Goal: Task Accomplishment & Management: Complete application form

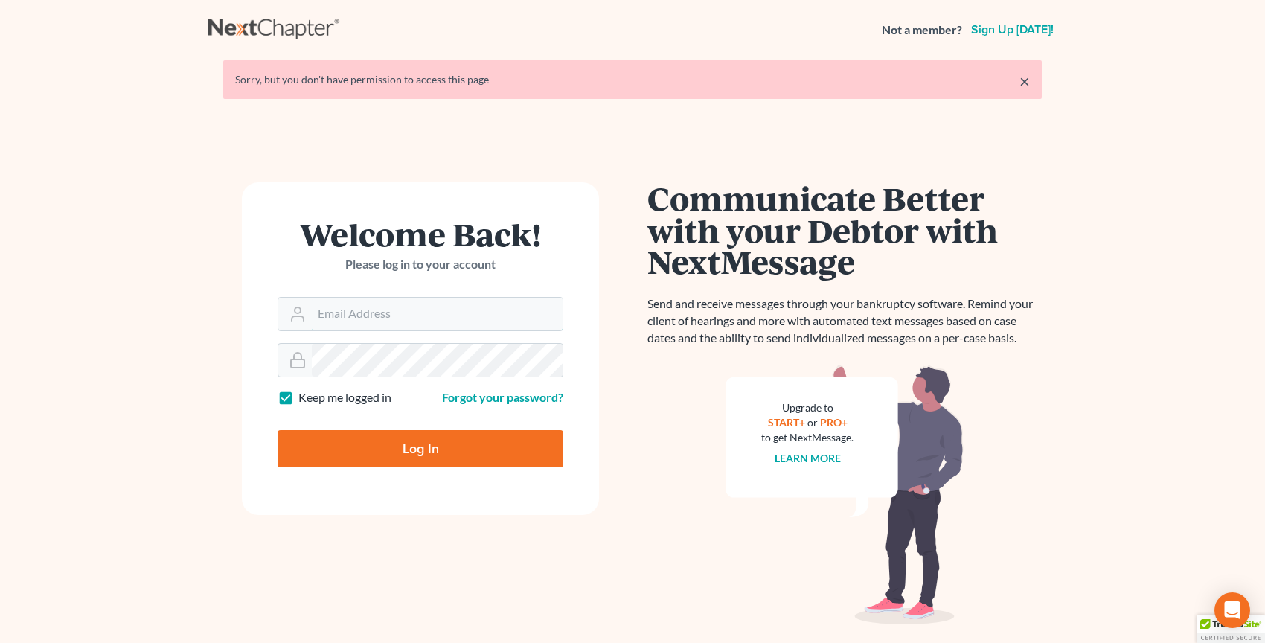
type input "[PERSON_NAME][EMAIL_ADDRESS][DOMAIN_NAME]"
click at [358, 437] on input "Log In" at bounding box center [421, 448] width 286 height 37
type input "Thinking..."
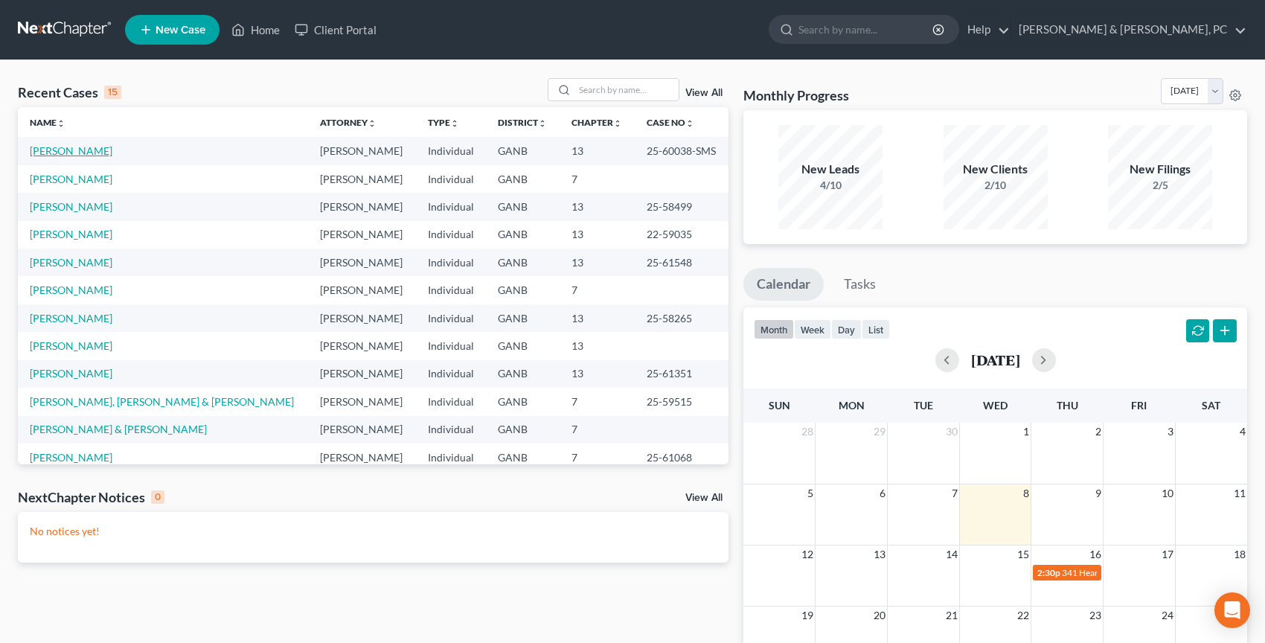
click at [77, 150] on link "[PERSON_NAME]" at bounding box center [71, 150] width 83 height 13
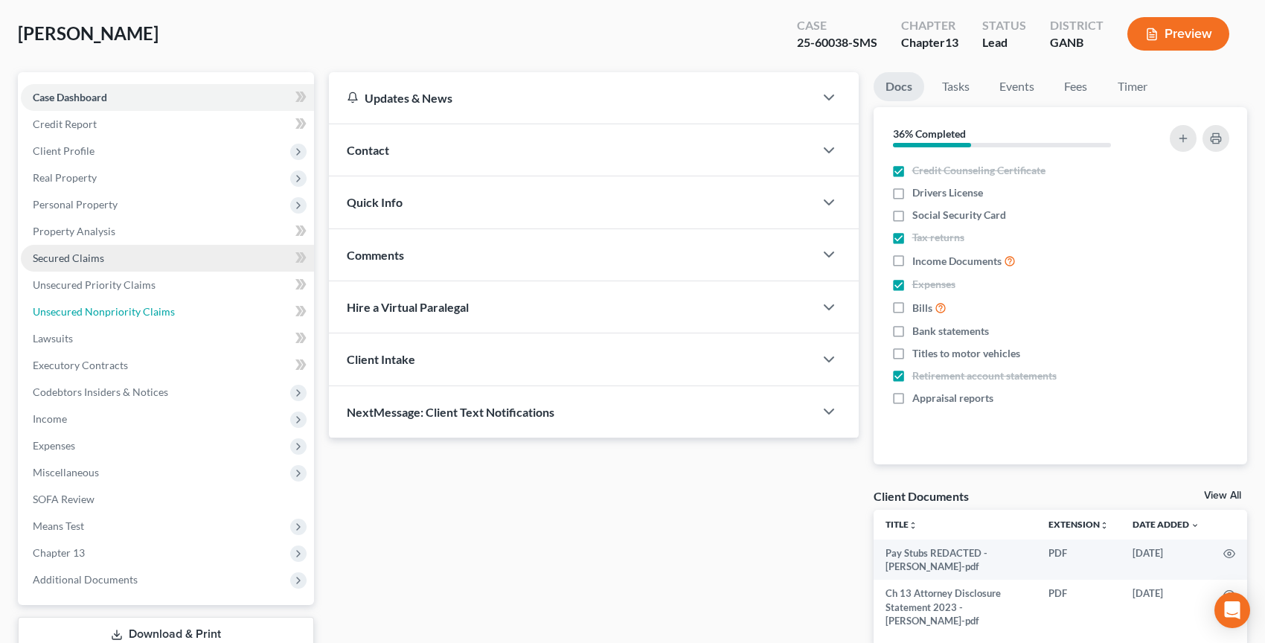
click at [153, 317] on link "Unsecured Nonpriority Claims" at bounding box center [167, 311] width 293 height 27
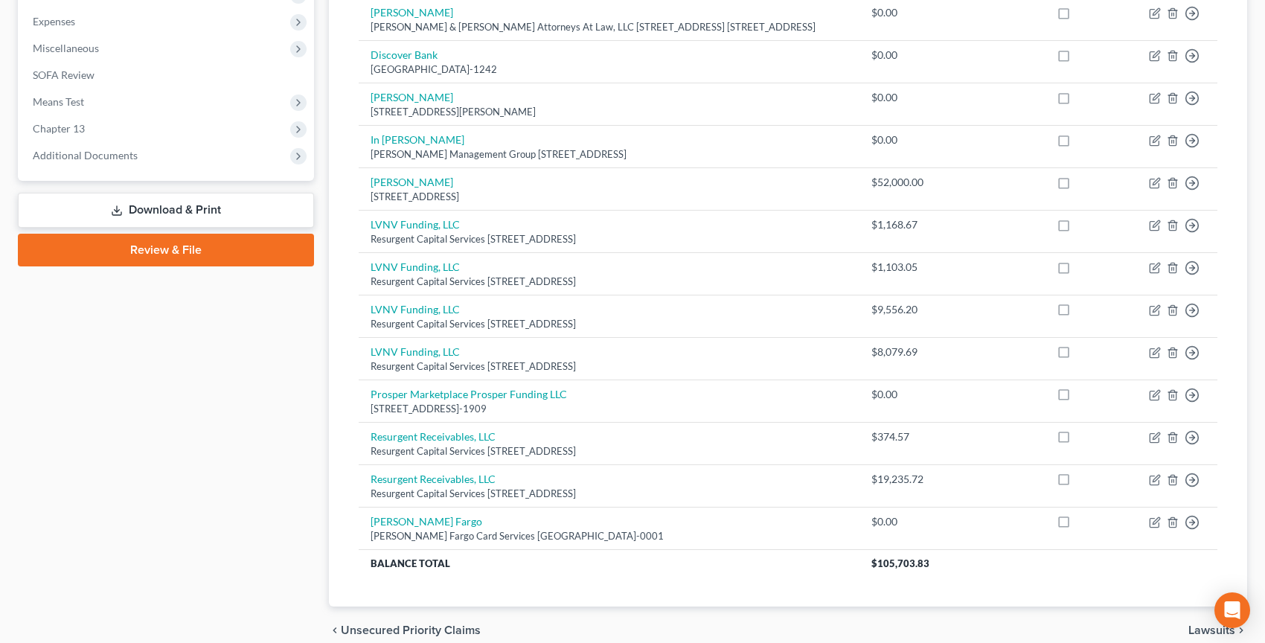
scroll to position [502, 0]
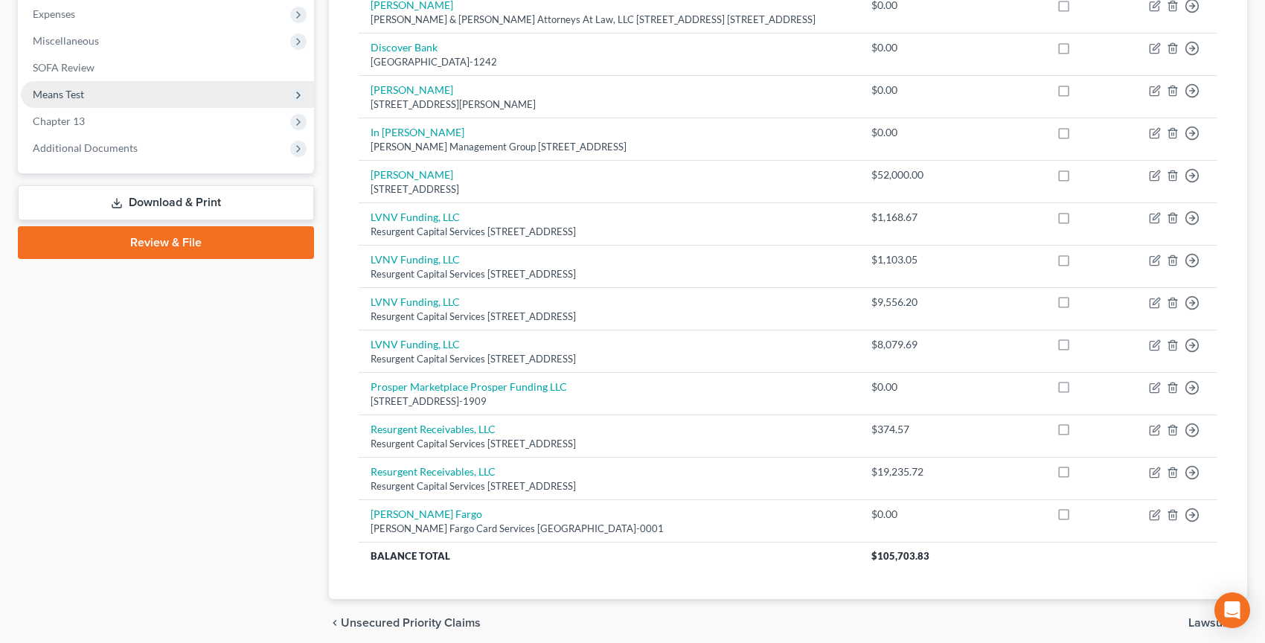
click at [83, 102] on span "Means Test" at bounding box center [167, 94] width 293 height 27
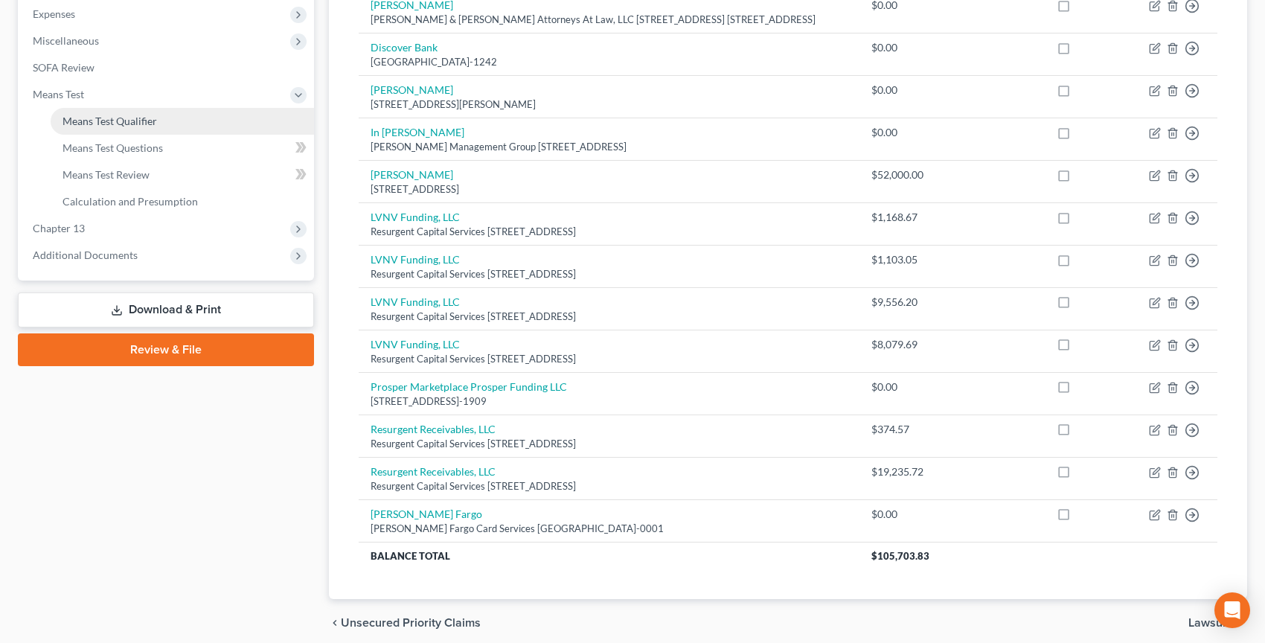
scroll to position [0, 0]
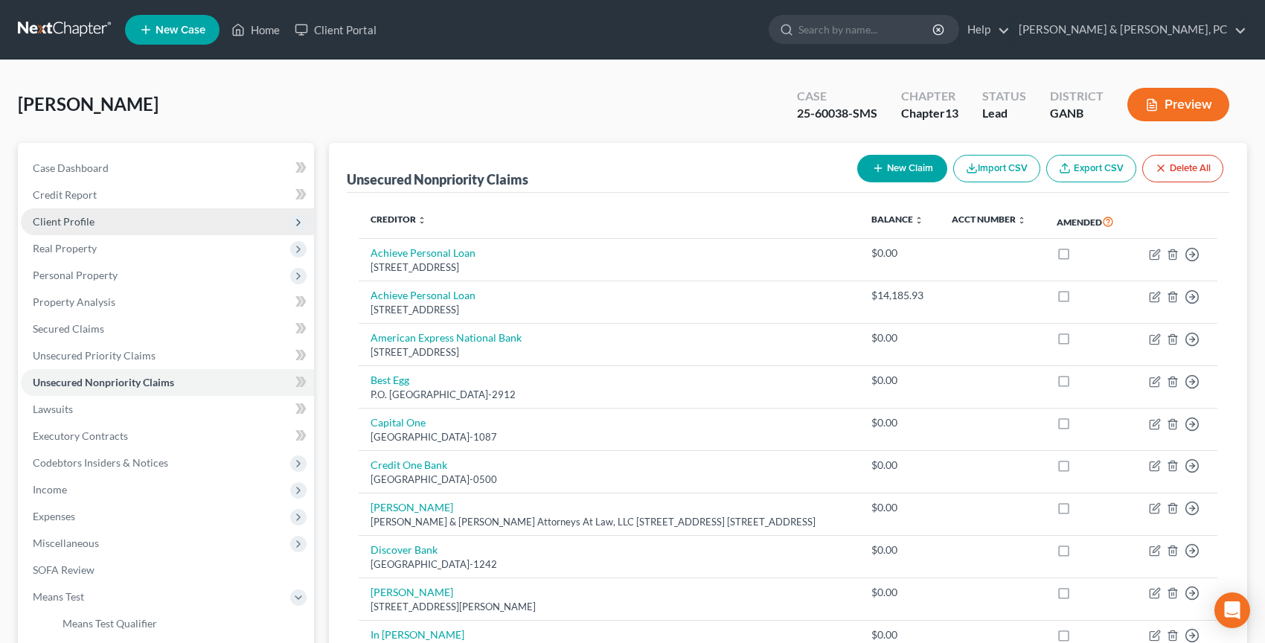
click at [74, 223] on span "Client Profile" at bounding box center [64, 221] width 62 height 13
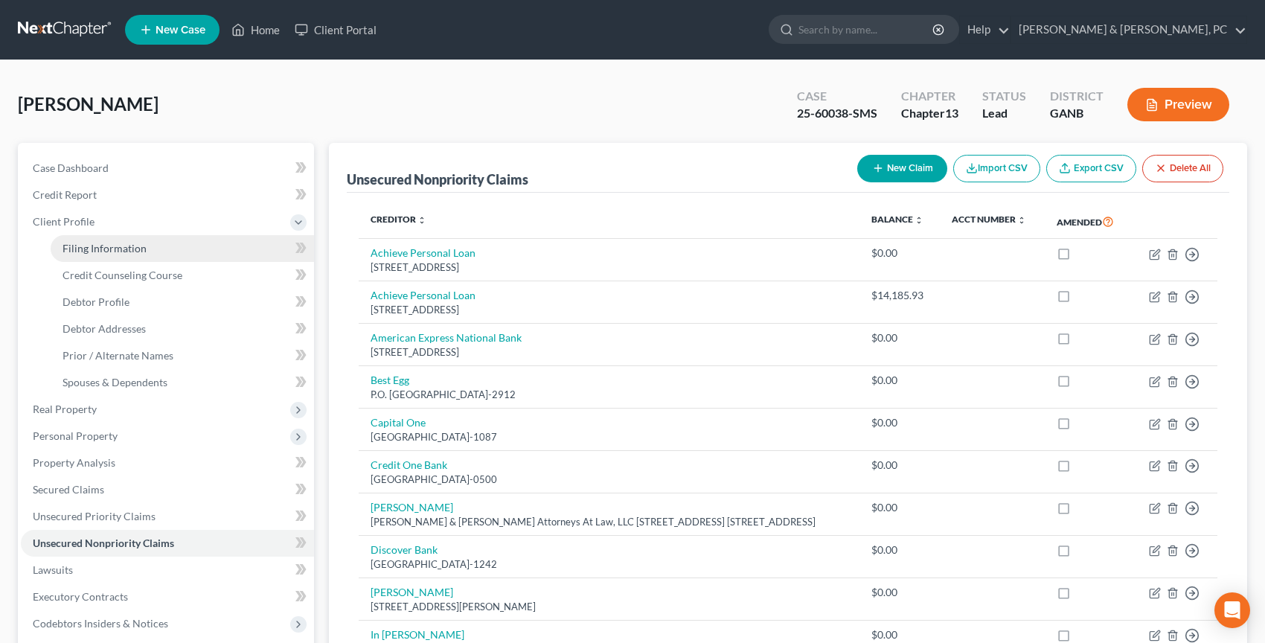
click at [80, 240] on link "Filing Information" at bounding box center [182, 248] width 263 height 27
select select "1"
select select "0"
select select "3"
select select "19"
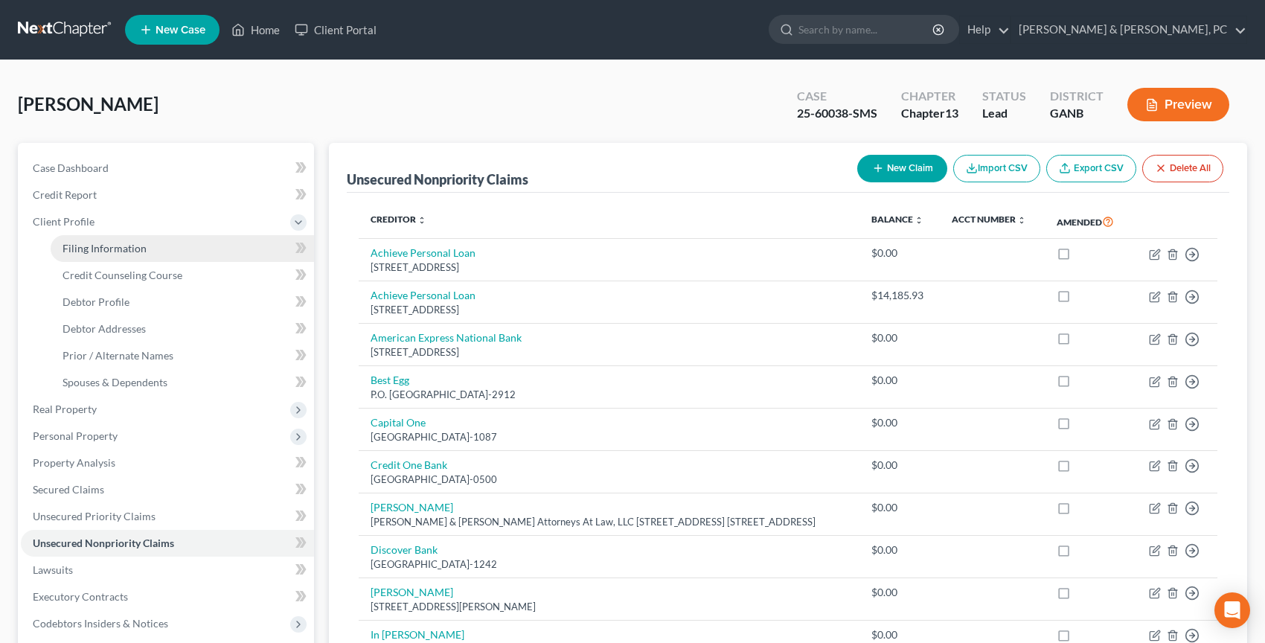
select select "0"
select select "10"
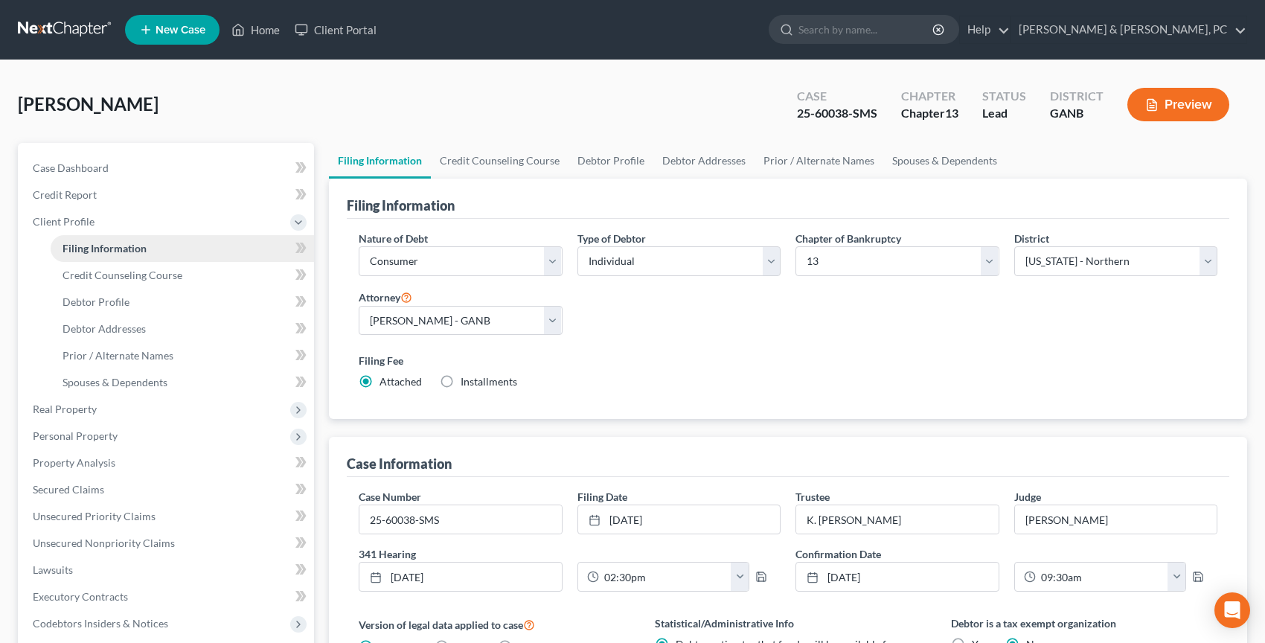
scroll to position [352, 0]
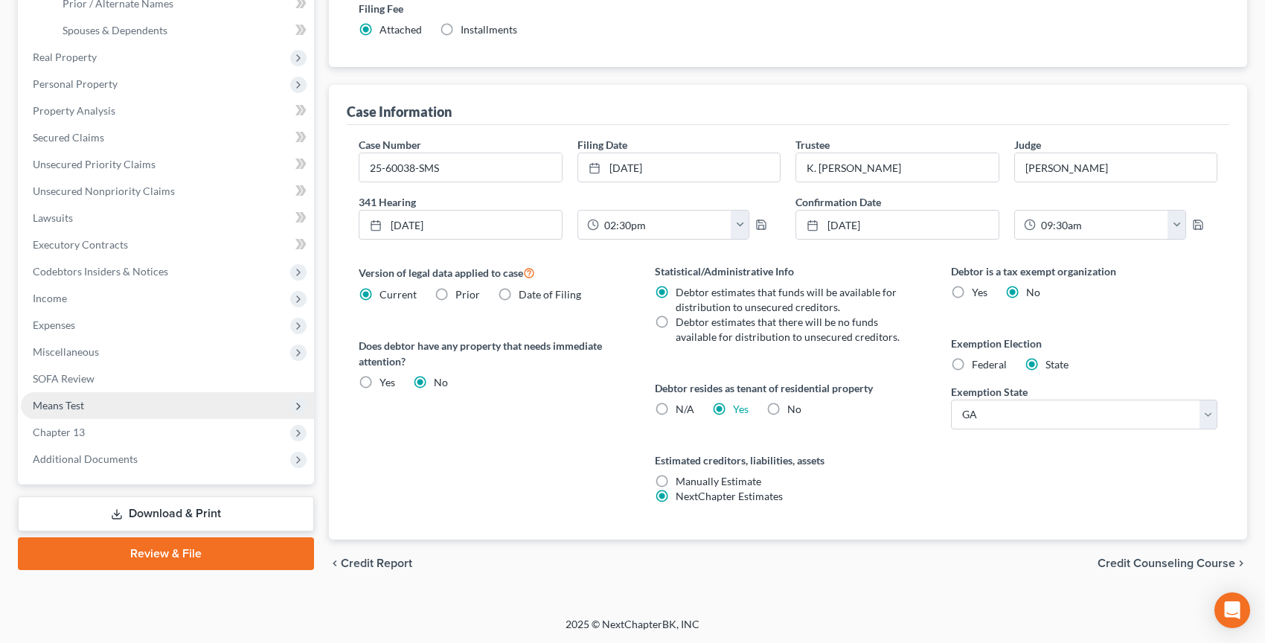
click at [82, 409] on span "Means Test" at bounding box center [58, 405] width 51 height 13
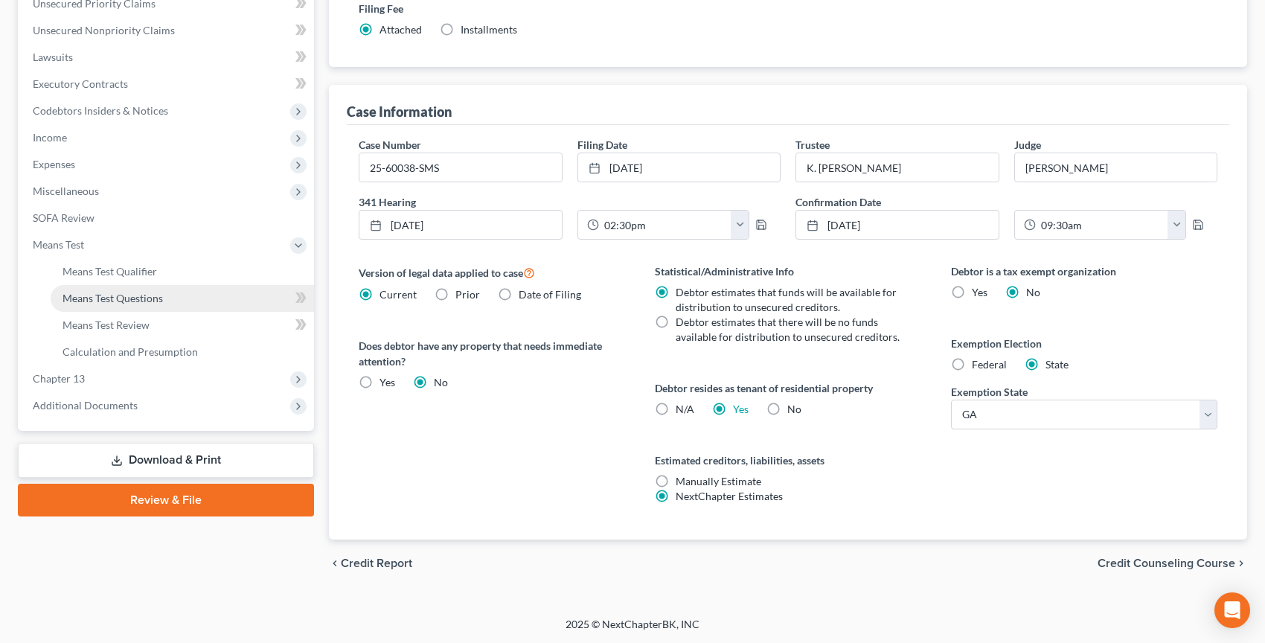
click at [122, 304] on span "Means Test Questions" at bounding box center [113, 298] width 100 height 13
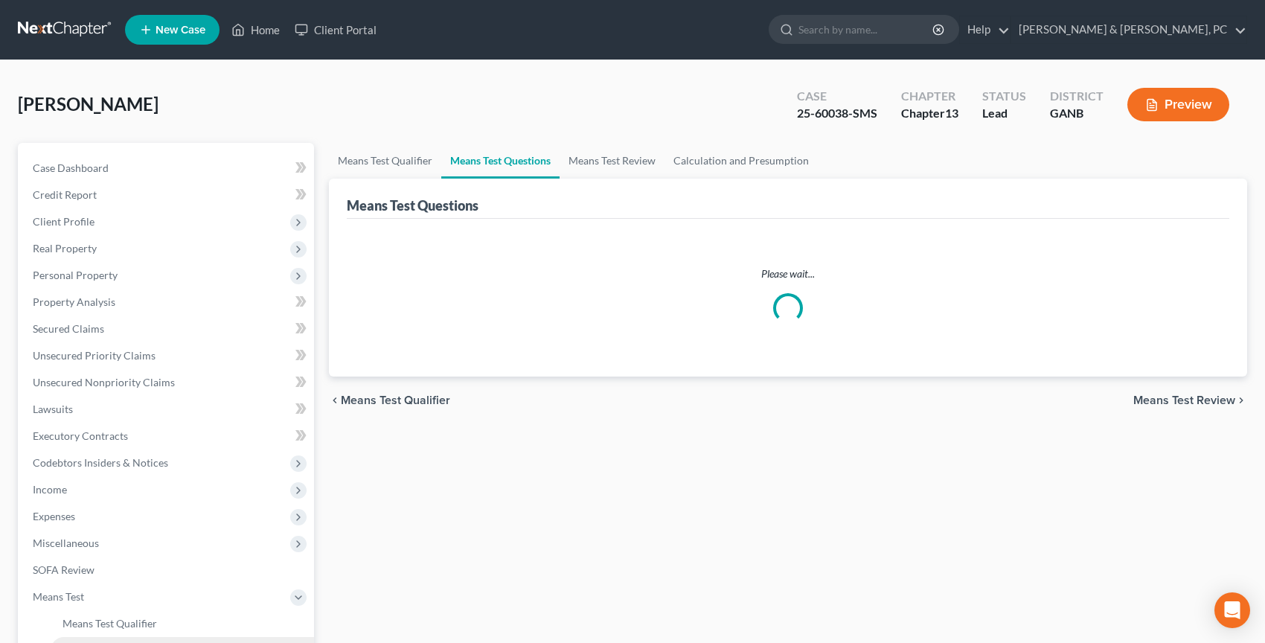
select select "1"
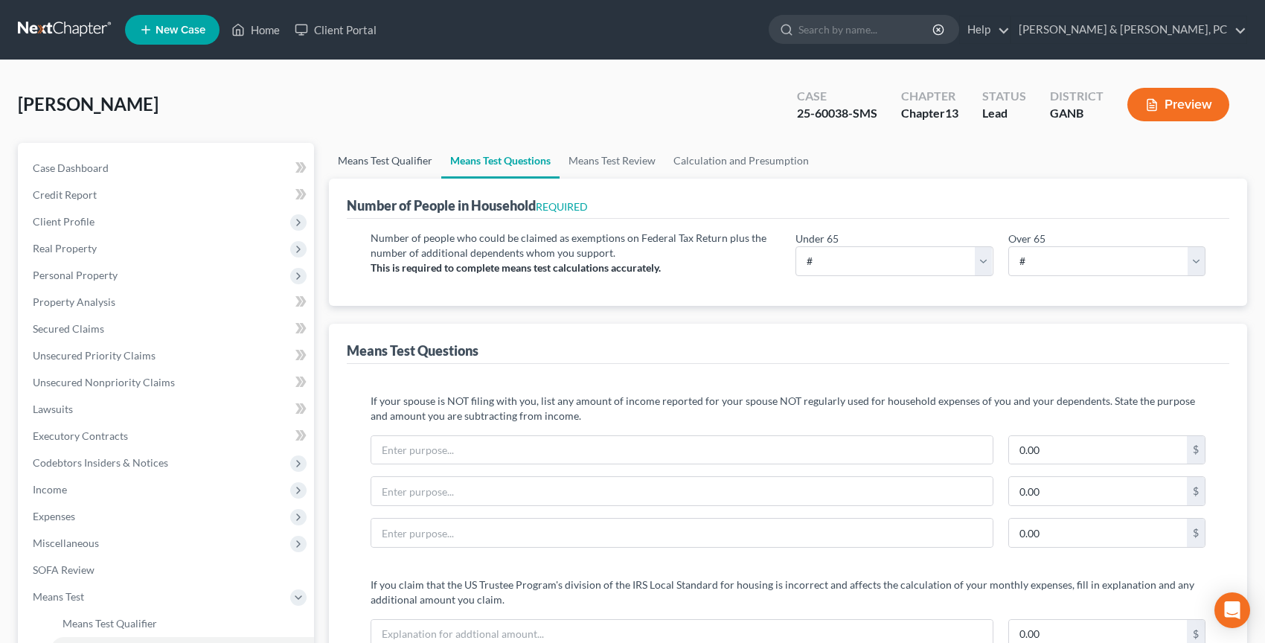
click at [428, 157] on link "Means Test Qualifier" at bounding box center [385, 161] width 112 height 36
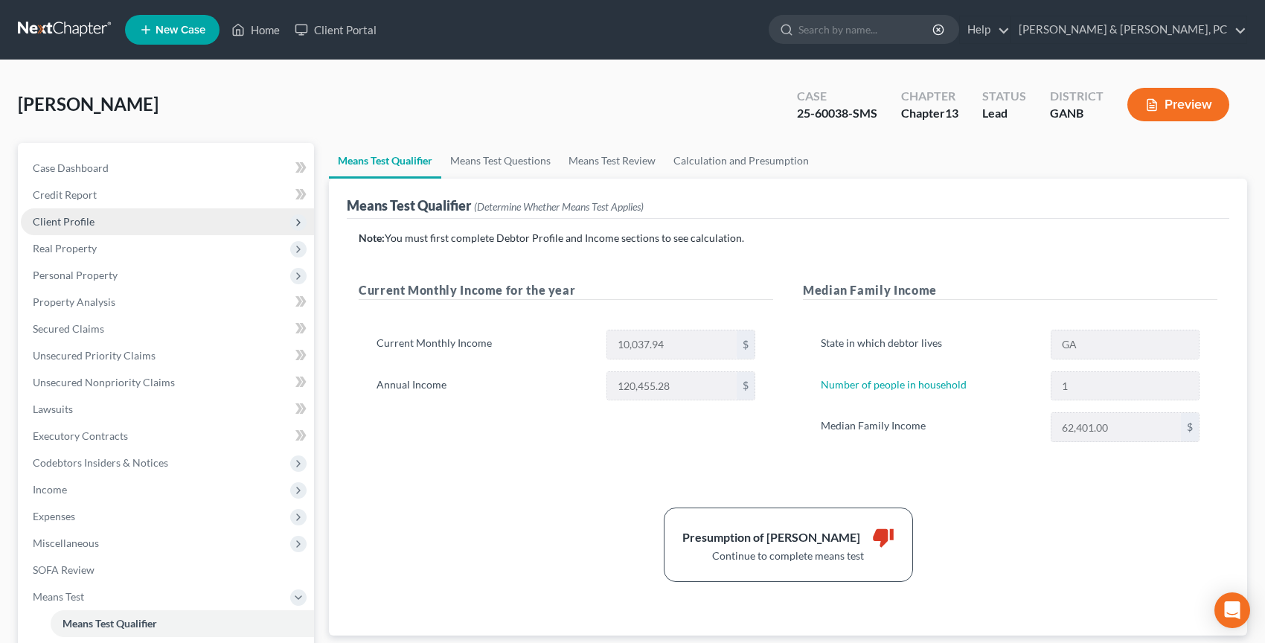
click at [231, 233] on span "Client Profile" at bounding box center [167, 221] width 293 height 27
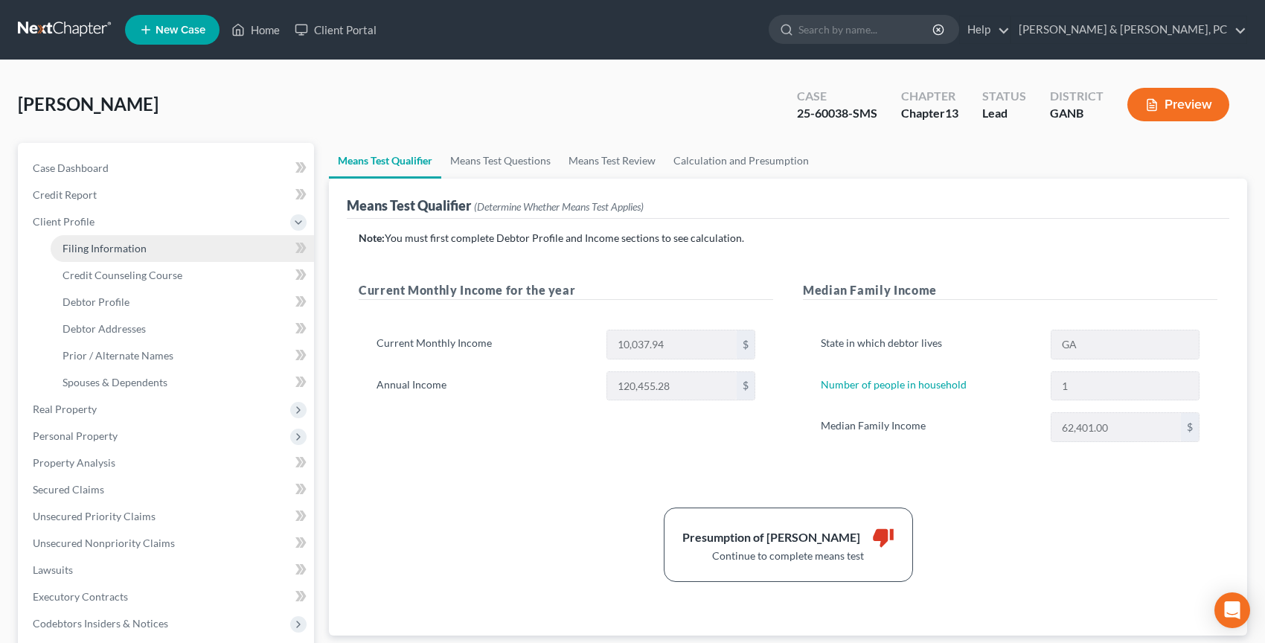
click at [228, 249] on link "Filing Information" at bounding box center [182, 248] width 263 height 27
select select "1"
select select "0"
select select "3"
select select "19"
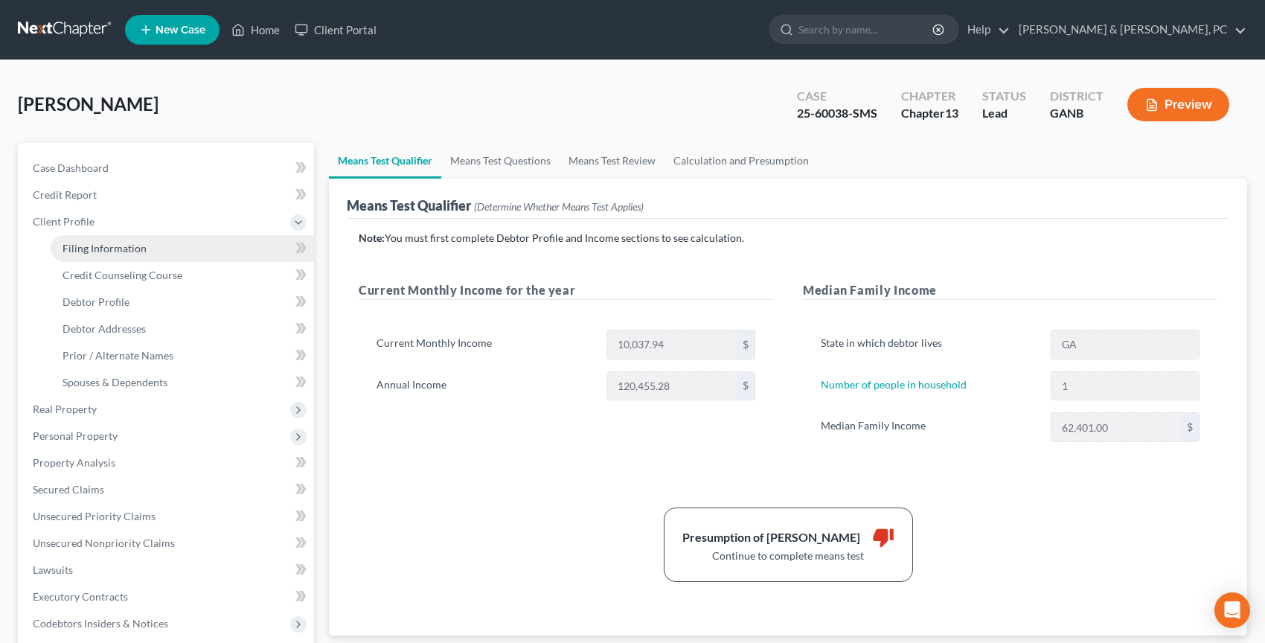
select select "0"
select select "10"
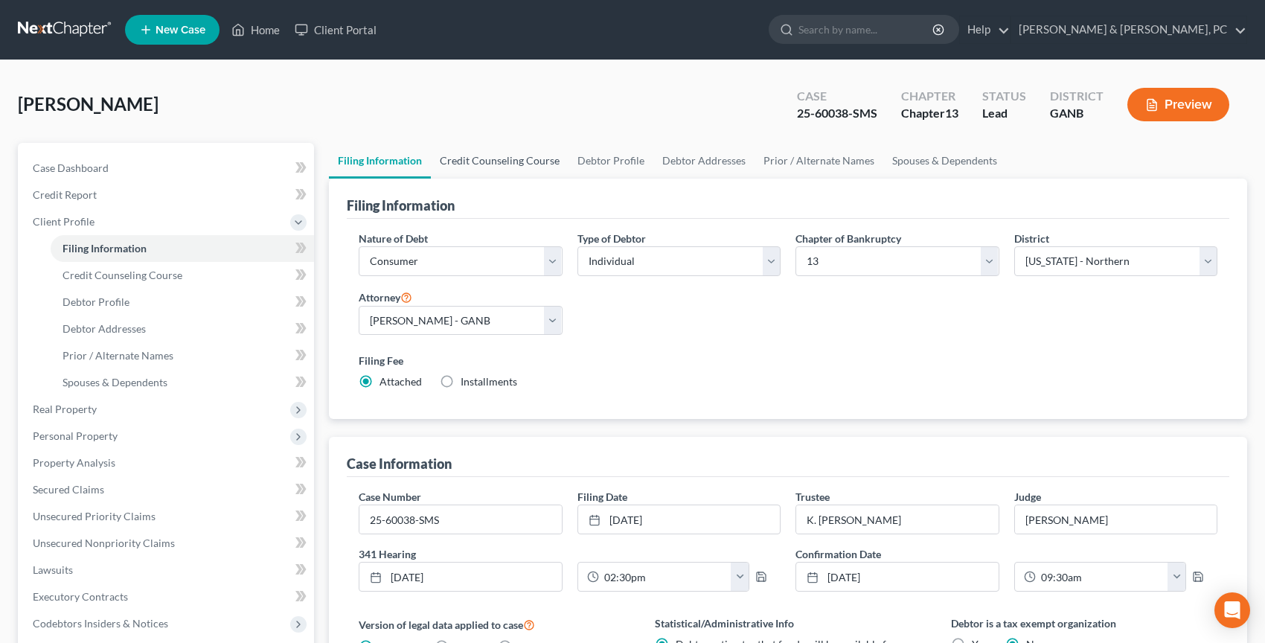
click at [528, 169] on link "Credit Counseling Course" at bounding box center [500, 161] width 138 height 36
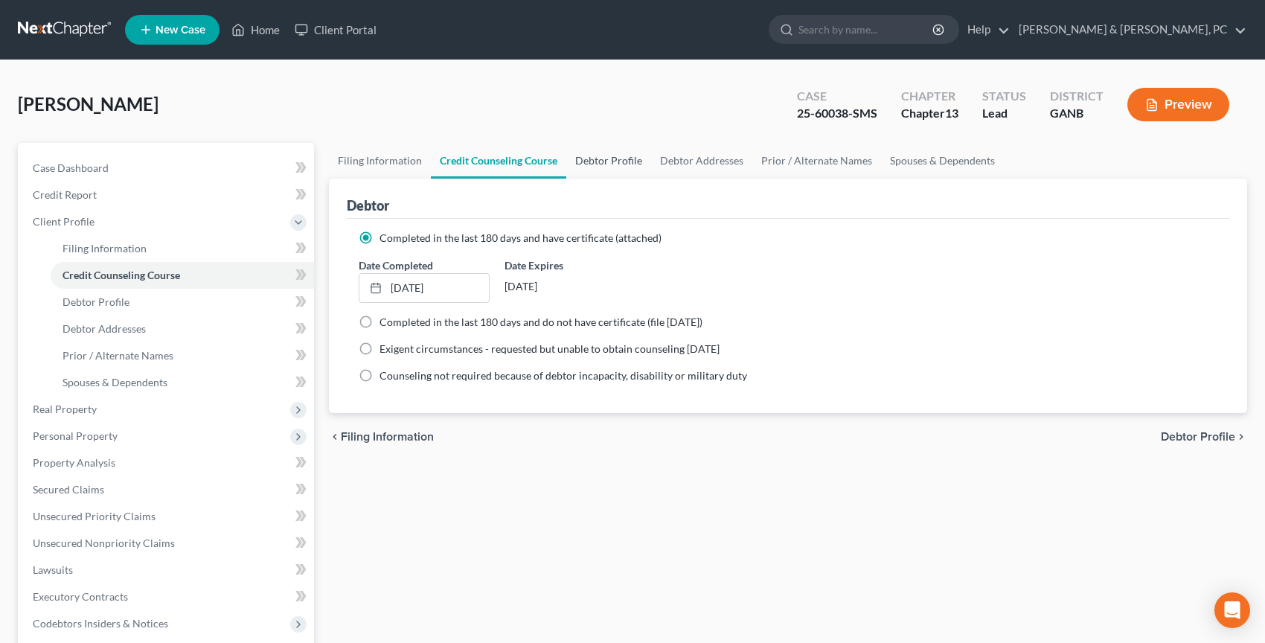
click at [586, 159] on link "Debtor Profile" at bounding box center [608, 161] width 85 height 36
select select "2"
select select "0"
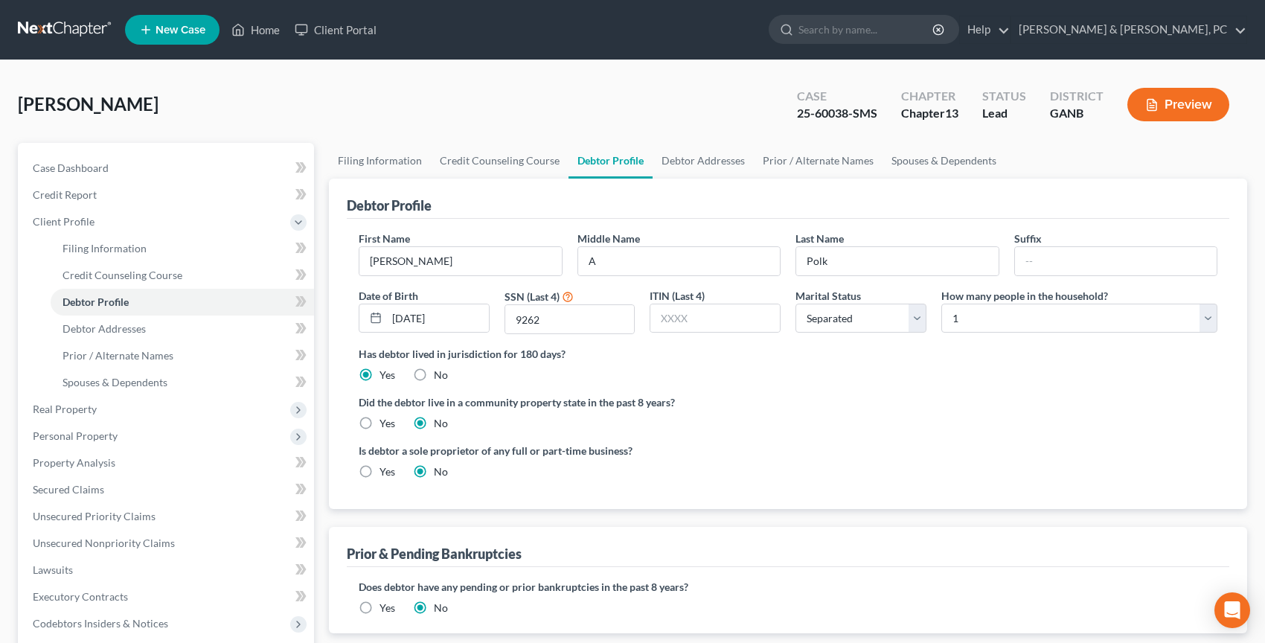
radio input "true"
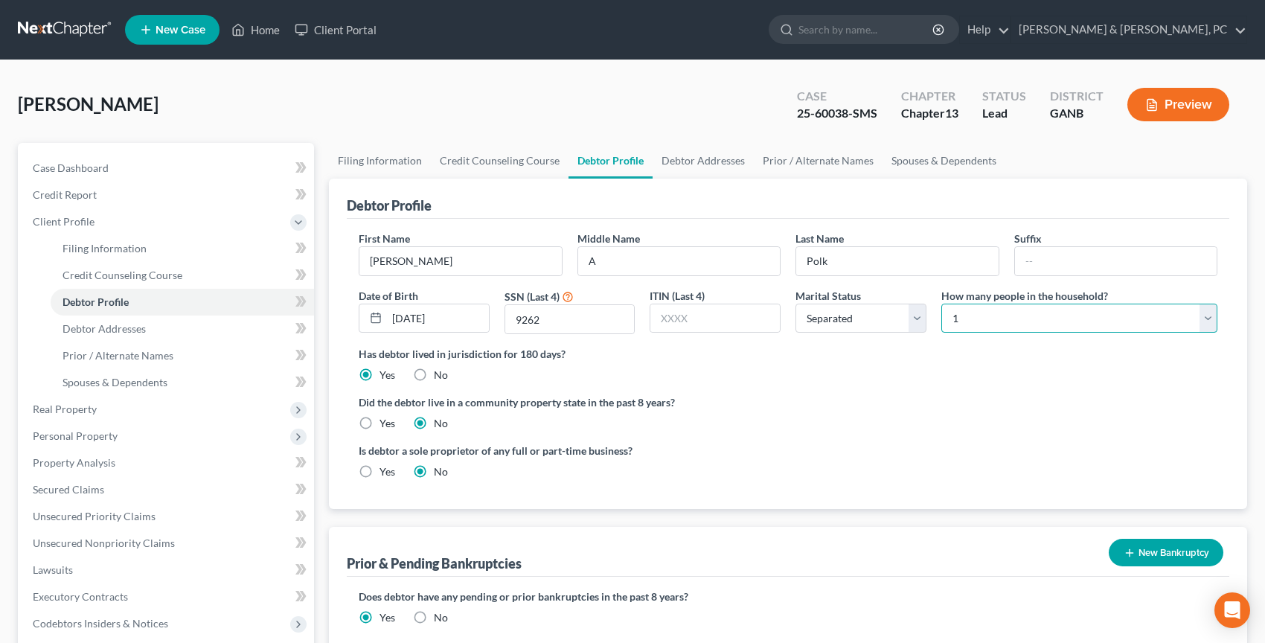
click at [954, 309] on select "Select 1 2 3 4 5 6 7 8 9 10 11 12 13 14 15 16 17 18 19 20" at bounding box center [1079, 319] width 276 height 30
select select "1"
click at [941, 304] on select "Select 1 2 3 4 5 6 7 8 9 10 11 12 13 14 15 16 17 18 19 20" at bounding box center [1079, 319] width 276 height 30
click at [696, 149] on link "Debtor Addresses" at bounding box center [703, 161] width 101 height 36
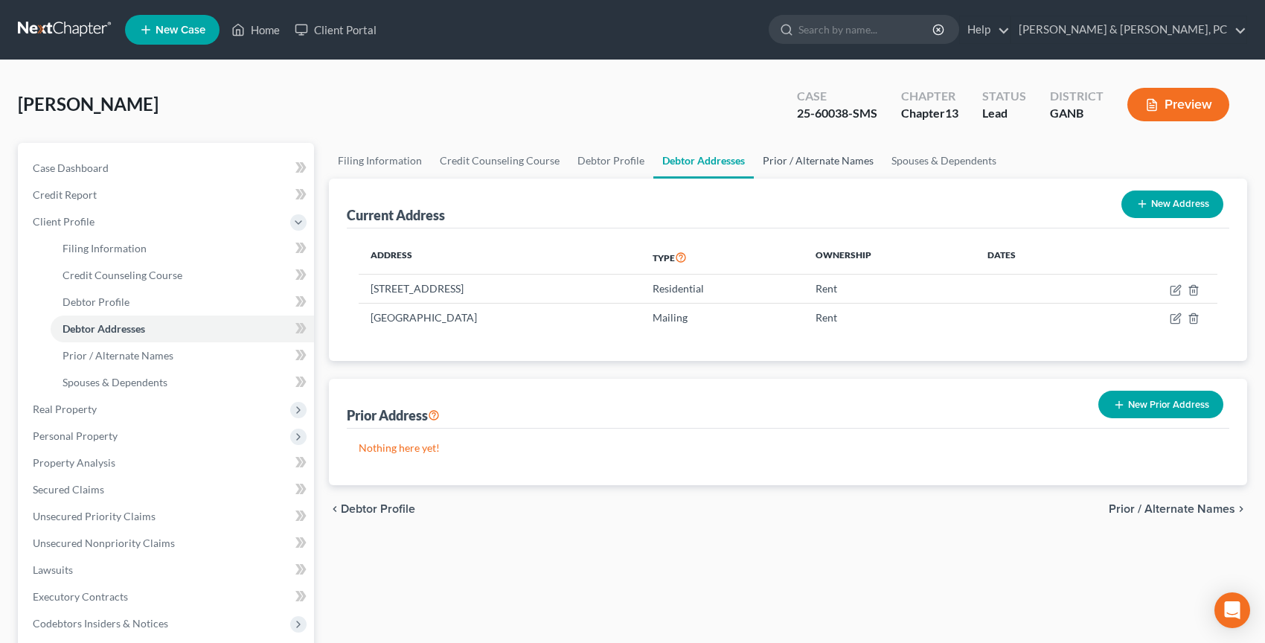
click at [782, 162] on link "Prior / Alternate Names" at bounding box center [818, 161] width 129 height 36
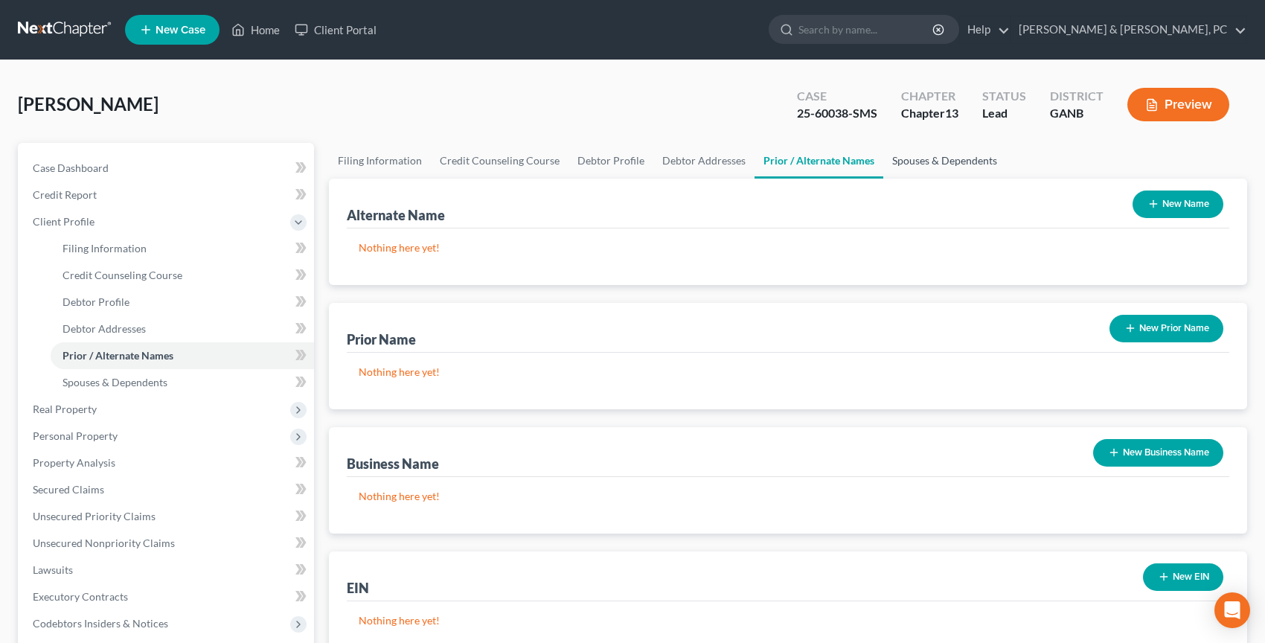
click at [895, 156] on link "Spouses & Dependents" at bounding box center [944, 161] width 123 height 36
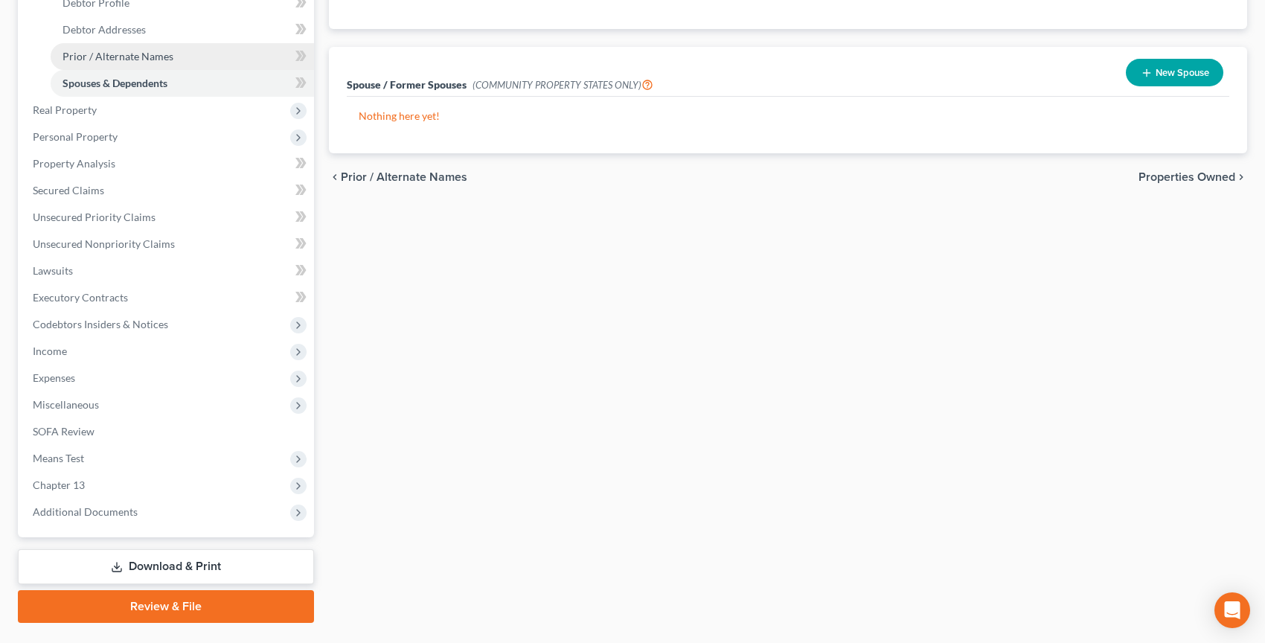
scroll to position [321, 0]
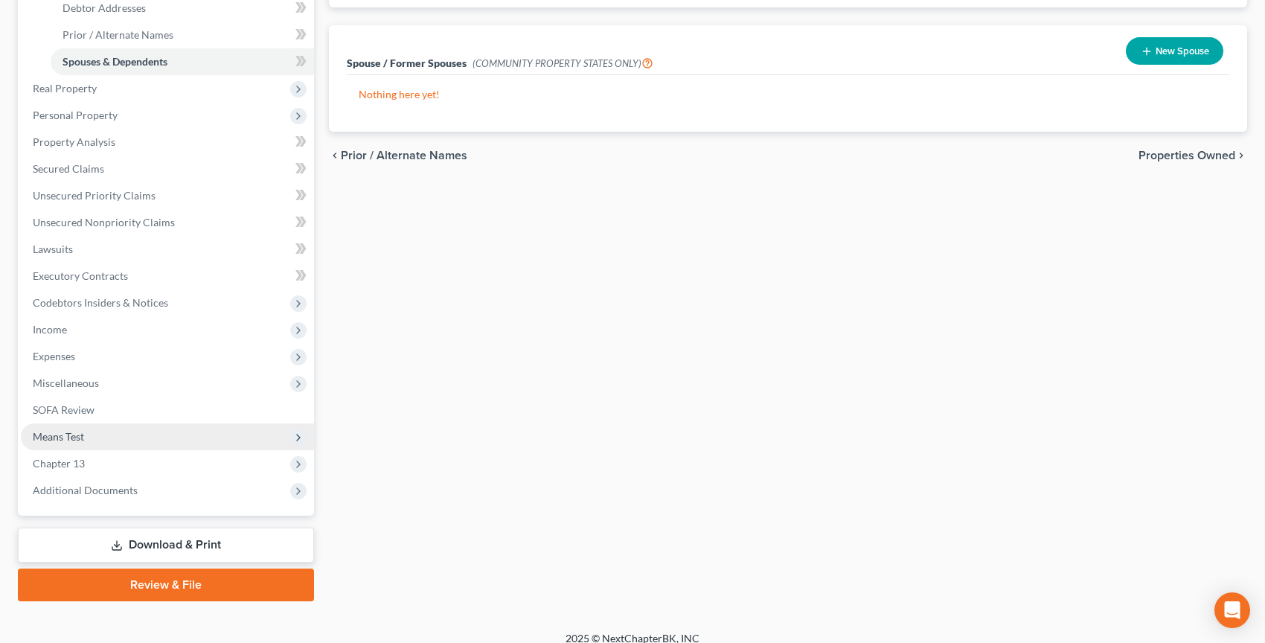
click at [97, 438] on span "Means Test" at bounding box center [167, 436] width 293 height 27
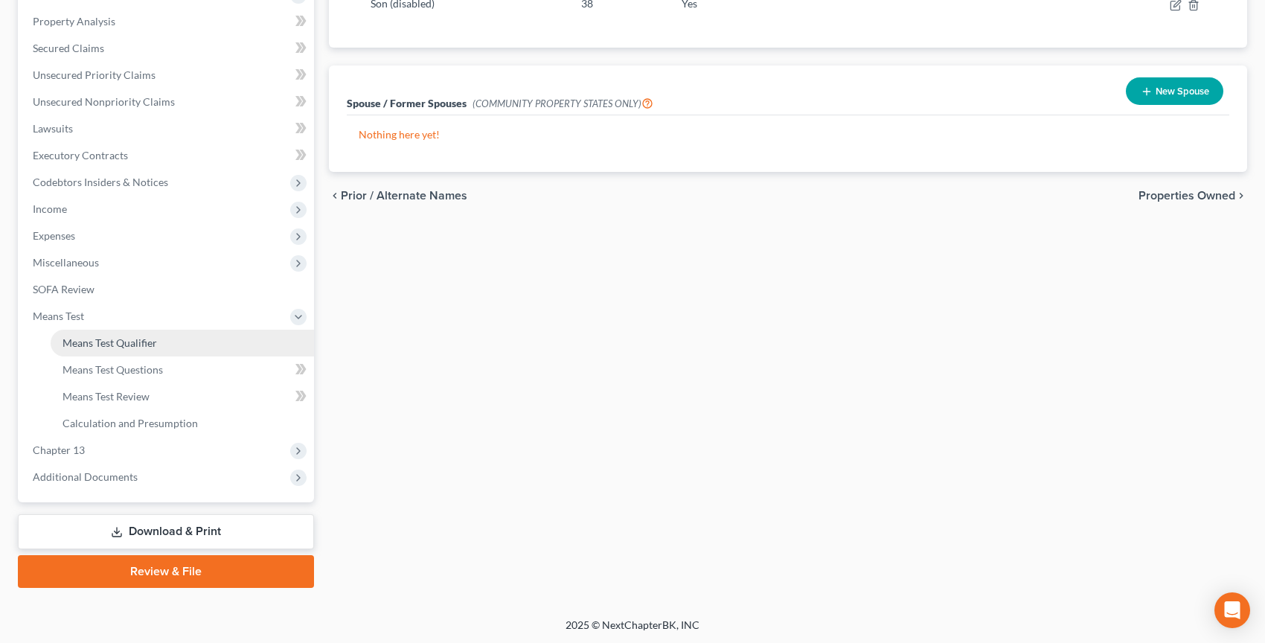
click at [112, 346] on span "Means Test Qualifier" at bounding box center [110, 342] width 95 height 13
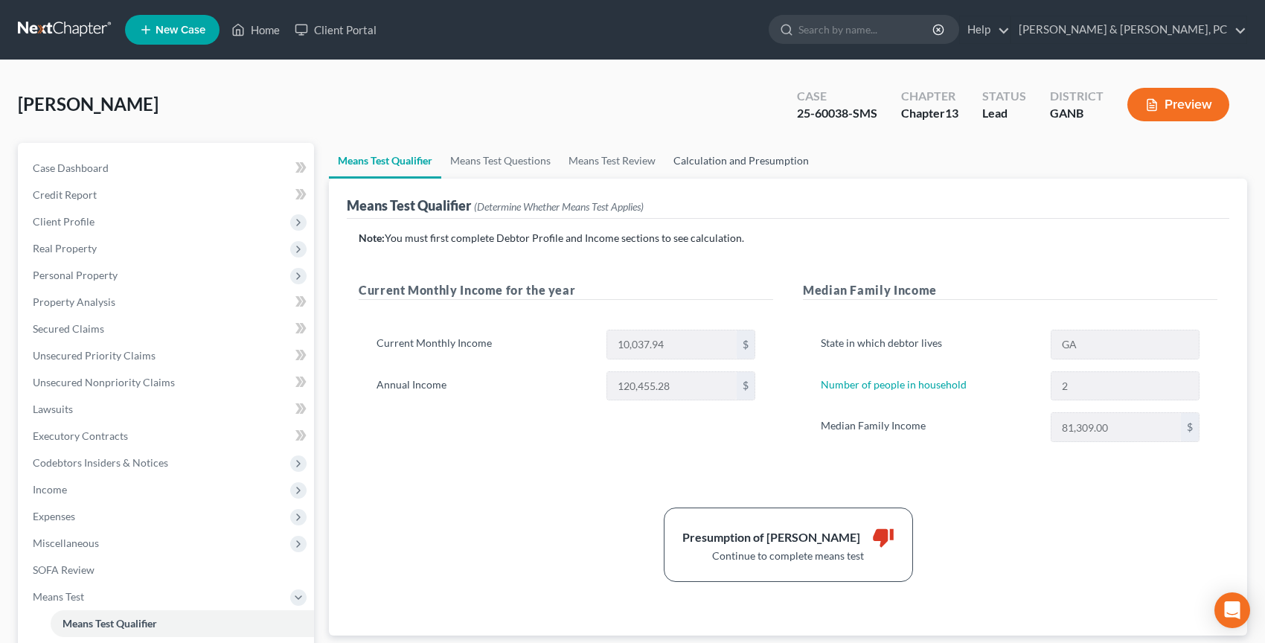
click at [694, 152] on link "Calculation and Presumption" at bounding box center [741, 161] width 153 height 36
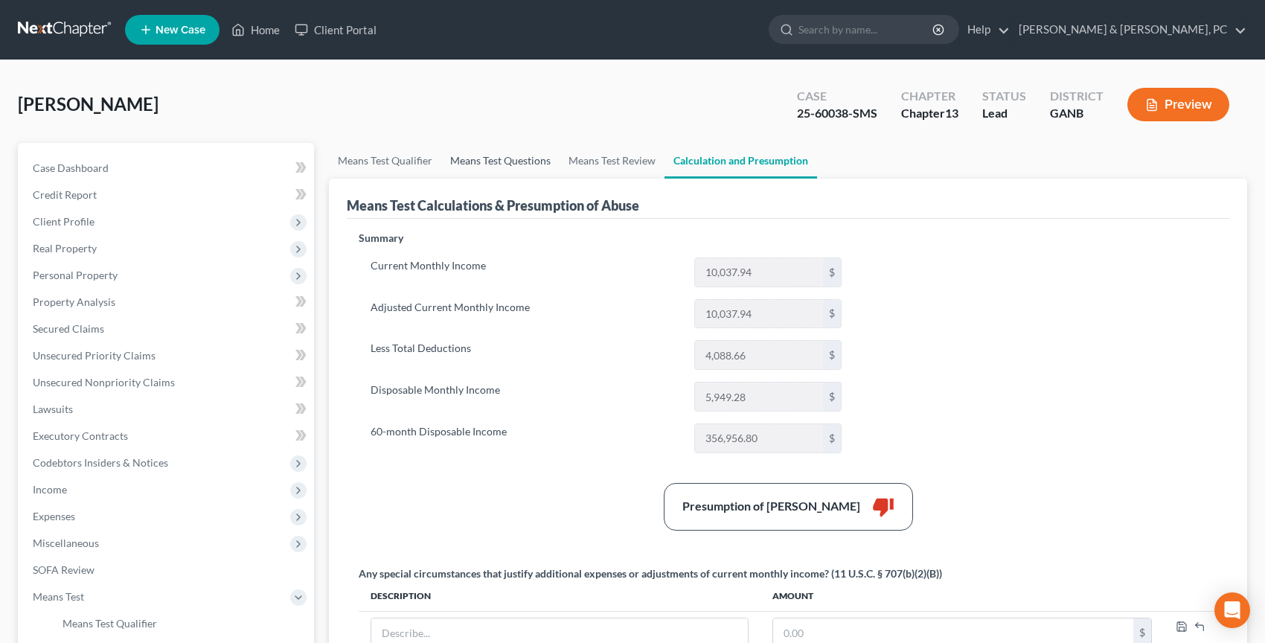
click at [496, 160] on link "Means Test Questions" at bounding box center [500, 161] width 118 height 36
select select "1"
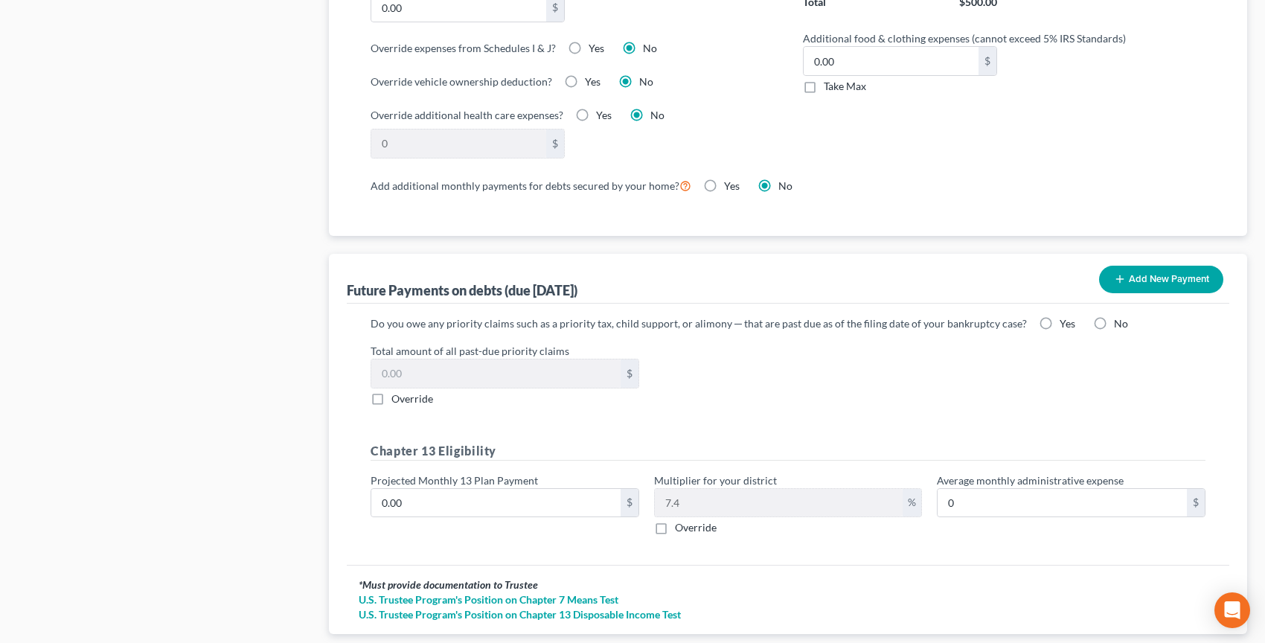
scroll to position [1337, 0]
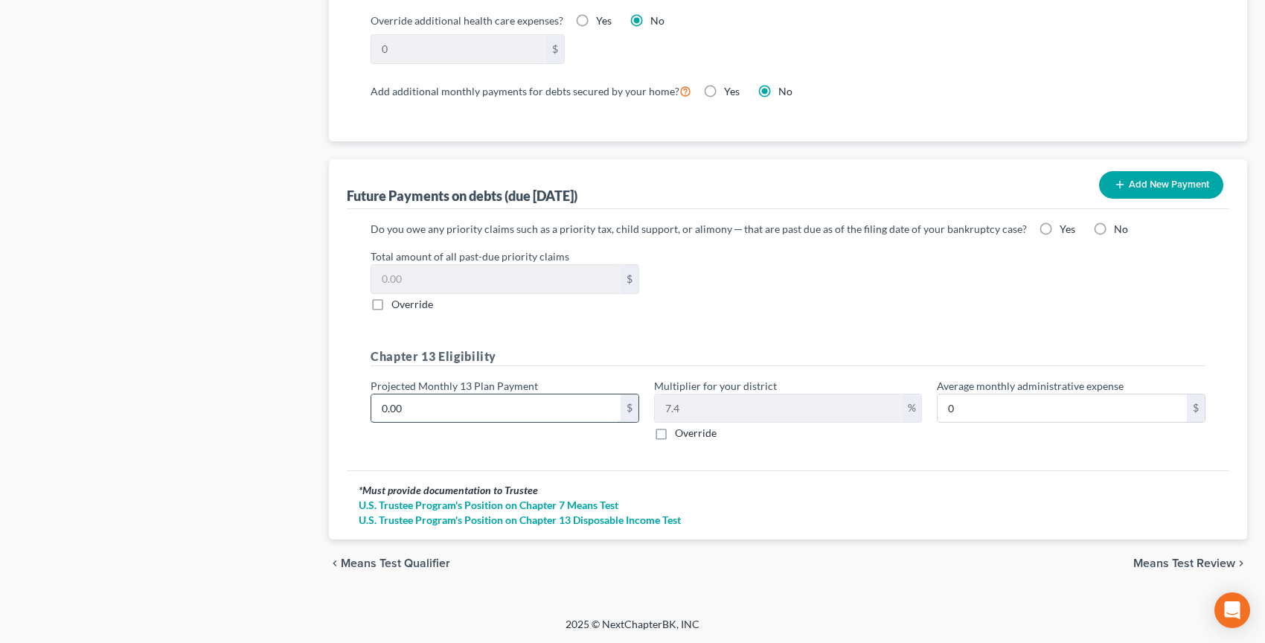
click at [558, 406] on input "0.00" at bounding box center [495, 408] width 249 height 28
type input "3"
type input "0.22"
type input "33"
type input "2.44"
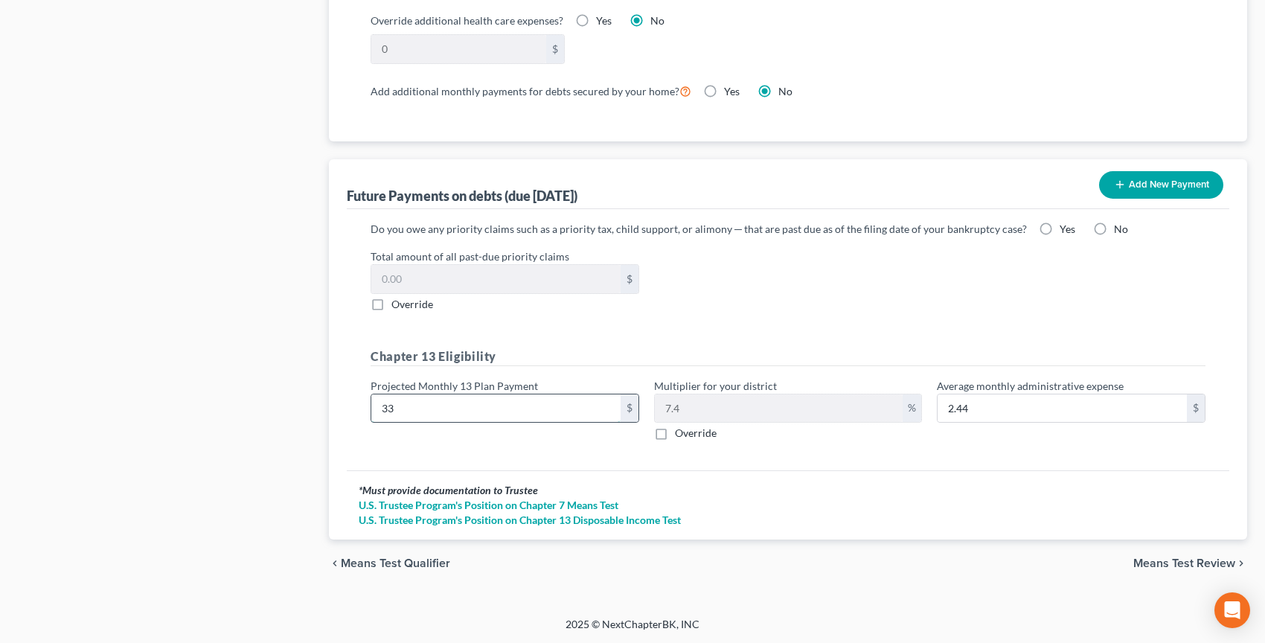
type input "330"
type input "24.42"
type input "3300"
type input "244.20"
type input "3,300"
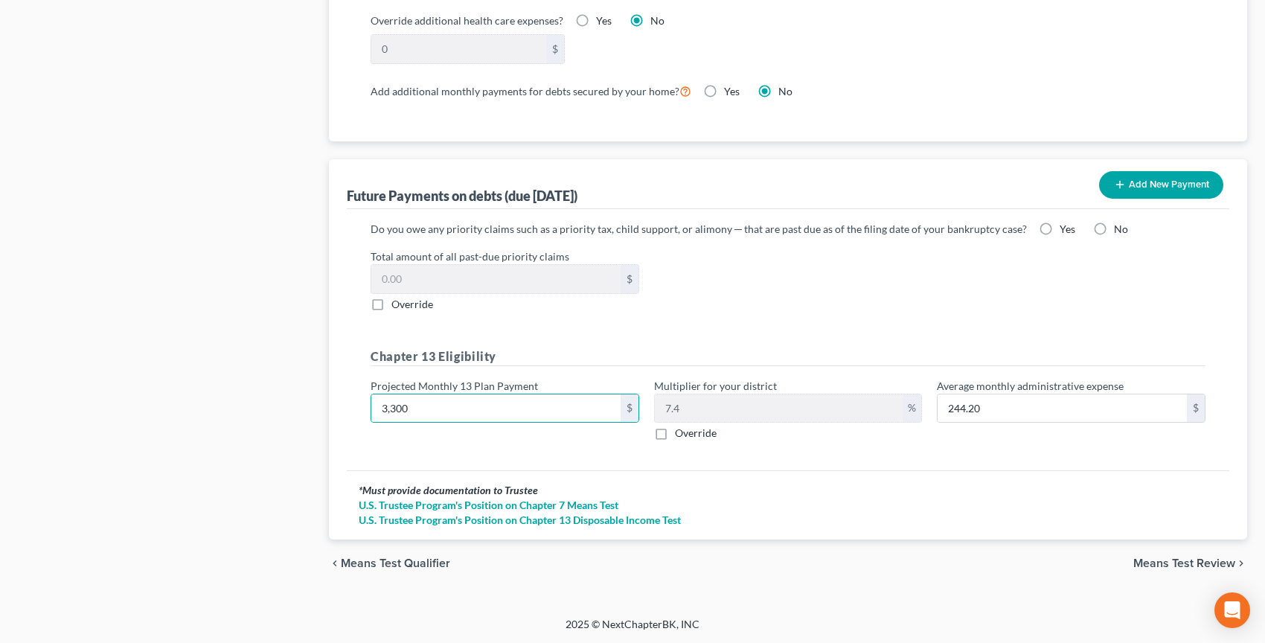
click at [1162, 558] on span "Means Test Review" at bounding box center [1184, 563] width 102 height 12
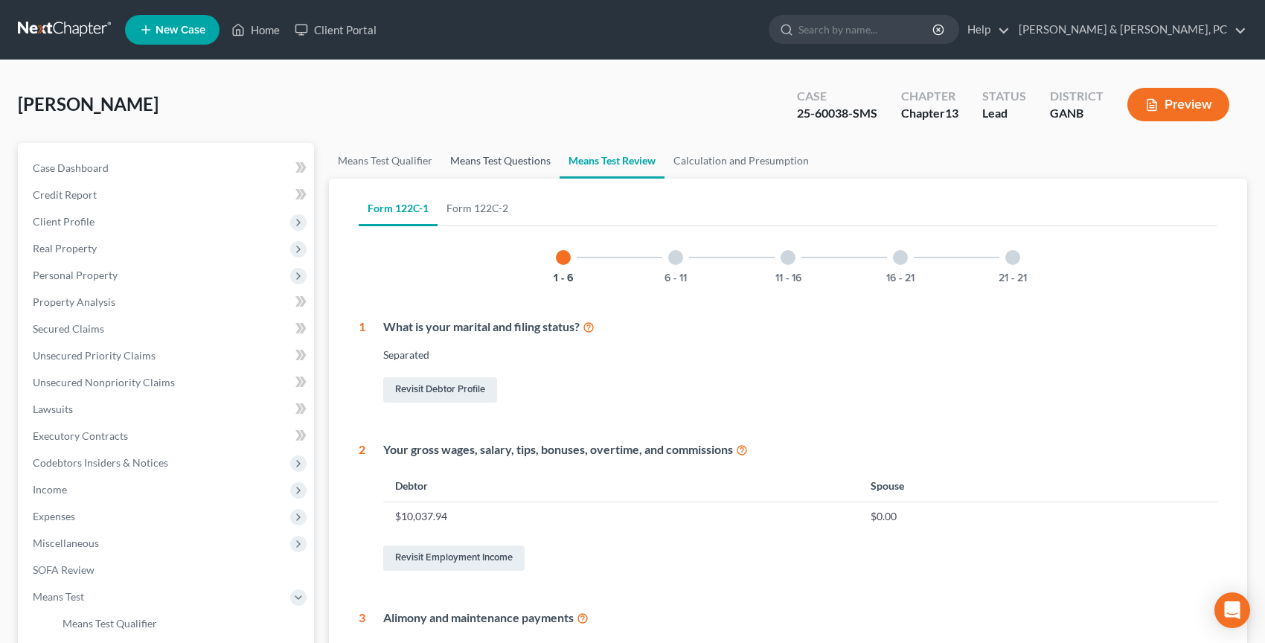
click at [458, 159] on link "Means Test Questions" at bounding box center [500, 161] width 118 height 36
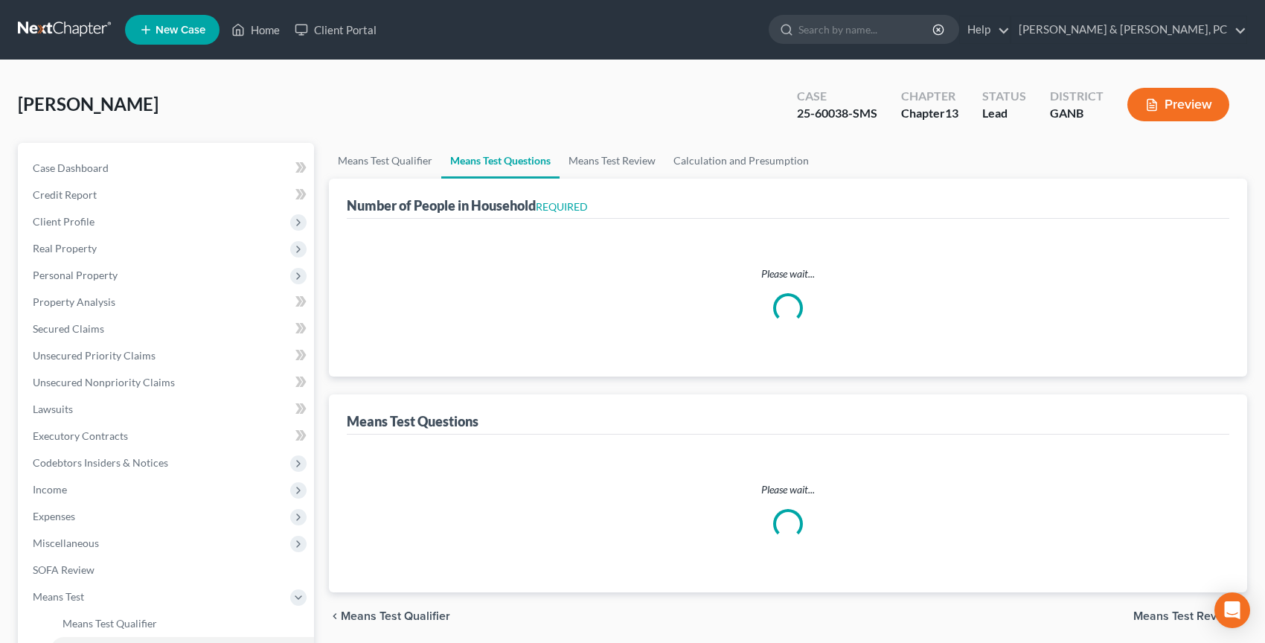
select select "1"
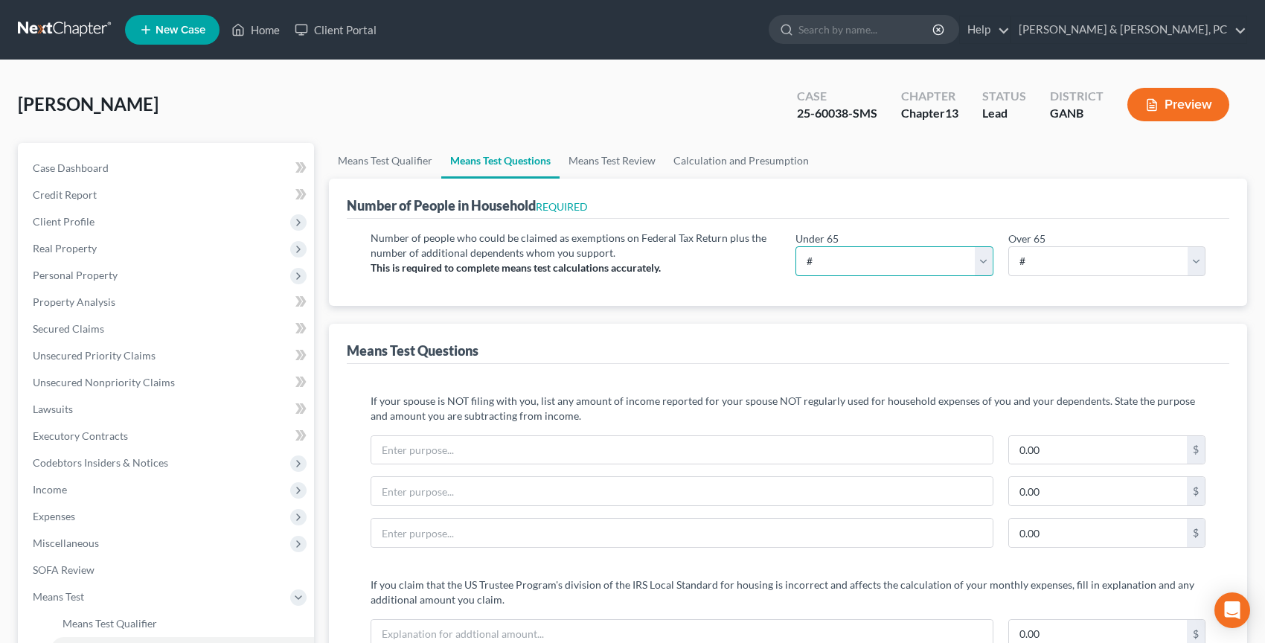
click at [822, 266] on select "# 0 1 2 3 4 5 6 7 8 9 10" at bounding box center [895, 261] width 198 height 30
select select "1"
click at [796, 246] on select "# 0 1 2 3 4 5 6 7 8 9 10" at bounding box center [895, 261] width 198 height 30
click at [699, 162] on link "Calculation and Presumption" at bounding box center [741, 161] width 153 height 36
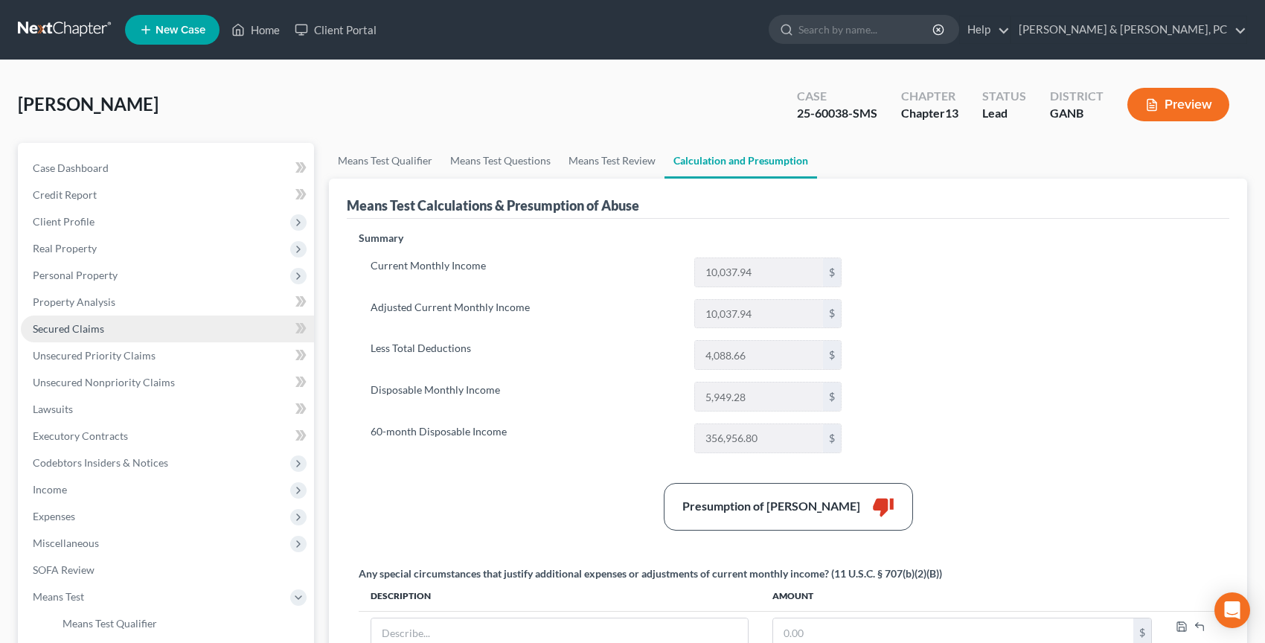
click at [118, 336] on link "Secured Claims" at bounding box center [167, 329] width 293 height 27
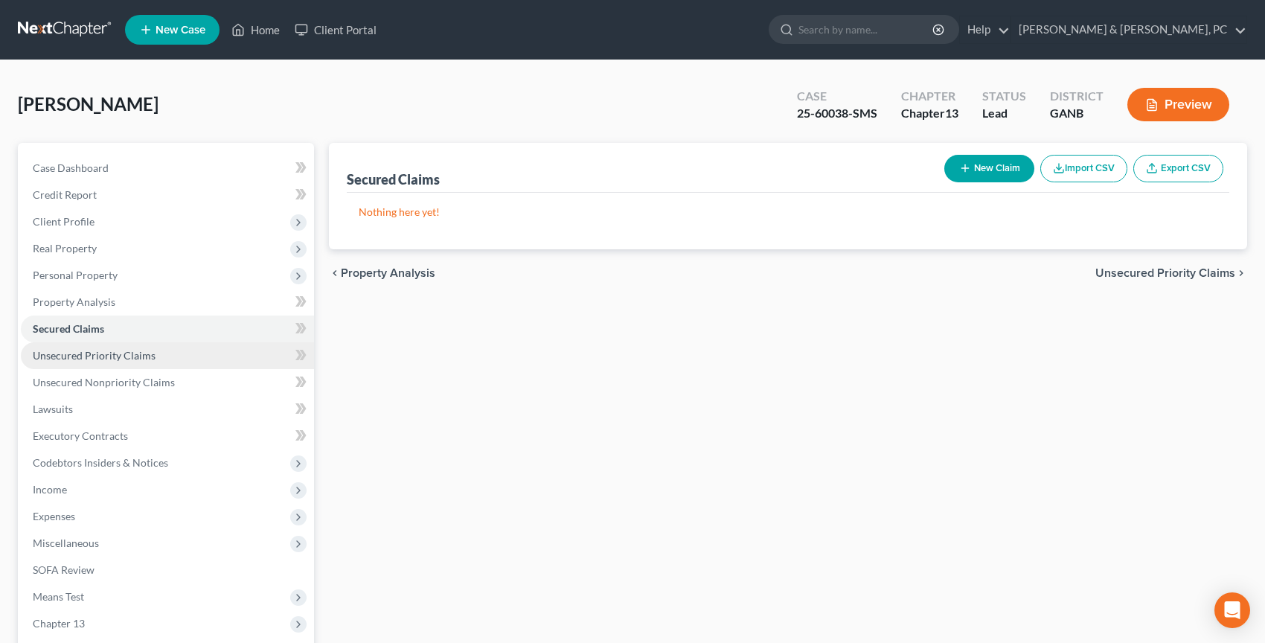
click at [118, 359] on span "Unsecured Priority Claims" at bounding box center [94, 355] width 123 height 13
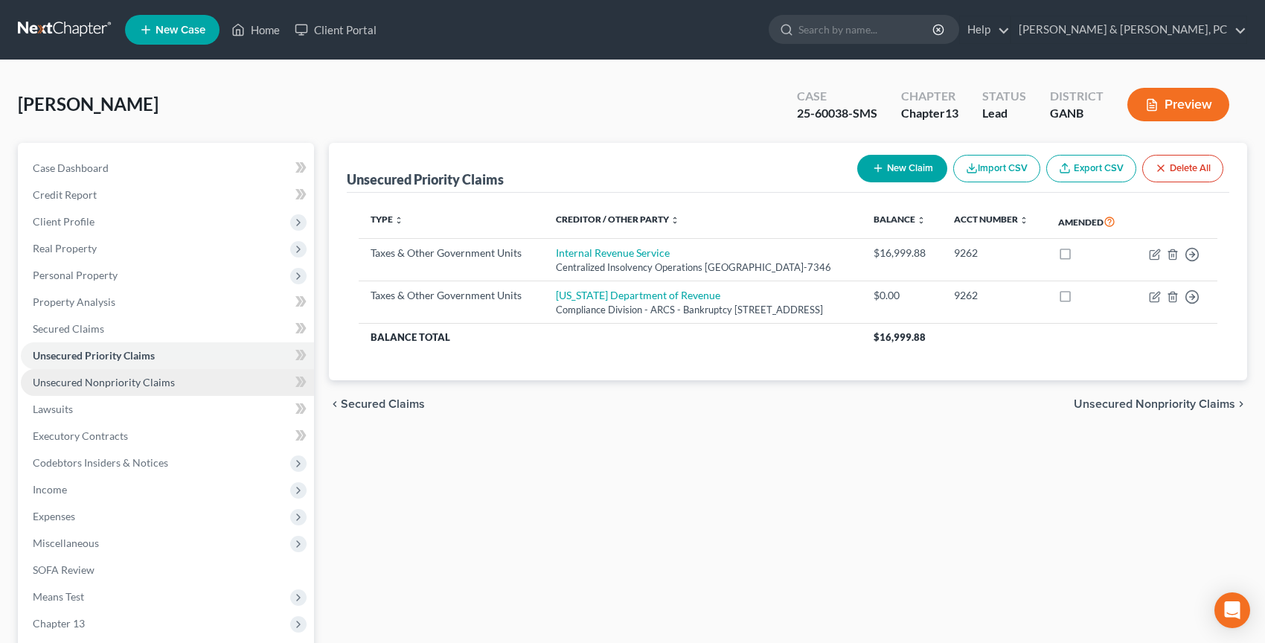
click at [118, 376] on span "Unsecured Nonpriority Claims" at bounding box center [104, 382] width 142 height 13
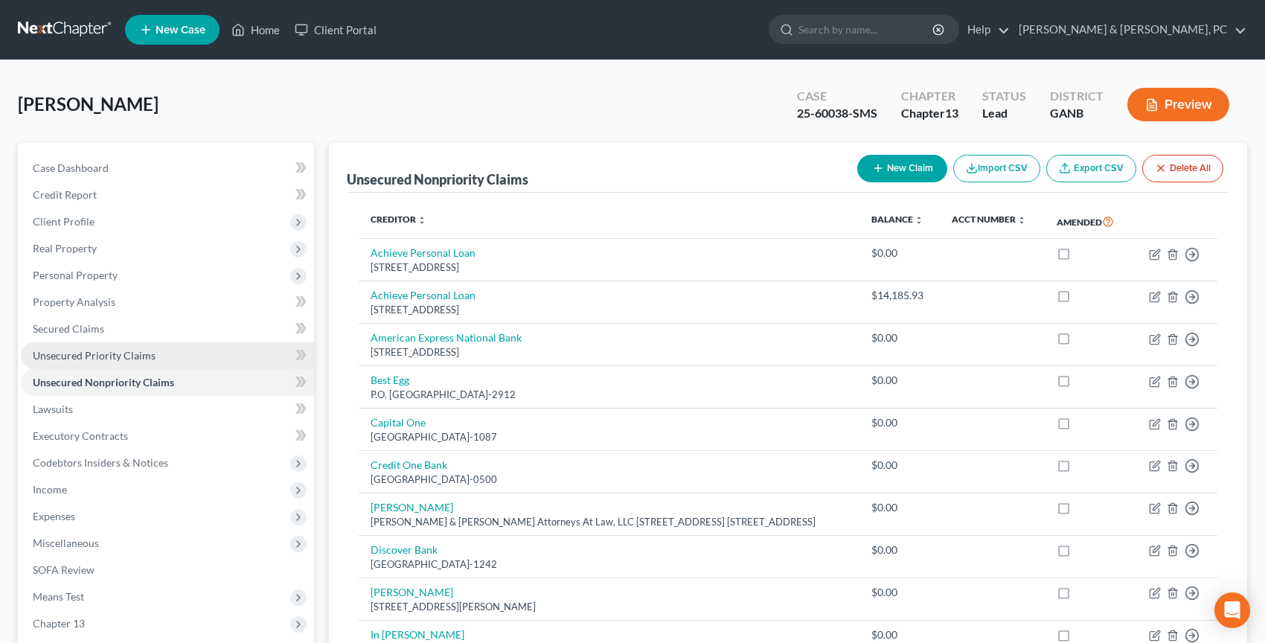
click at [109, 349] on span "Unsecured Priority Claims" at bounding box center [94, 355] width 123 height 13
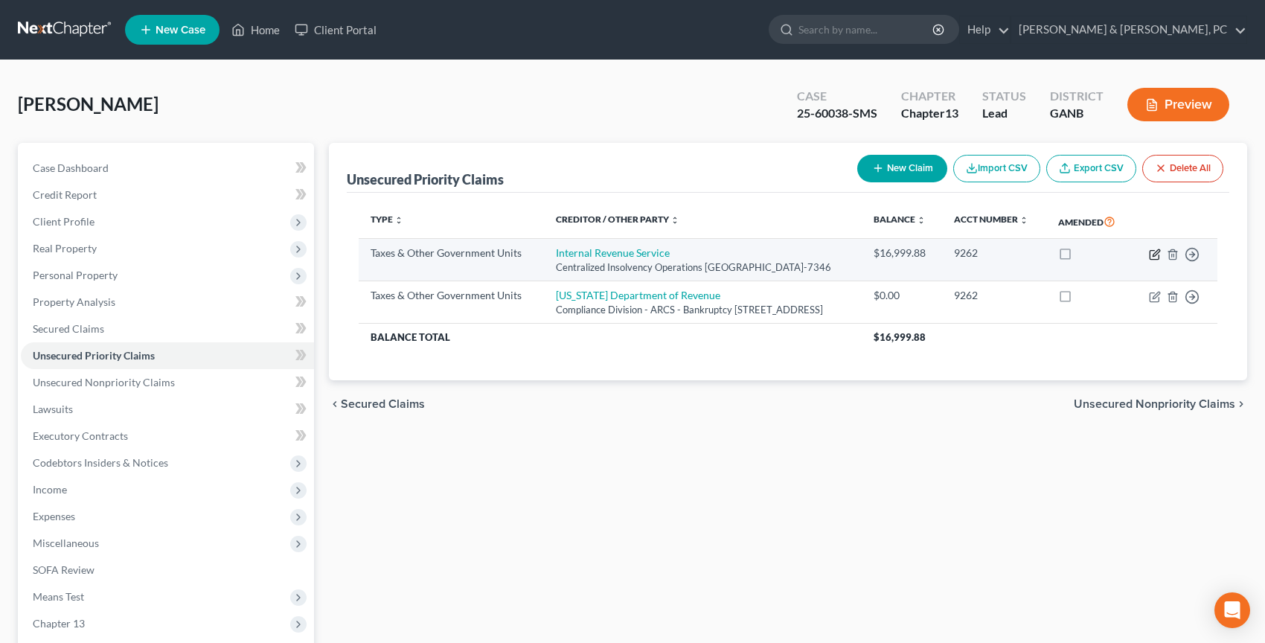
click at [1157, 260] on icon "button" at bounding box center [1155, 255] width 12 height 12
select select "0"
select select "39"
select select "0"
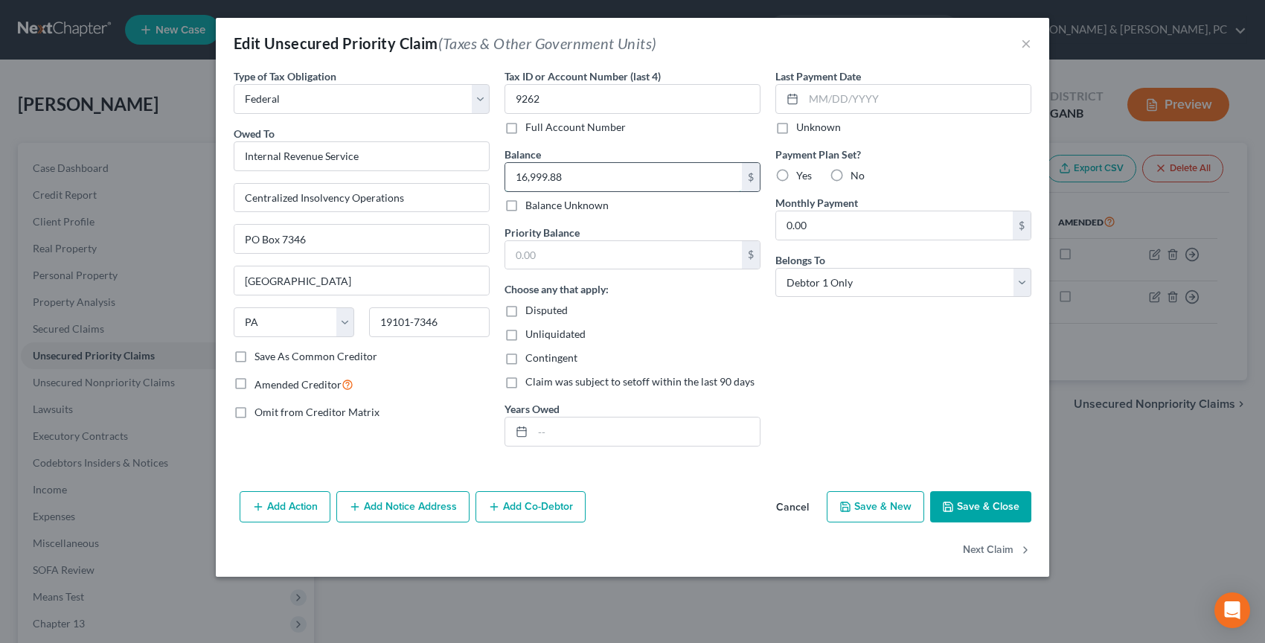
click at [630, 179] on input "16,999.88" at bounding box center [623, 177] width 237 height 28
type input "3,870.64"
click at [996, 499] on button "Save & Close" at bounding box center [980, 506] width 101 height 31
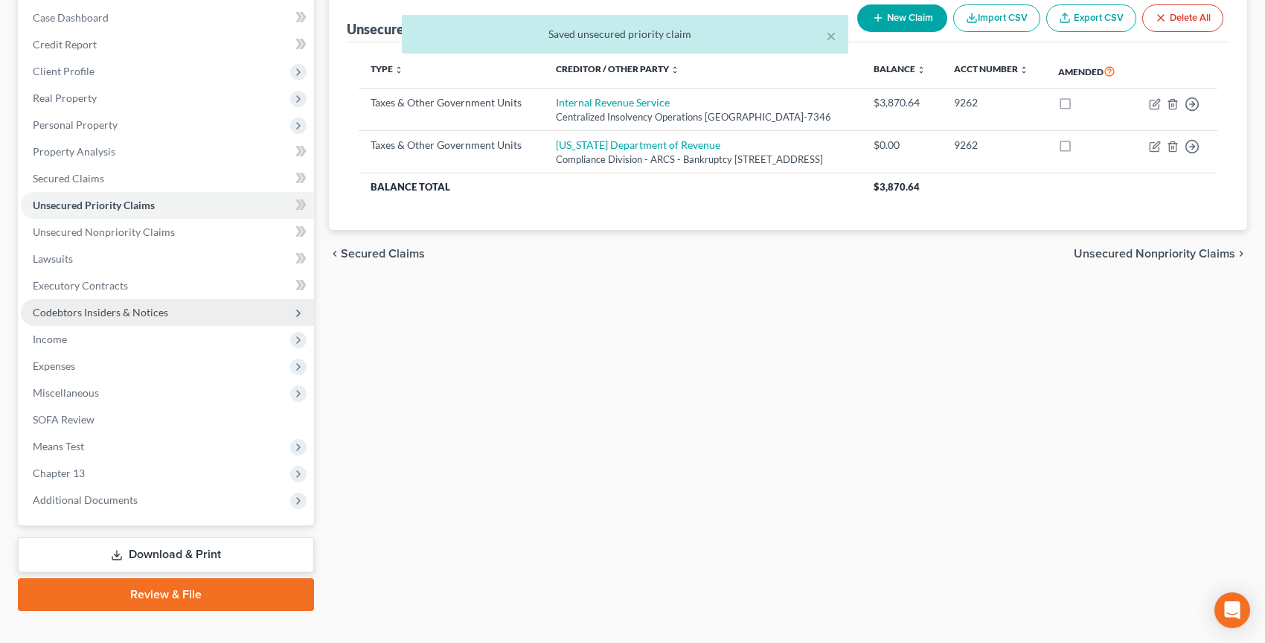
scroll to position [164, 0]
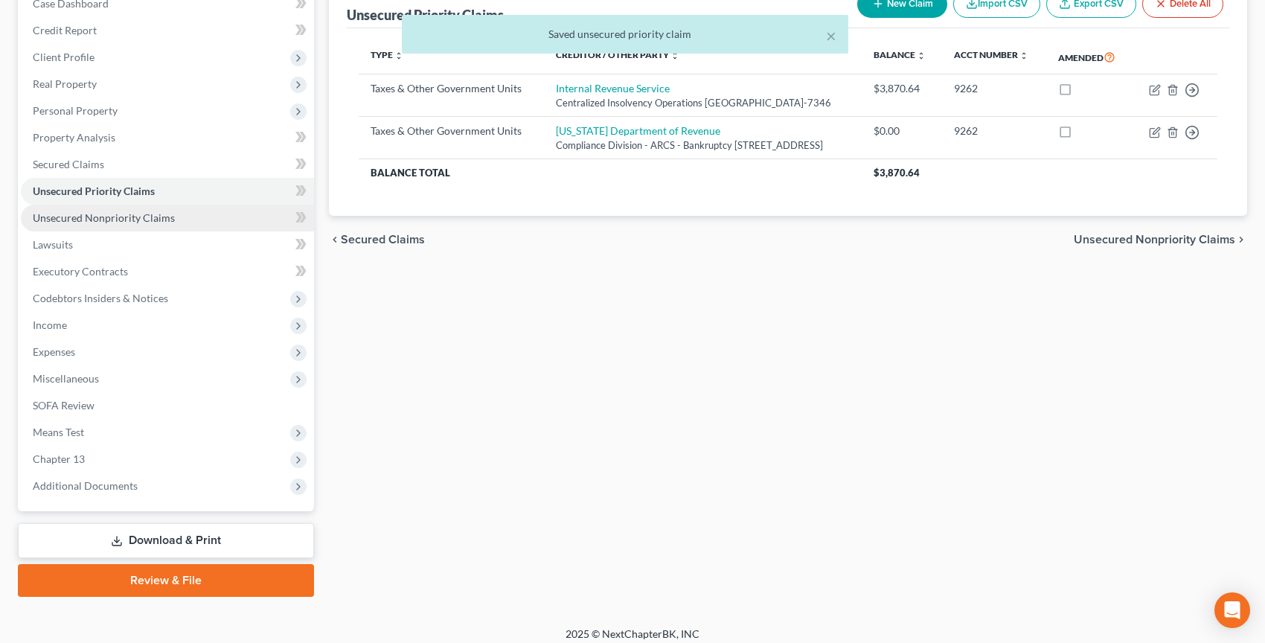
click at [224, 220] on link "Unsecured Nonpriority Claims" at bounding box center [167, 218] width 293 height 27
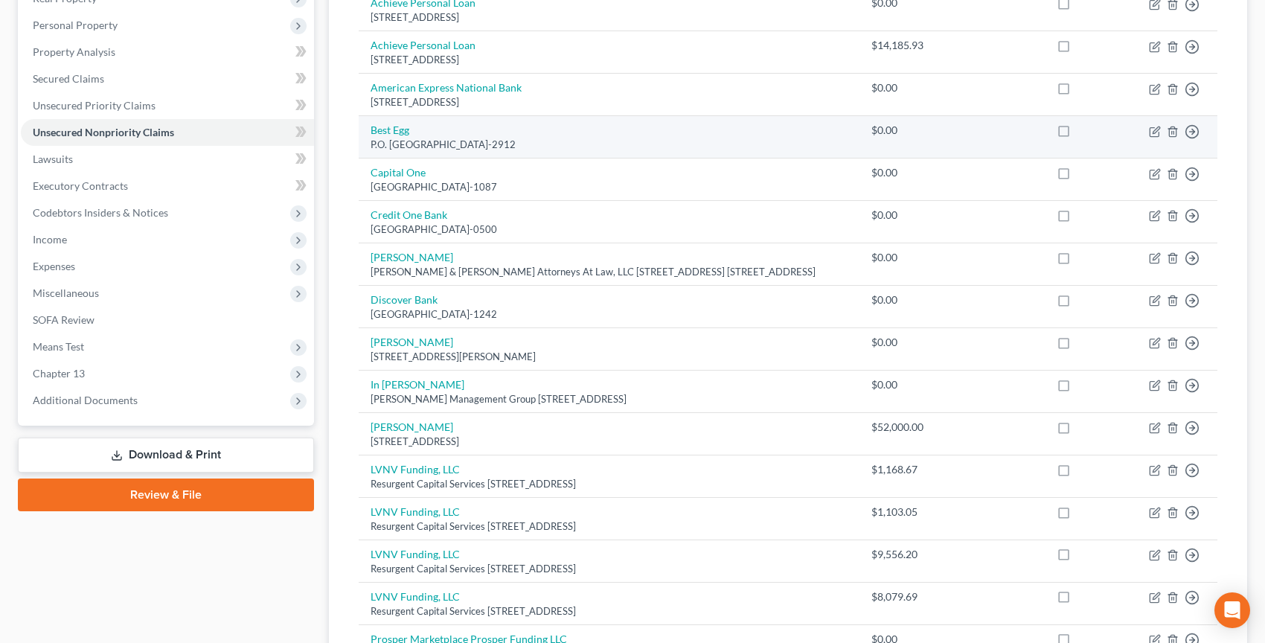
scroll to position [264, 0]
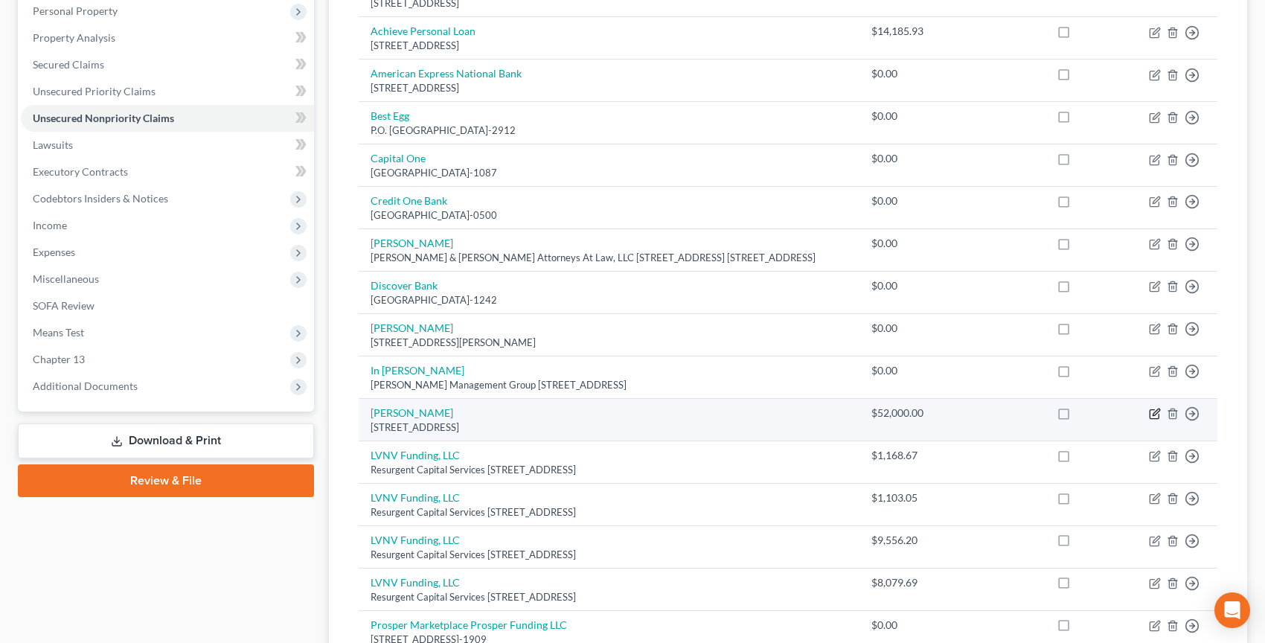
click at [1154, 412] on icon "button" at bounding box center [1155, 414] width 12 height 12
select select "10"
select select "14"
select select "0"
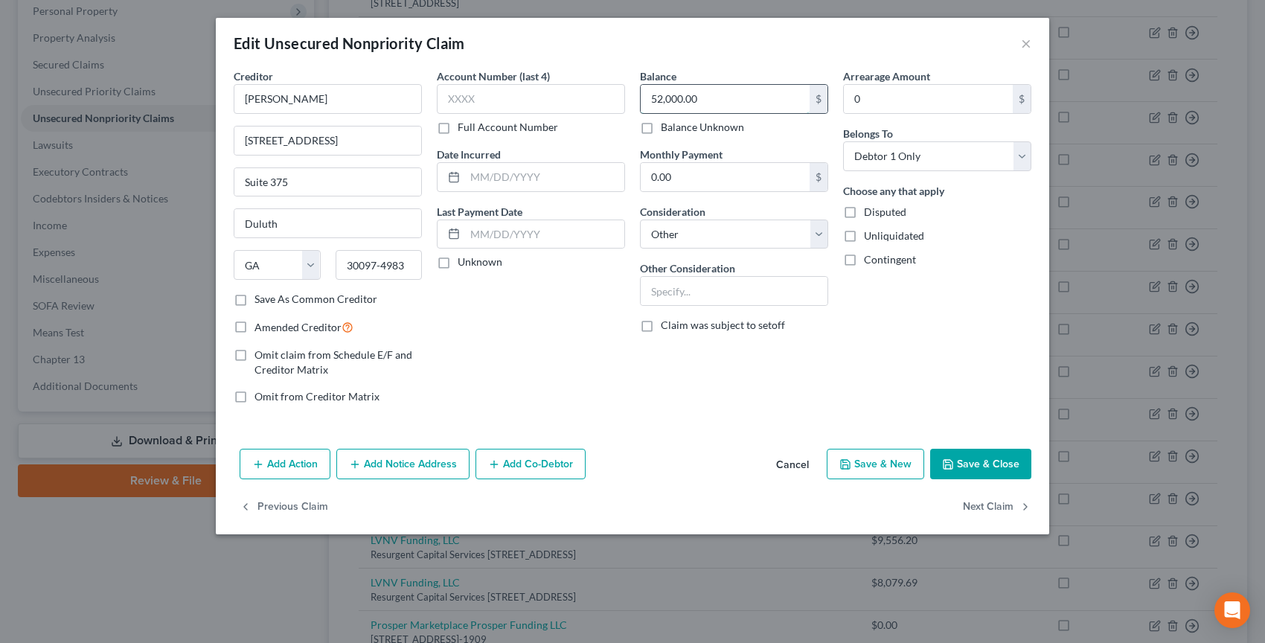
click at [708, 105] on input "52,000.00" at bounding box center [725, 99] width 169 height 28
click at [964, 479] on div "Add Action Add Notice Address Add Co-Debtor Cancel Save & New Save & Close" at bounding box center [632, 467] width 833 height 49
click at [964, 472] on button "Save & Close" at bounding box center [980, 464] width 101 height 31
type input "82,000.00"
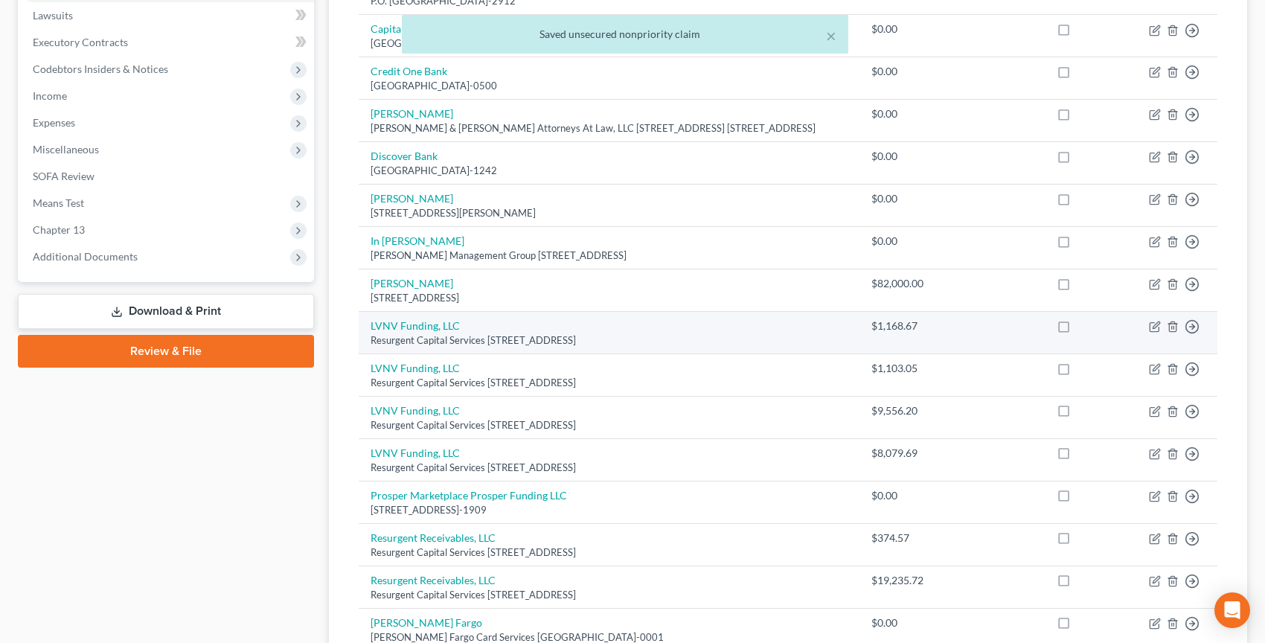
scroll to position [562, 0]
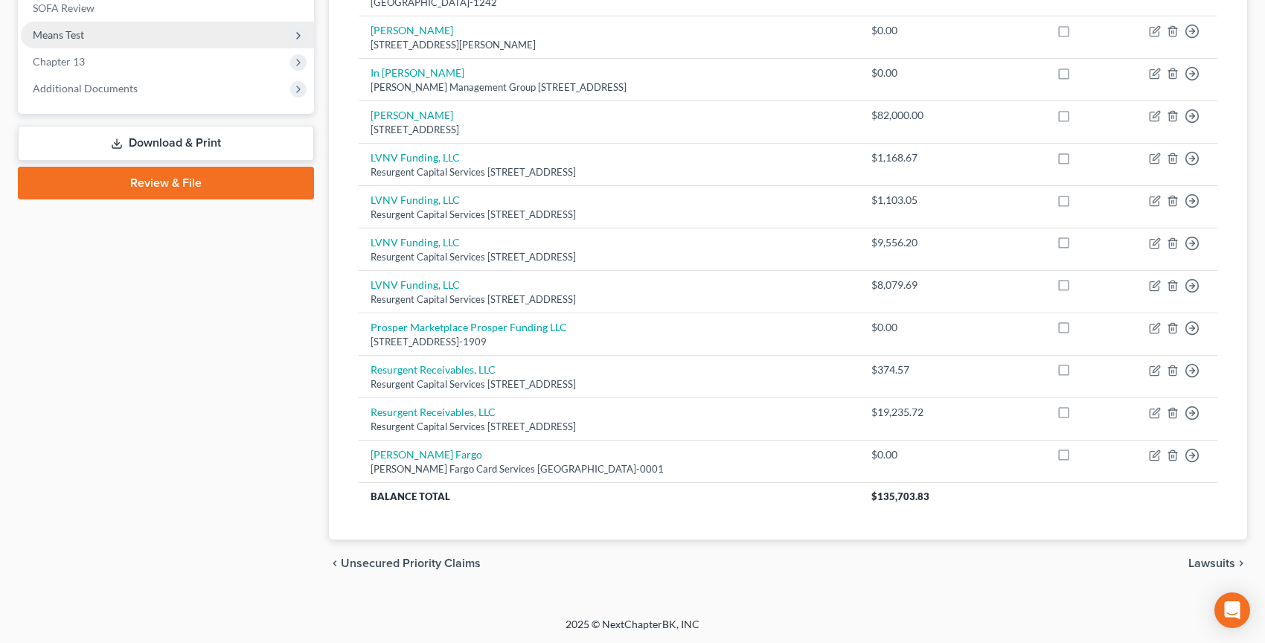
click at [168, 32] on span "Means Test" at bounding box center [167, 35] width 293 height 27
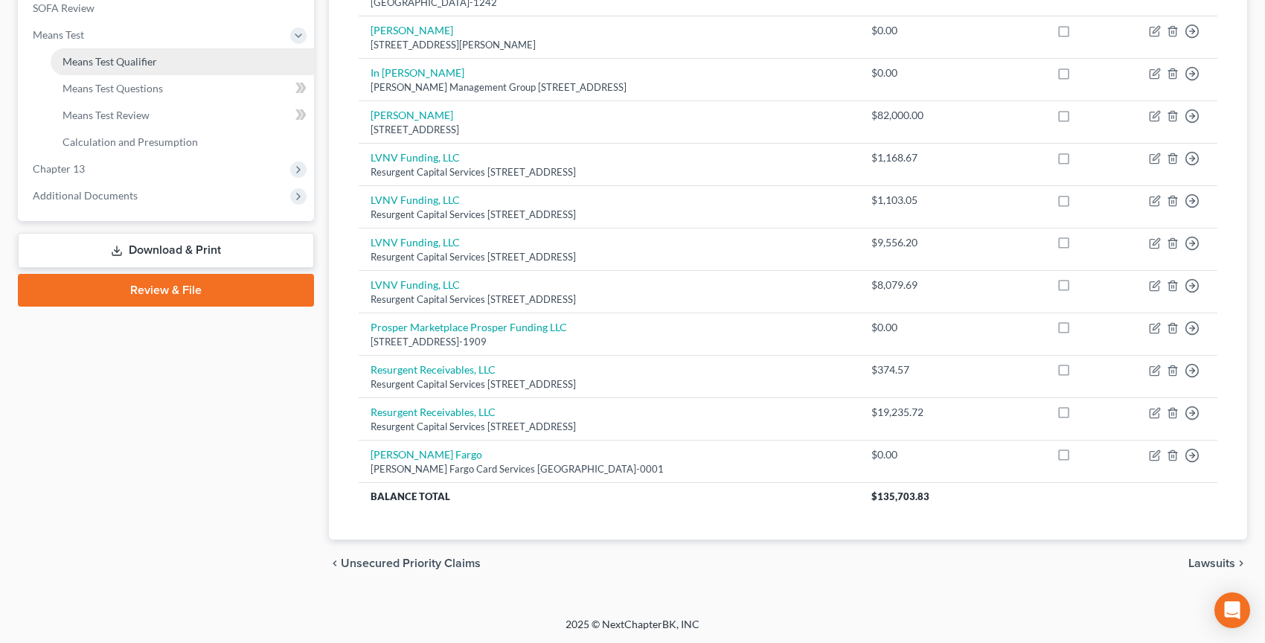
click at [169, 55] on link "Means Test Qualifier" at bounding box center [182, 61] width 263 height 27
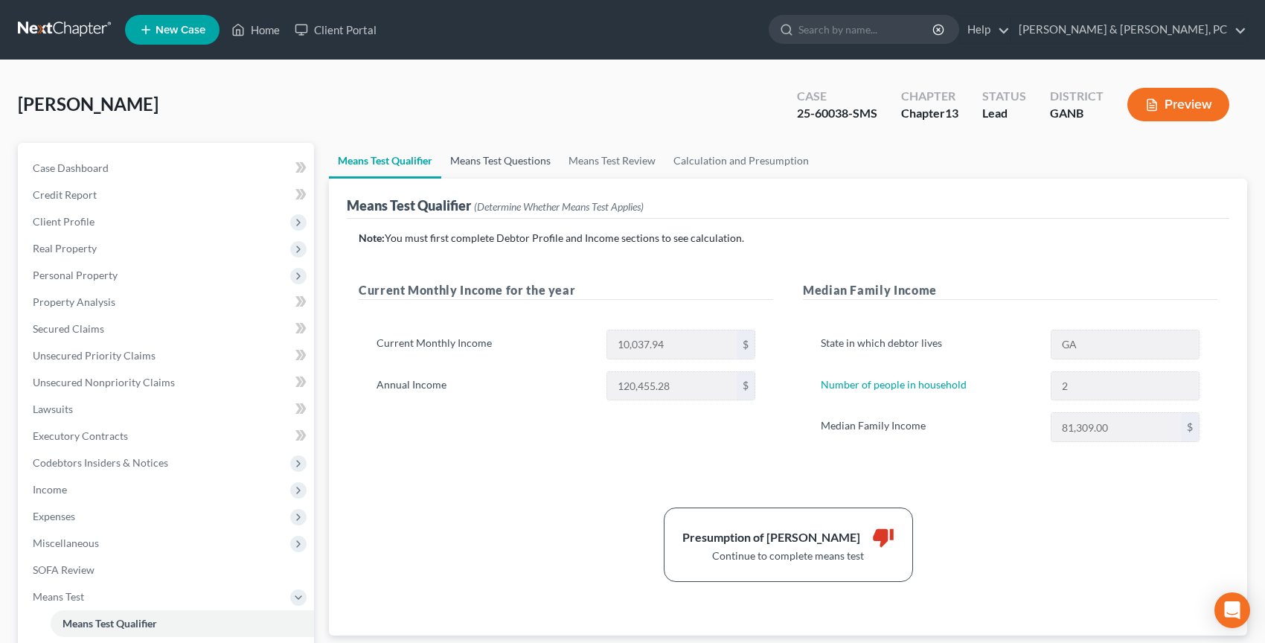
click at [477, 161] on link "Means Test Questions" at bounding box center [500, 161] width 118 height 36
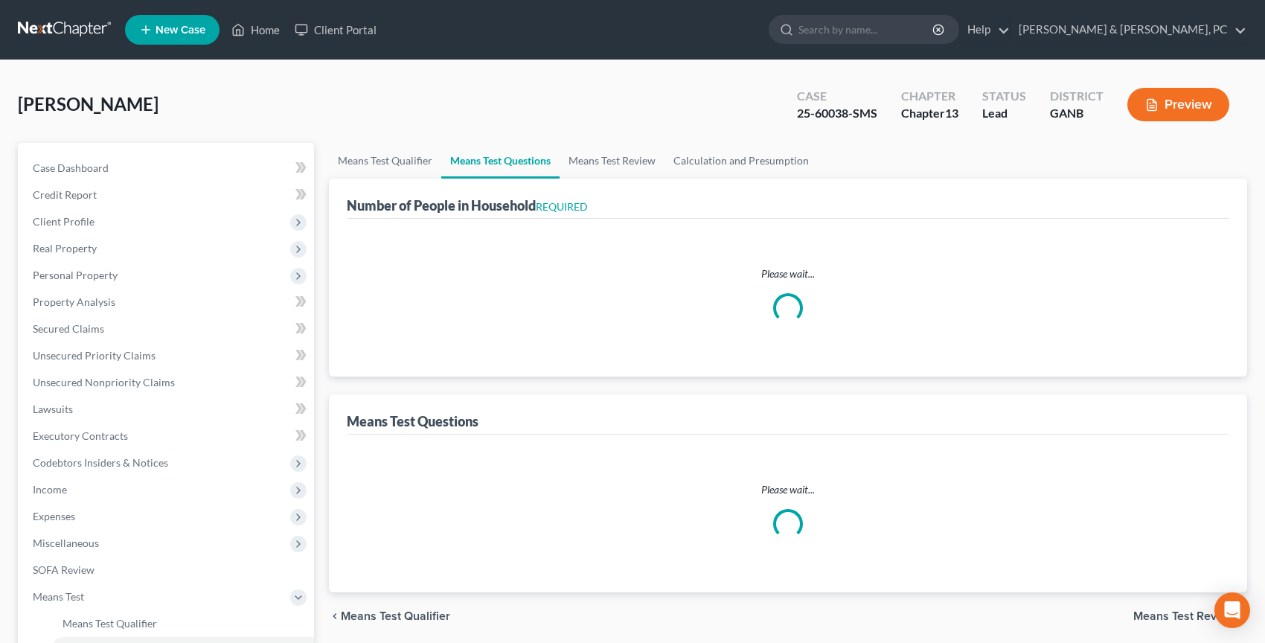
select select "1"
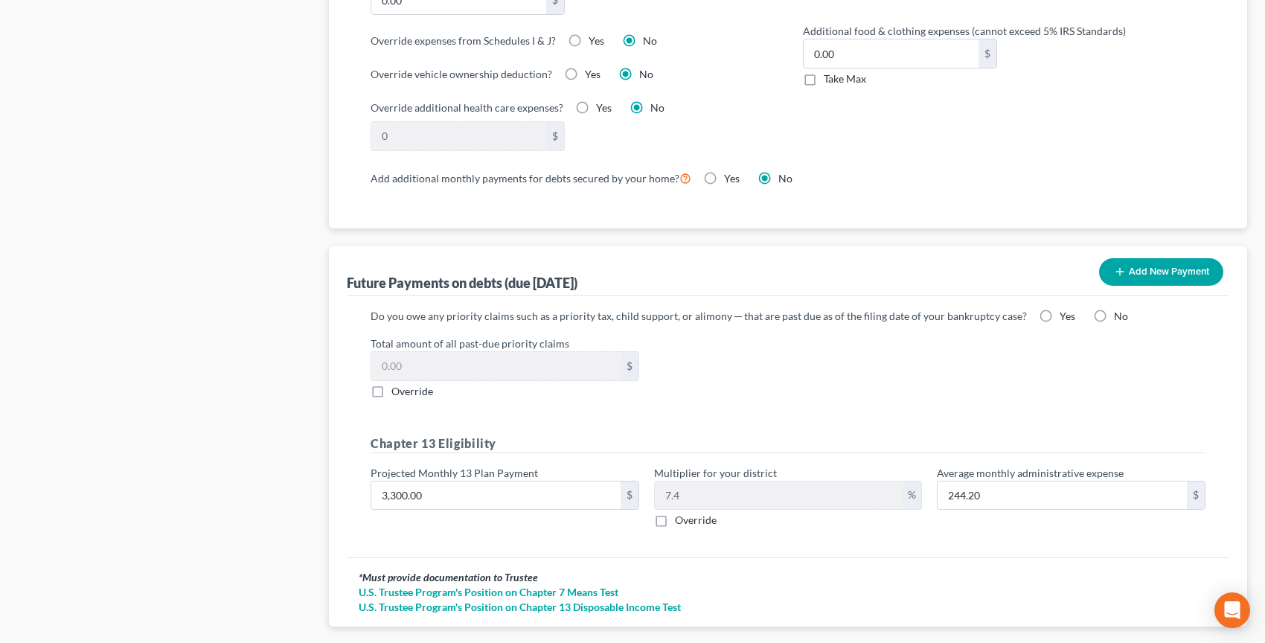
scroll to position [1337, 0]
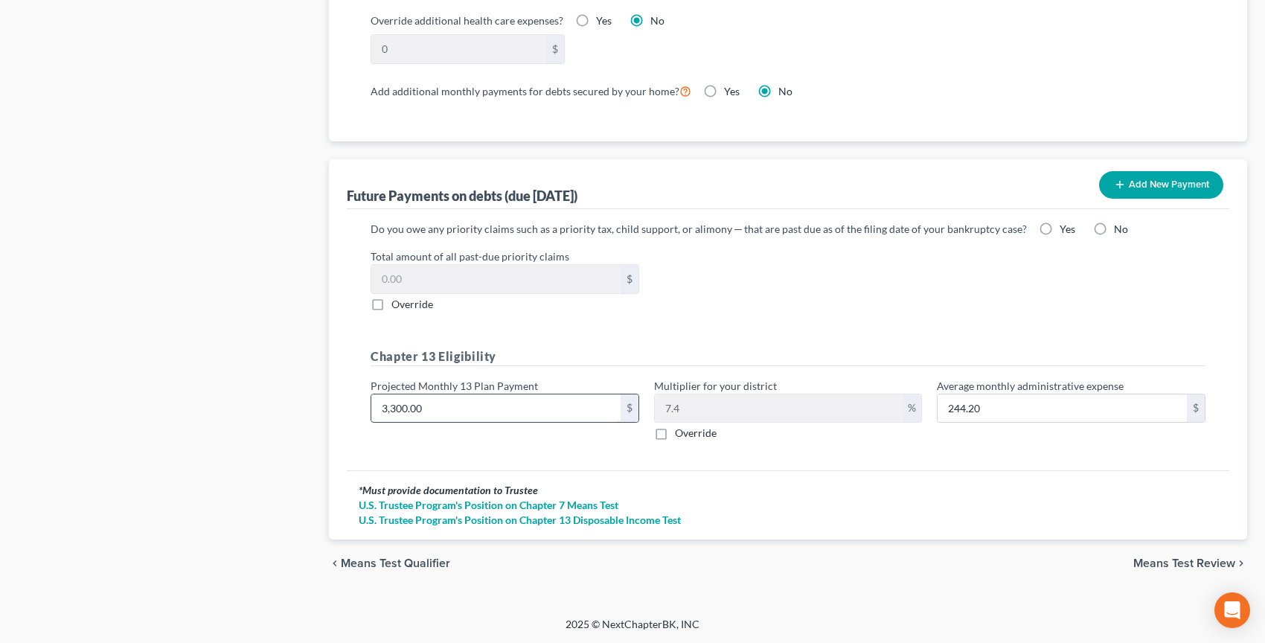
click at [490, 400] on input "3,300.00" at bounding box center [495, 408] width 249 height 28
type input "4"
type input "0.29"
type input "40"
type input "2.96"
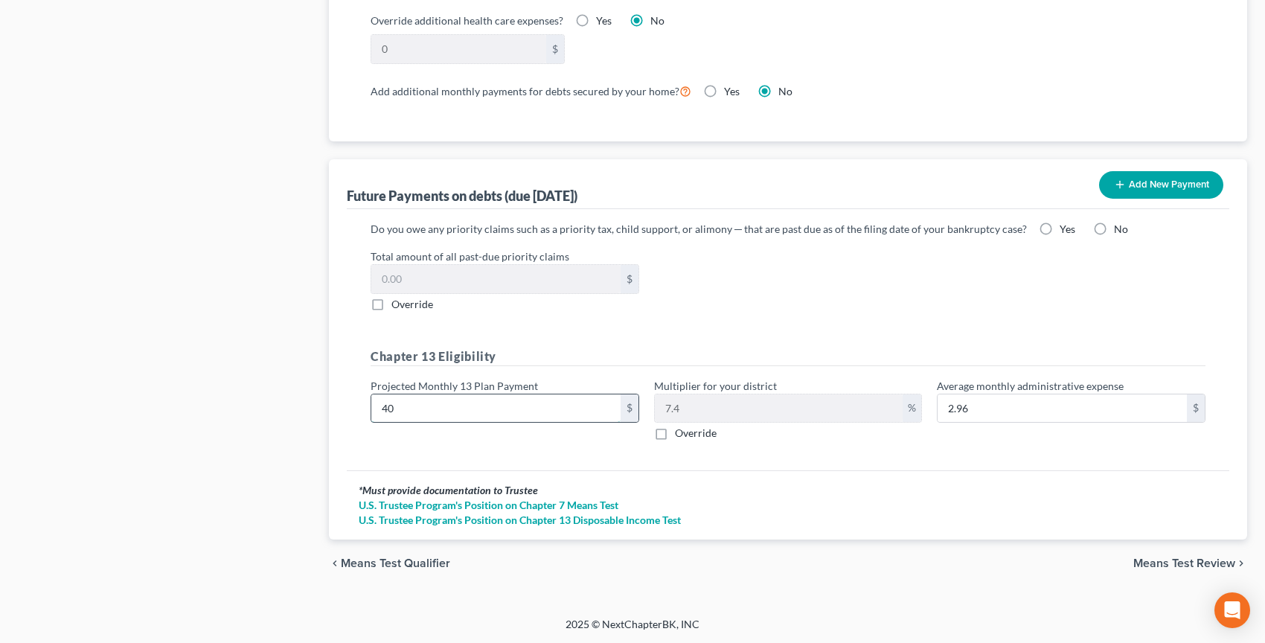
type input "401"
type input "29.67"
type input "4010"
type input "296.74"
type input "4,010"
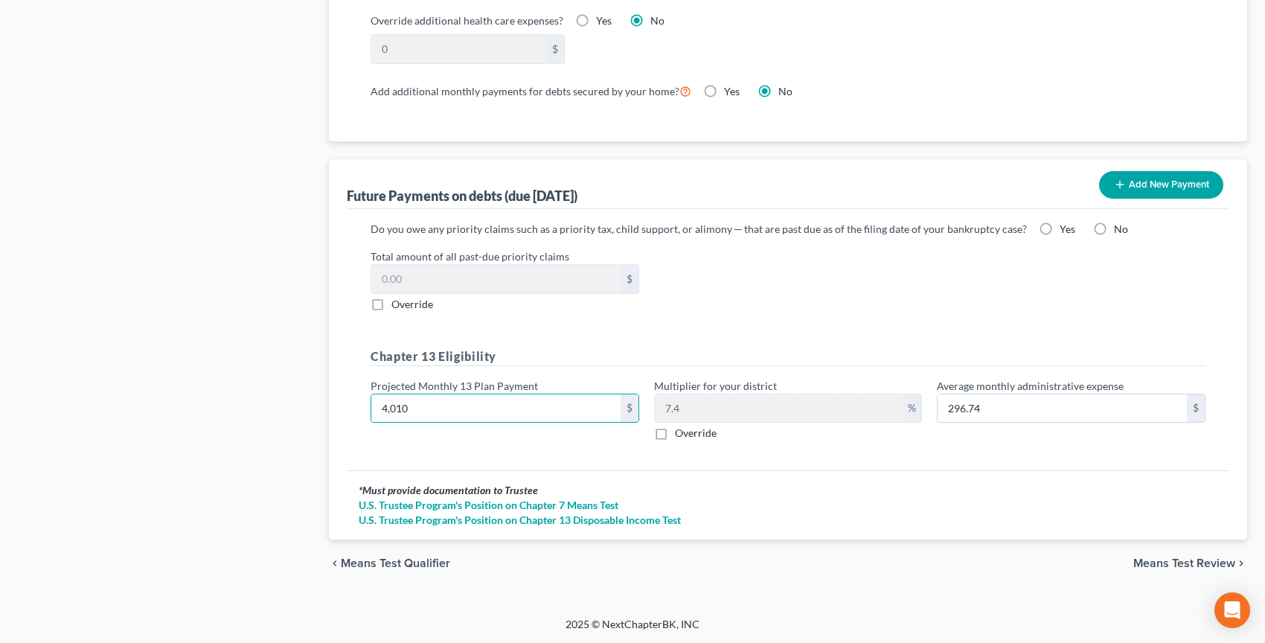
click at [1170, 569] on span "Means Test Review" at bounding box center [1184, 563] width 102 height 12
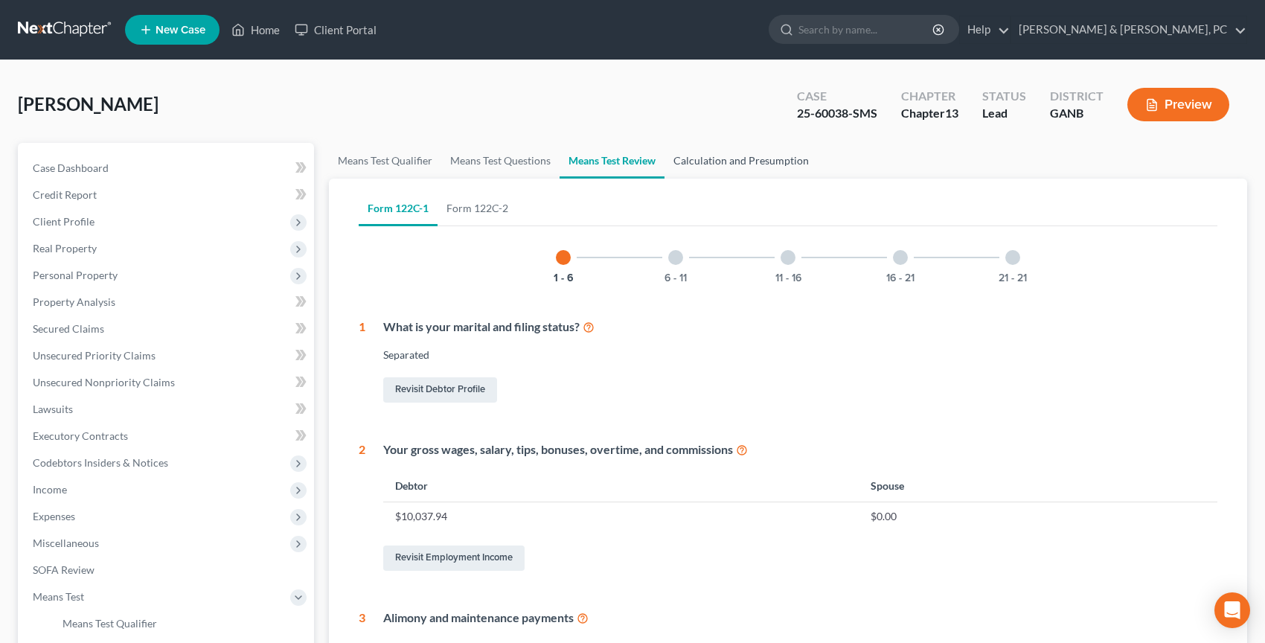
click at [781, 164] on link "Calculation and Presumption" at bounding box center [741, 161] width 153 height 36
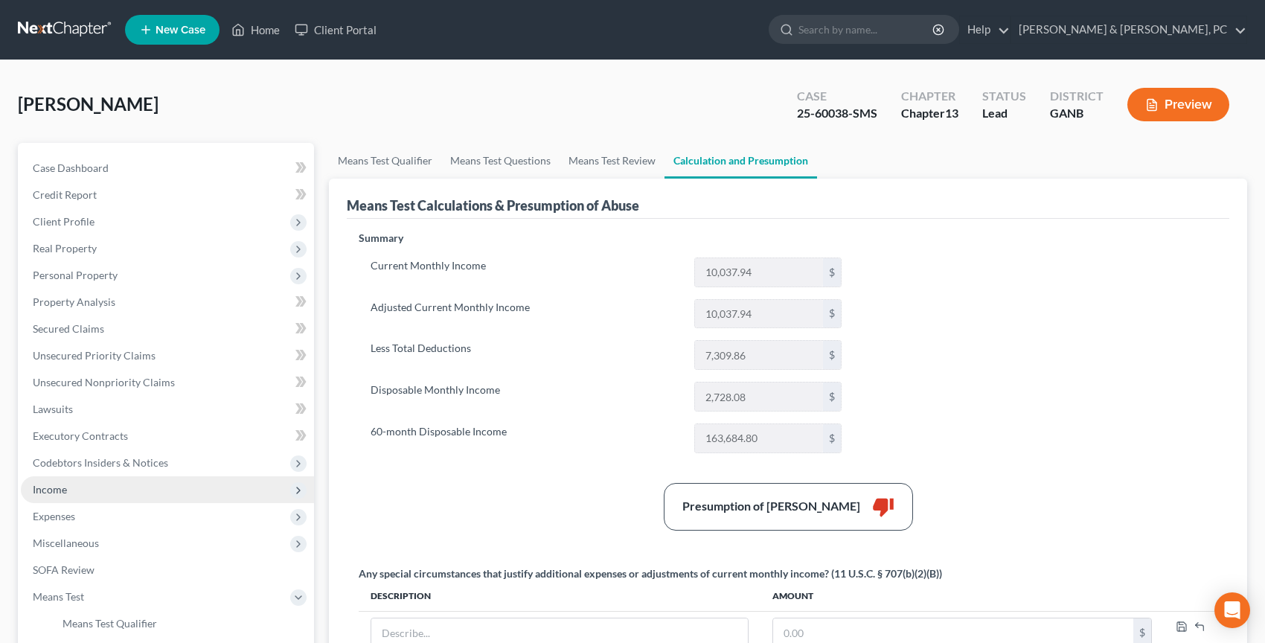
click at [170, 494] on span "Income" at bounding box center [167, 489] width 293 height 27
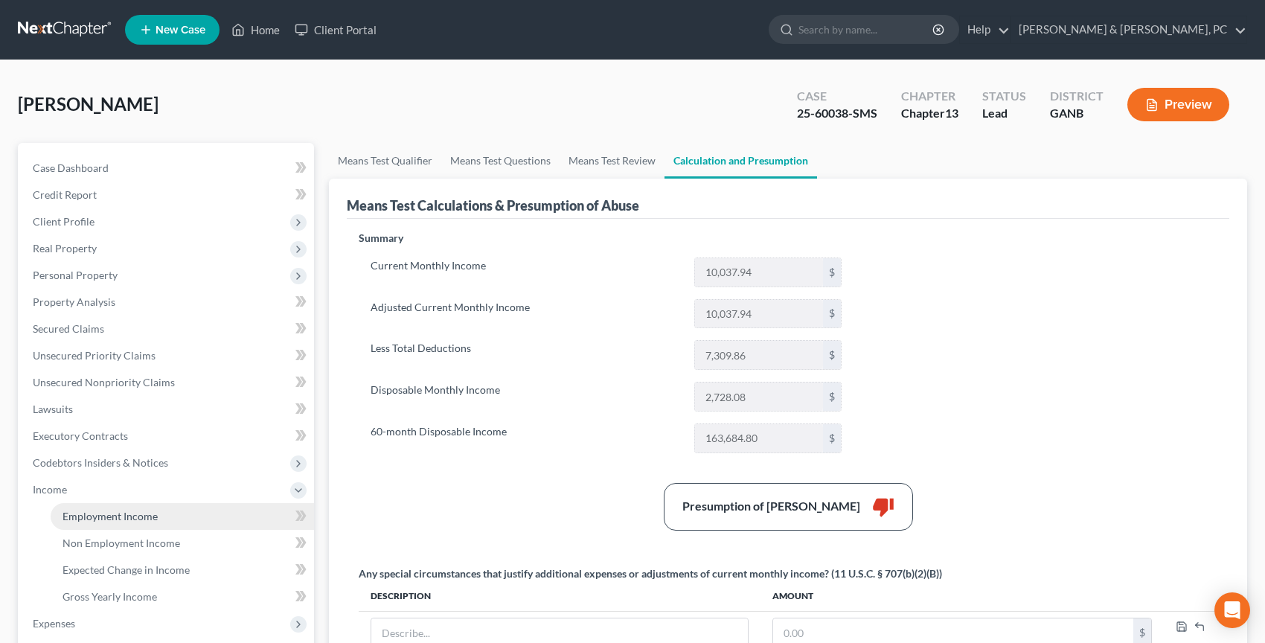
click at [165, 518] on link "Employment Income" at bounding box center [182, 516] width 263 height 27
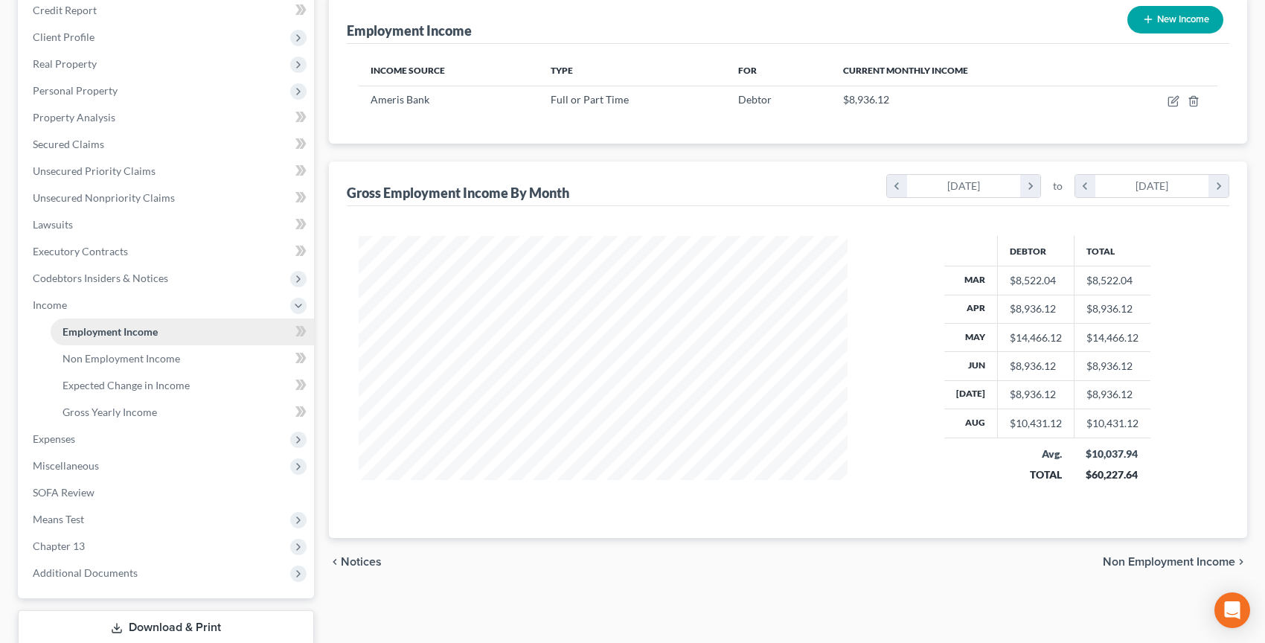
scroll to position [244, 0]
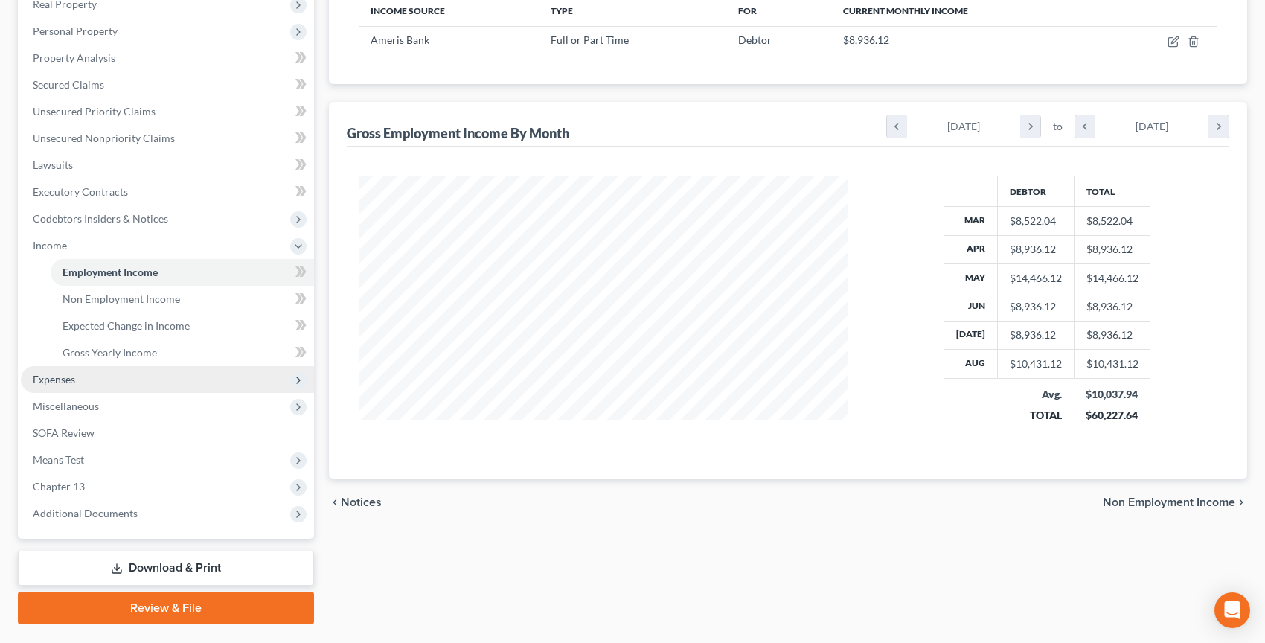
click at [153, 375] on span "Expenses" at bounding box center [167, 379] width 293 height 27
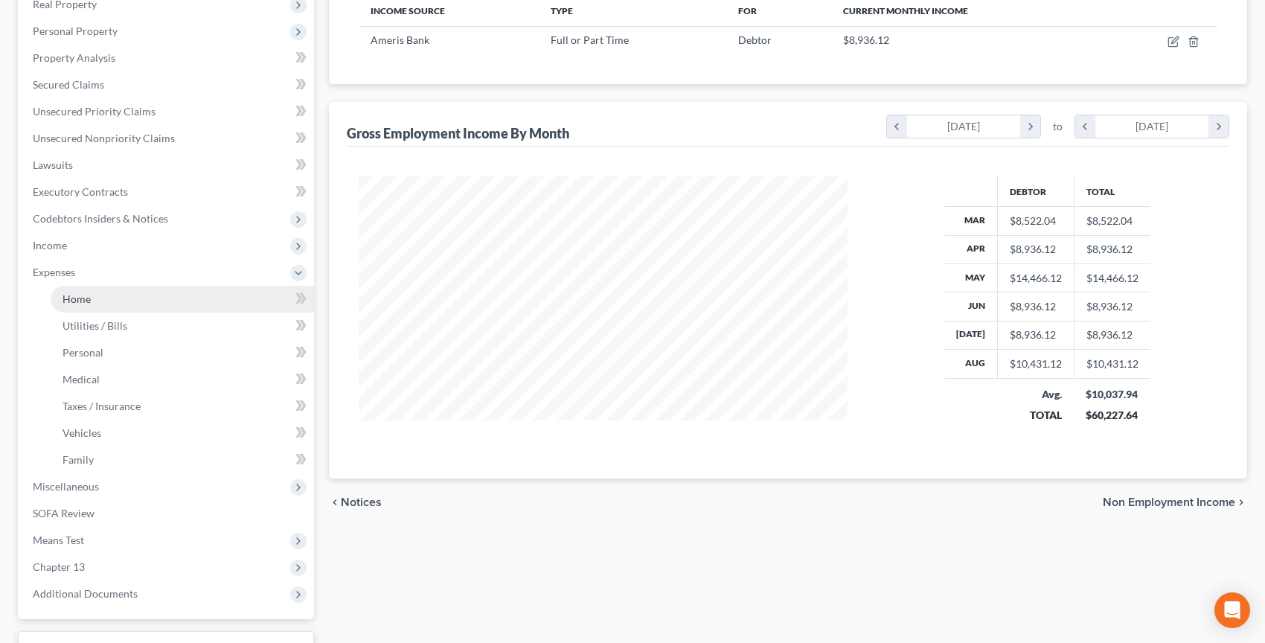
click at [154, 303] on link "Home" at bounding box center [182, 299] width 263 height 27
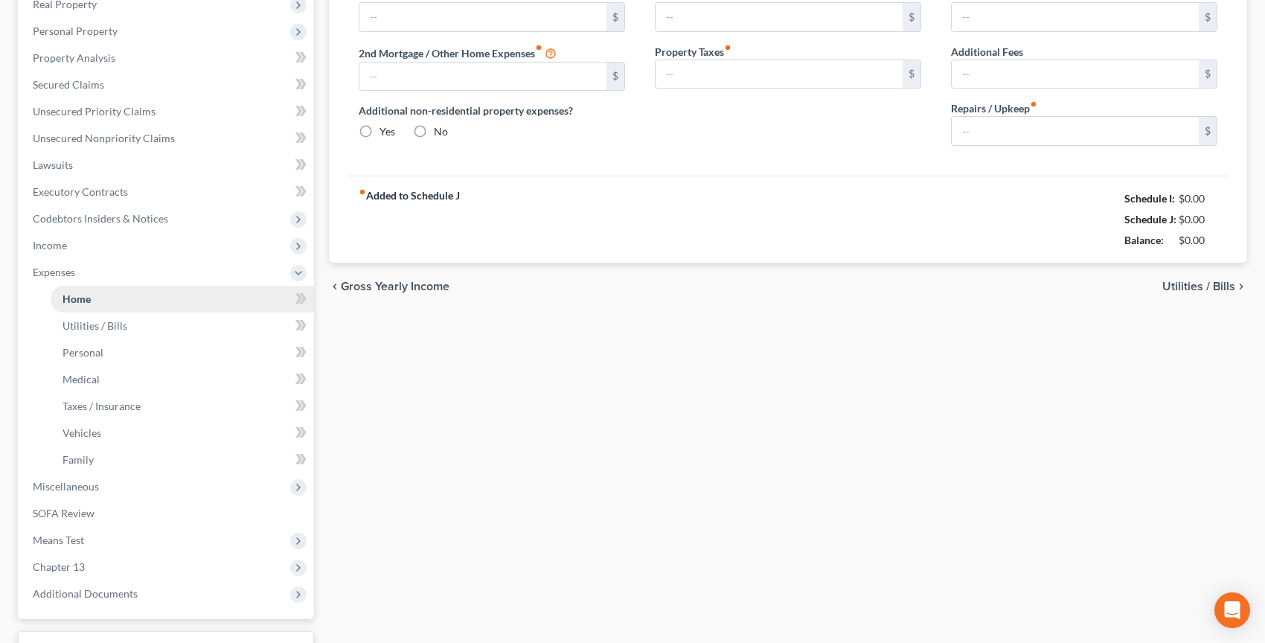
type input "5,000.00"
type input "0.00"
radio input "true"
type input "0.00"
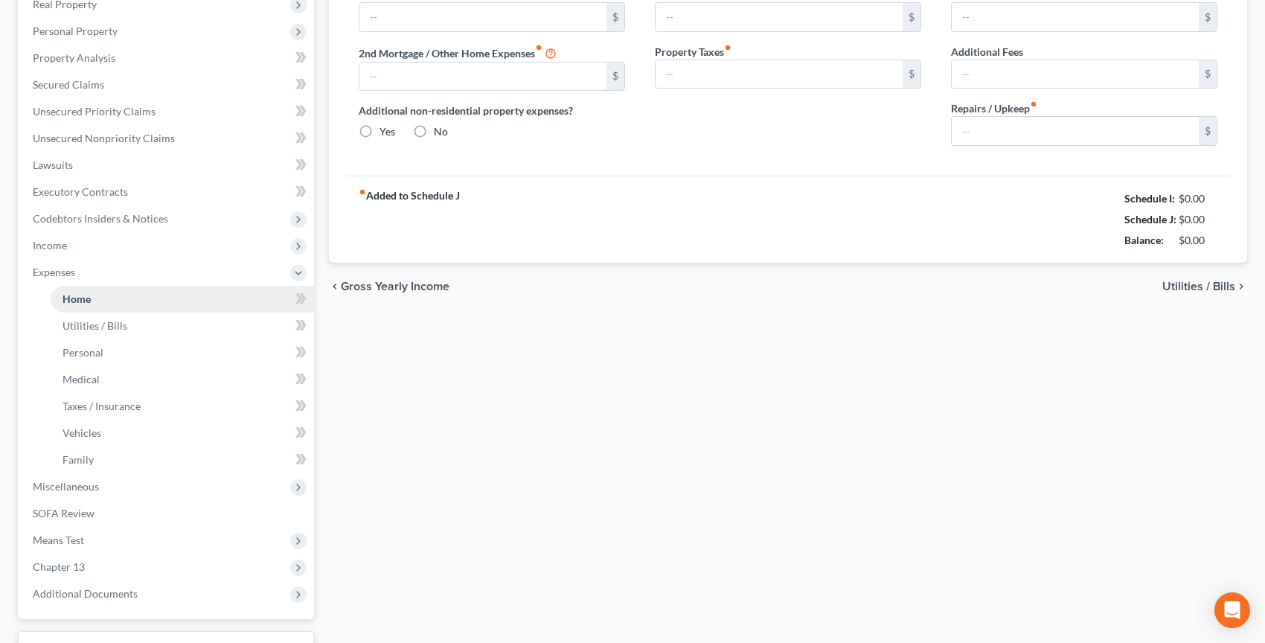
type input "0.00"
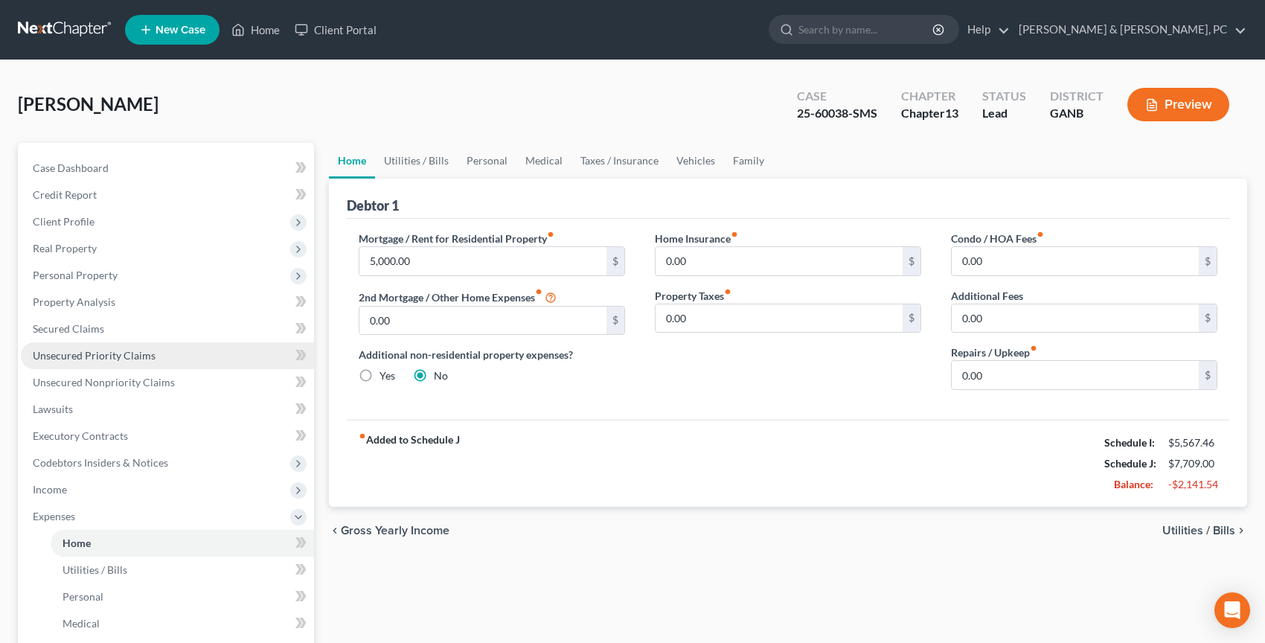
click at [134, 365] on link "Unsecured Priority Claims" at bounding box center [167, 355] width 293 height 27
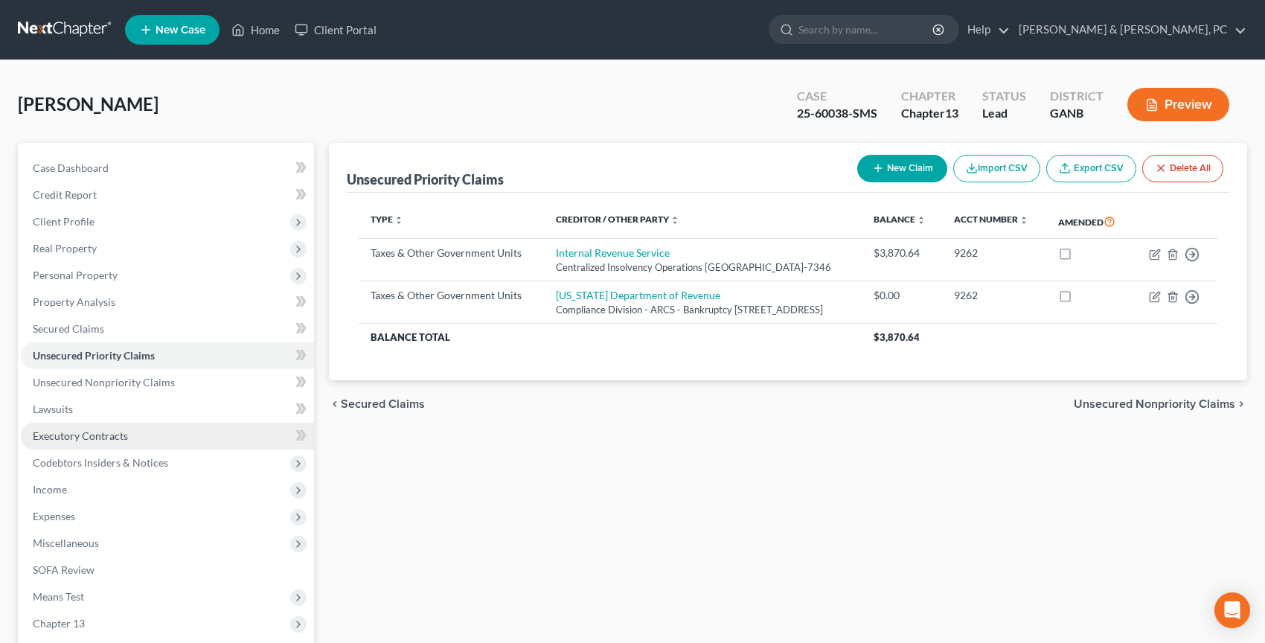
scroll to position [173, 0]
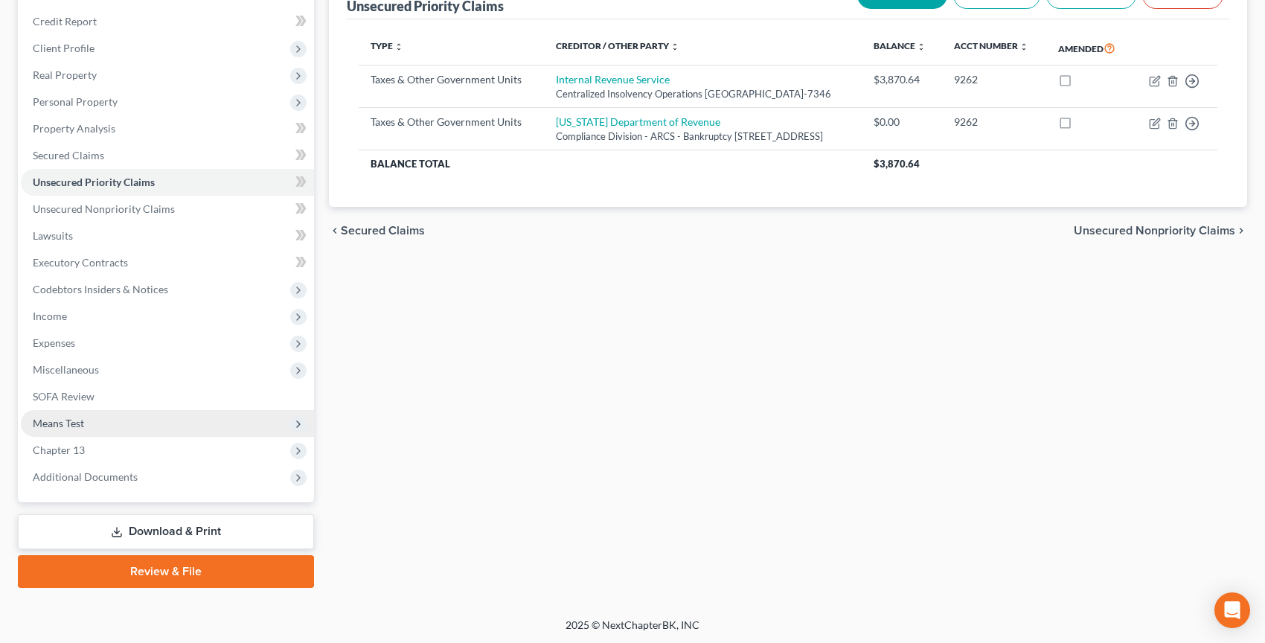
click at [127, 427] on span "Means Test" at bounding box center [167, 423] width 293 height 27
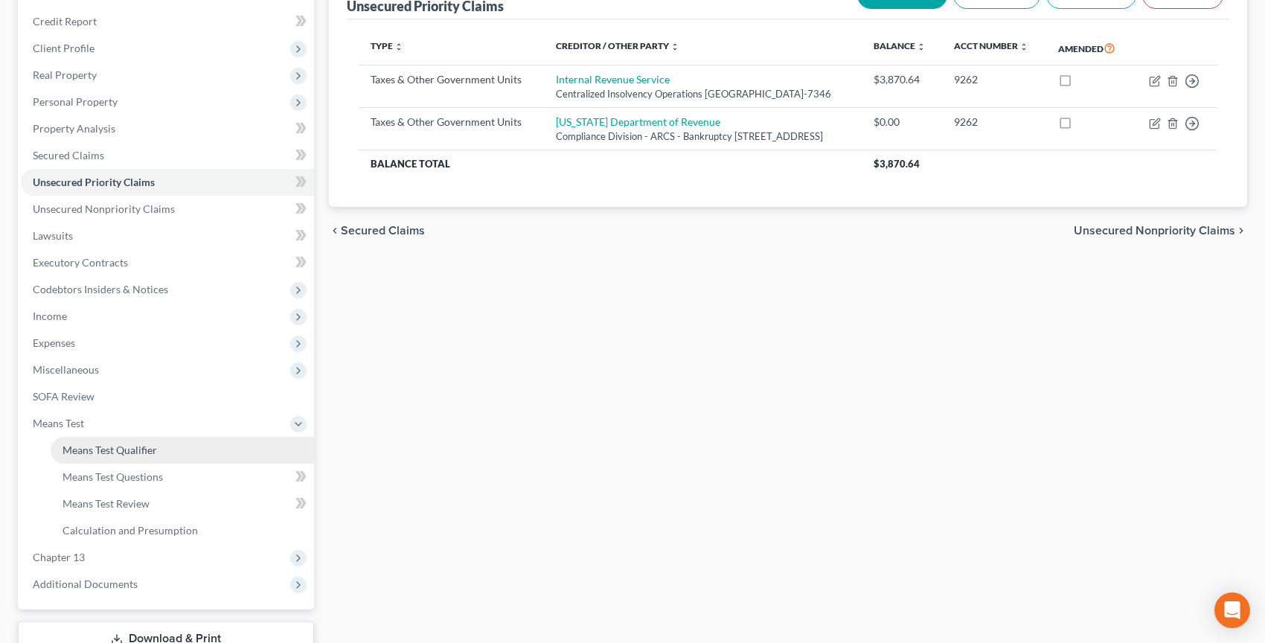
click at [126, 449] on span "Means Test Qualifier" at bounding box center [110, 450] width 95 height 13
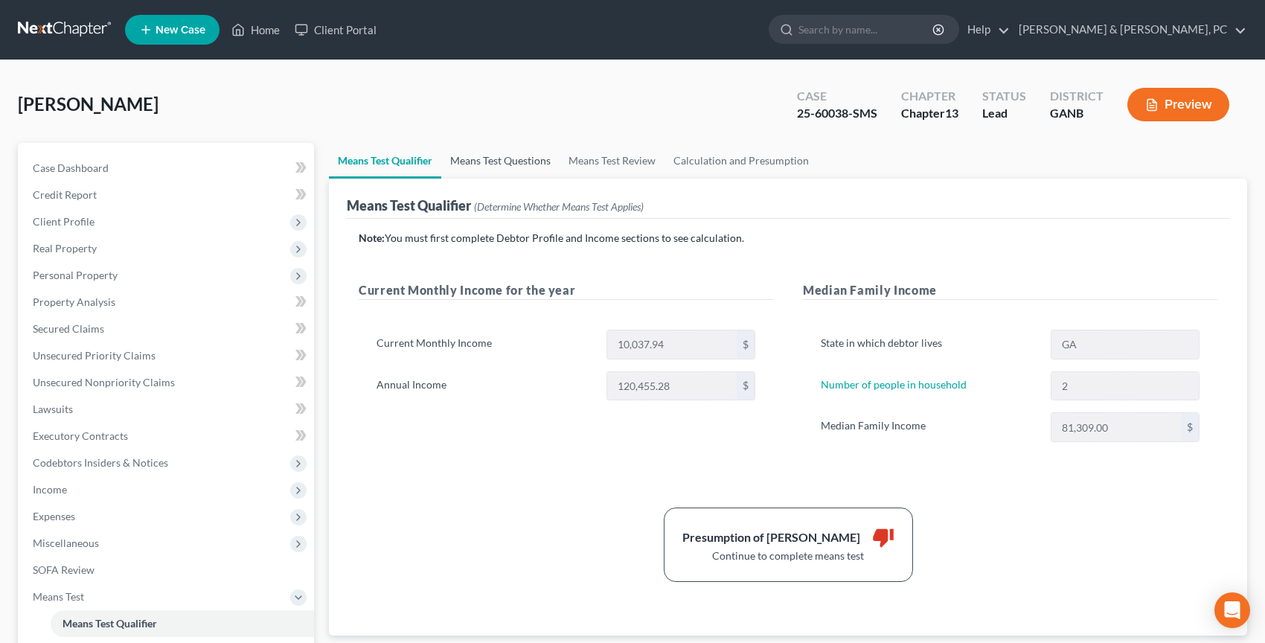
click at [538, 164] on link "Means Test Questions" at bounding box center [500, 161] width 118 height 36
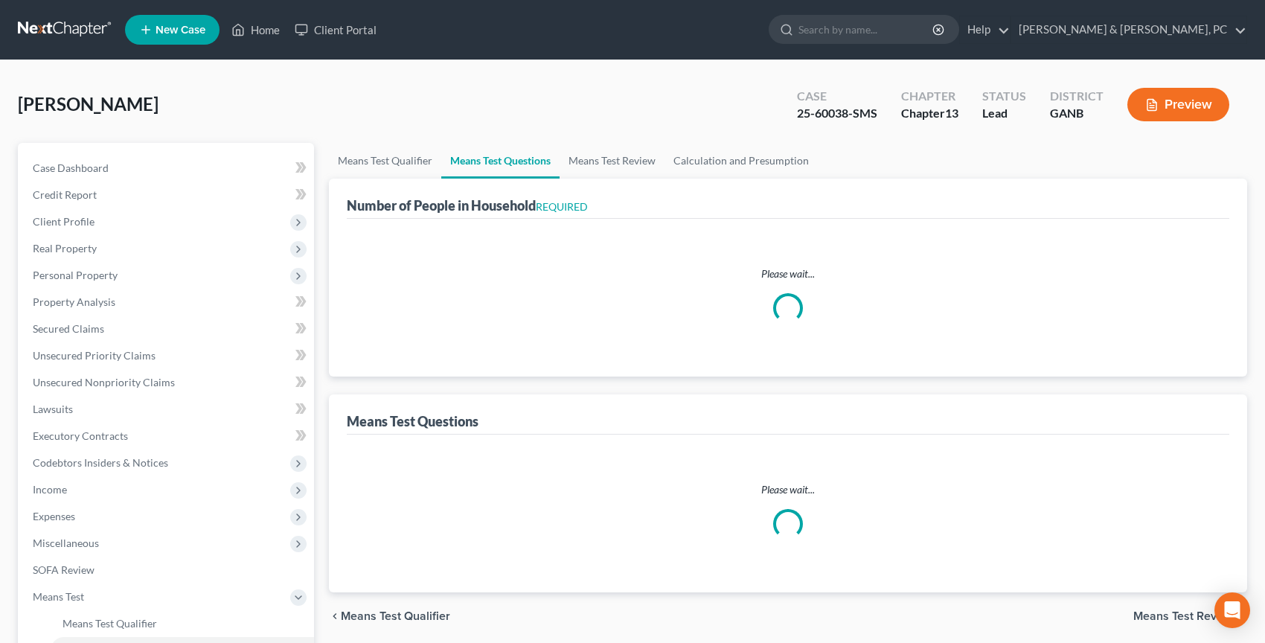
select select "1"
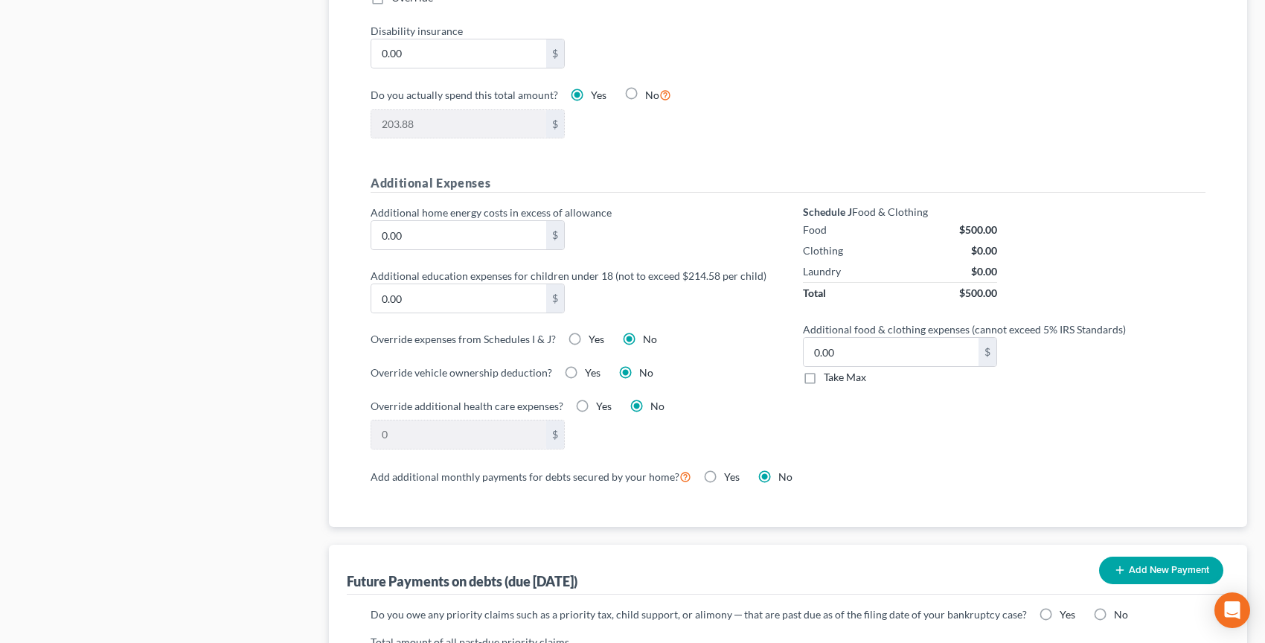
scroll to position [1337, 0]
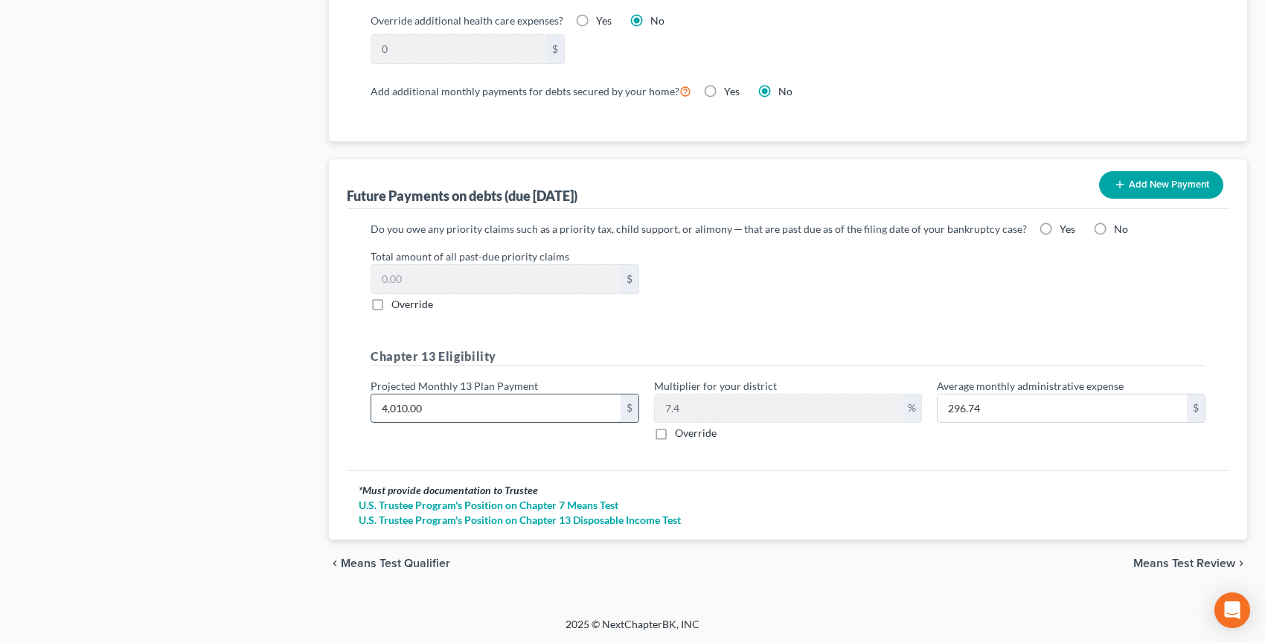
click at [500, 410] on input "4,010.00" at bounding box center [495, 408] width 249 height 28
type input "2"
type input "0.14"
type input "27"
type input "1.99"
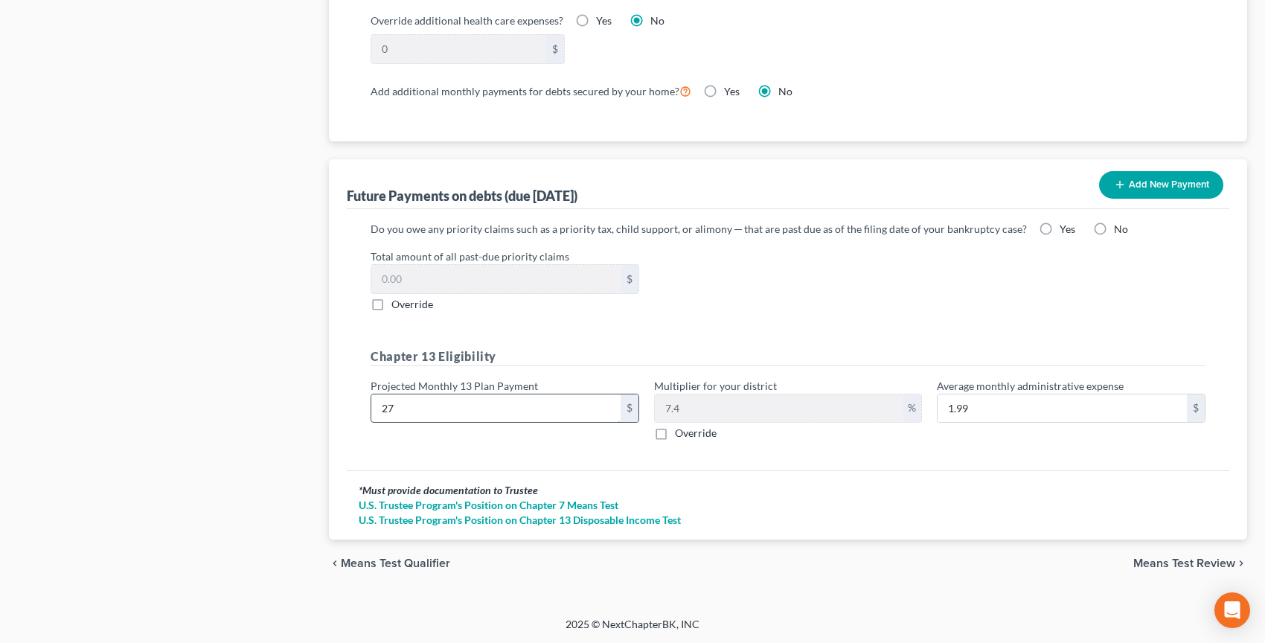
type input "270"
type input "19.98"
type input "2700"
type input "199.80"
type input "2,700"
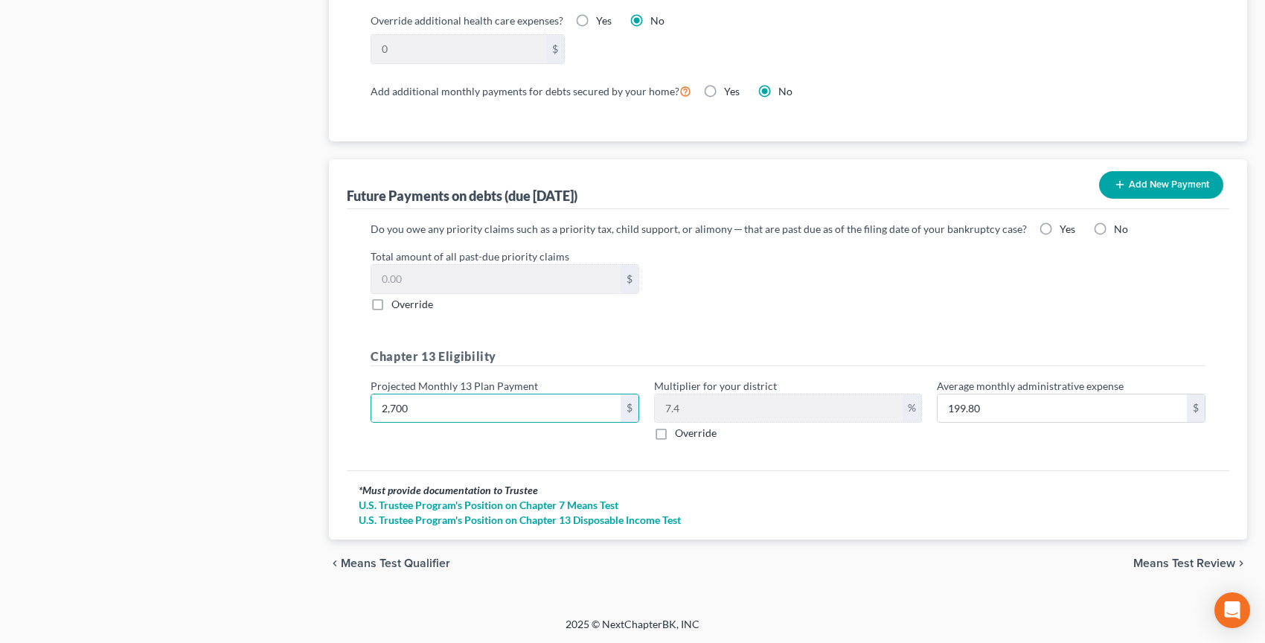
click at [831, 291] on div "Total amount of all past-due priority claims $ Override" at bounding box center [788, 280] width 850 height 63
click at [1203, 560] on span "Means Test Review" at bounding box center [1184, 563] width 102 height 12
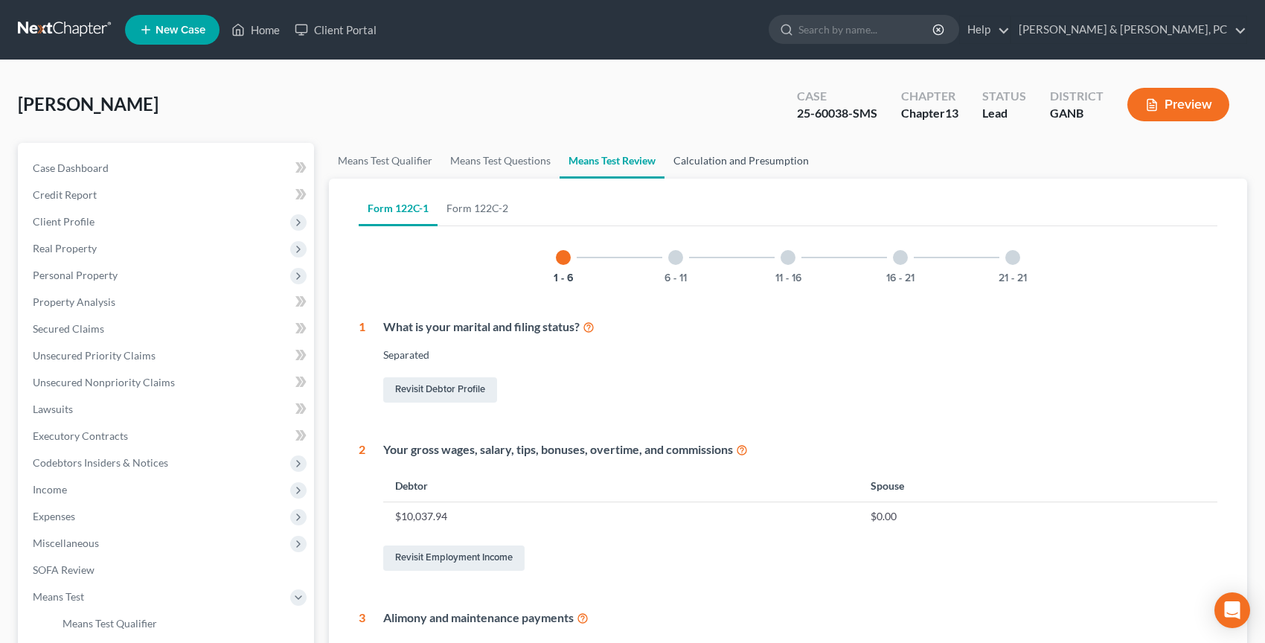
click at [770, 163] on link "Calculation and Presumption" at bounding box center [741, 161] width 153 height 36
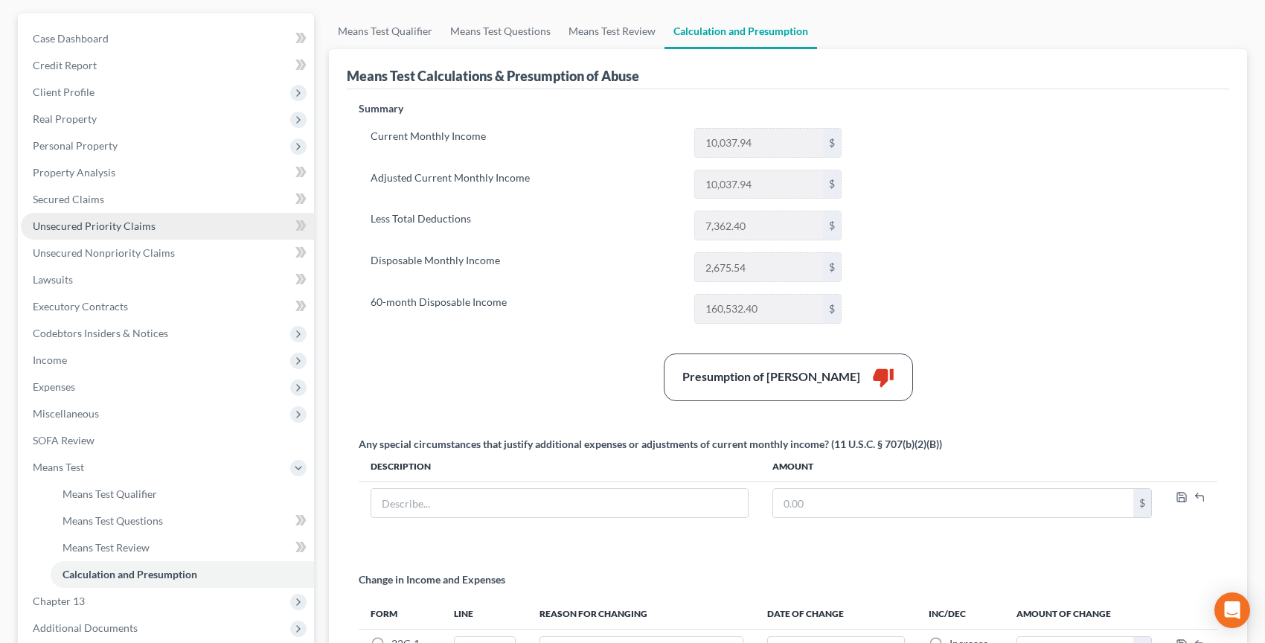
scroll to position [243, 0]
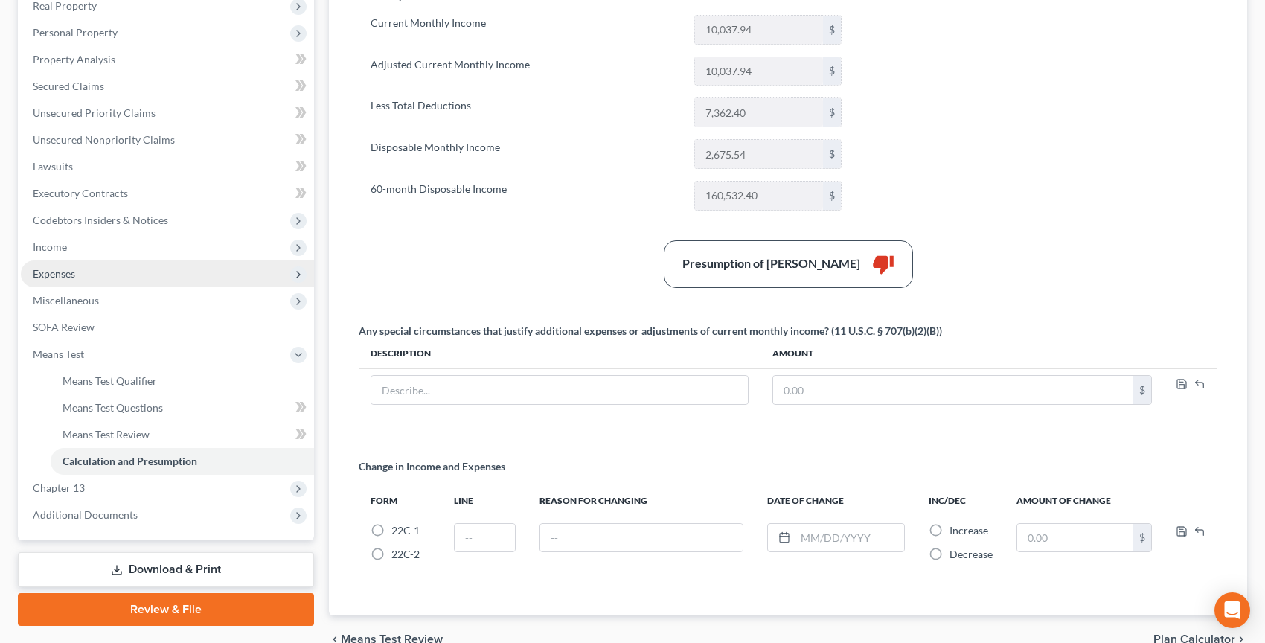
click at [124, 281] on span "Expenses" at bounding box center [167, 273] width 293 height 27
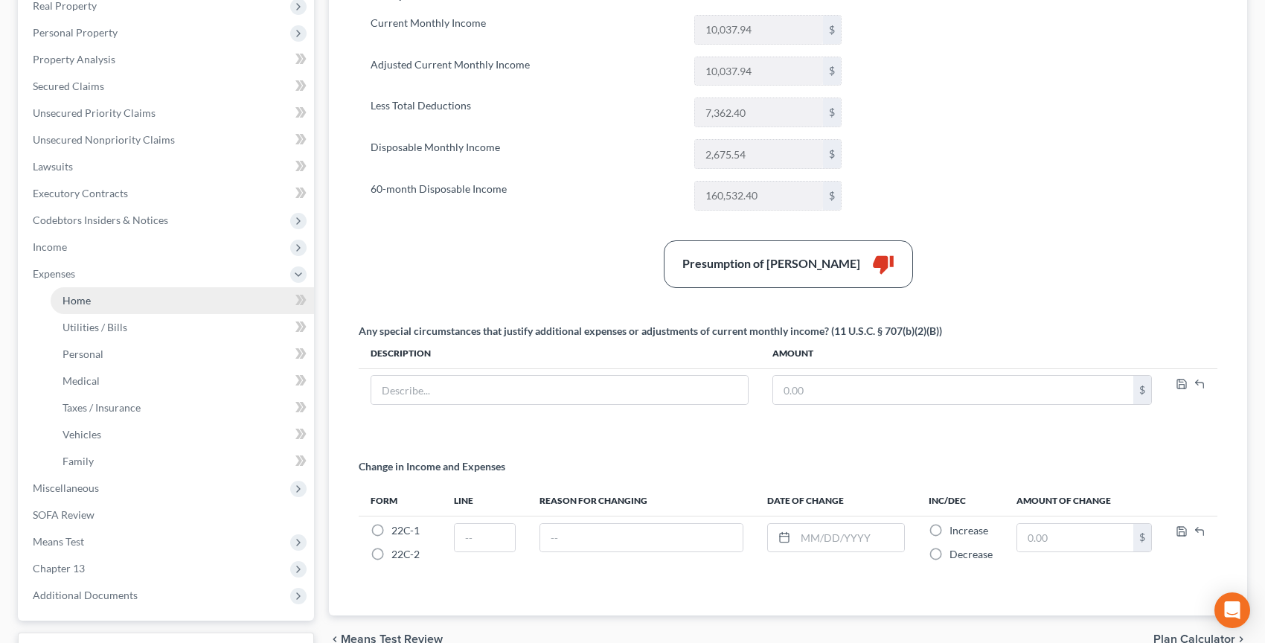
click at [110, 291] on link "Home" at bounding box center [182, 300] width 263 height 27
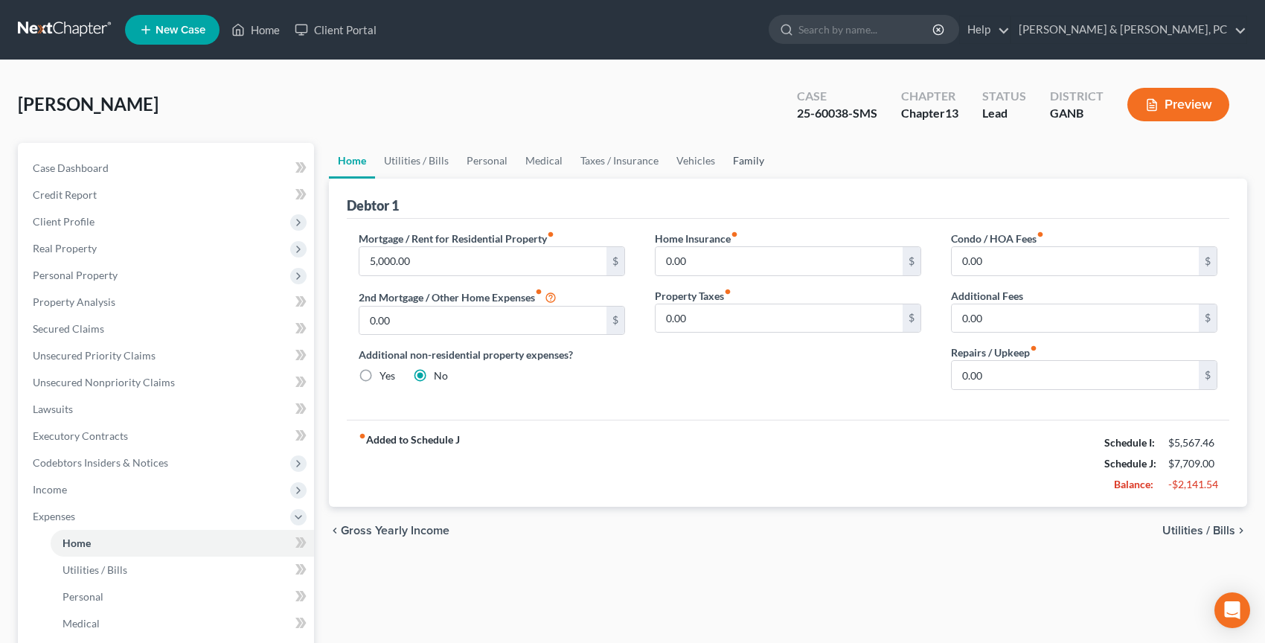
click at [744, 160] on link "Family" at bounding box center [748, 161] width 49 height 36
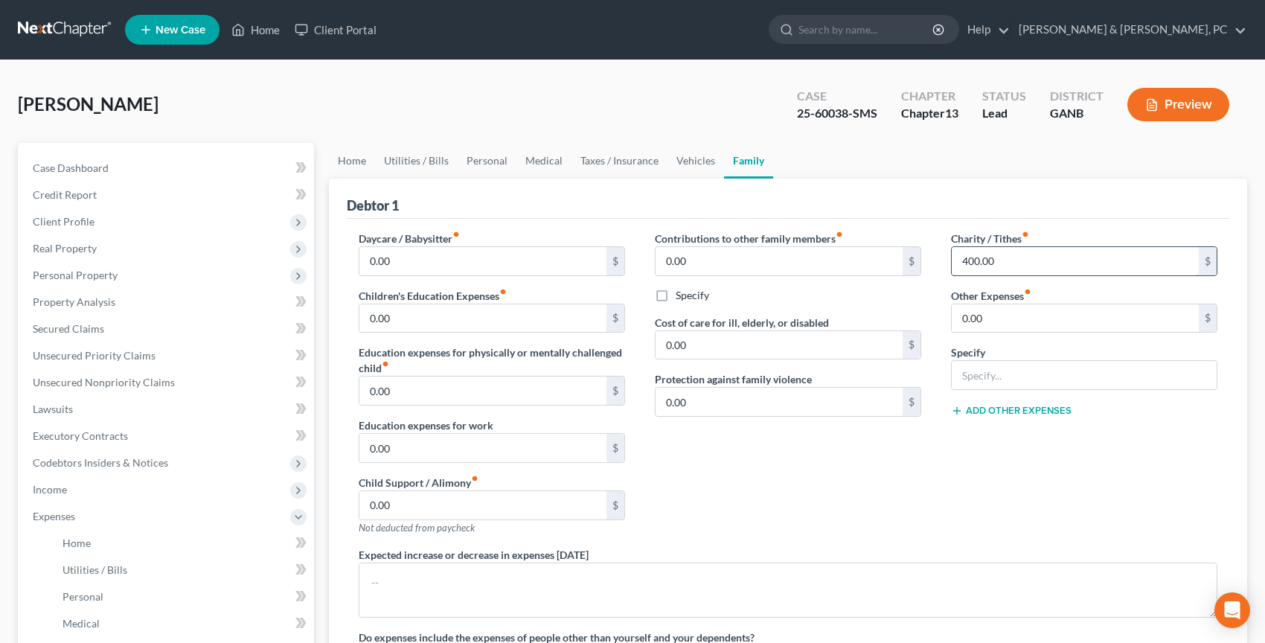
click at [1016, 255] on input "400.00" at bounding box center [1075, 261] width 247 height 28
type input "0"
click at [881, 205] on div "Debtor 1" at bounding box center [788, 199] width 883 height 40
click at [702, 165] on link "Vehicles" at bounding box center [696, 161] width 57 height 36
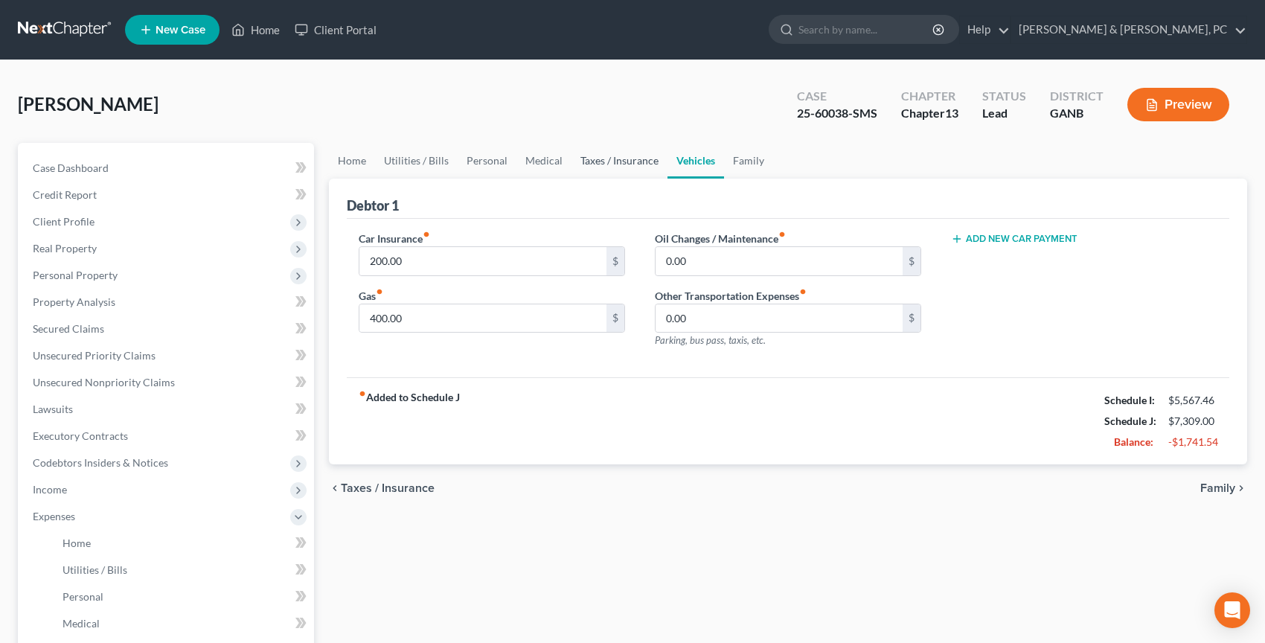
click at [638, 156] on link "Taxes / Insurance" at bounding box center [620, 161] width 96 height 36
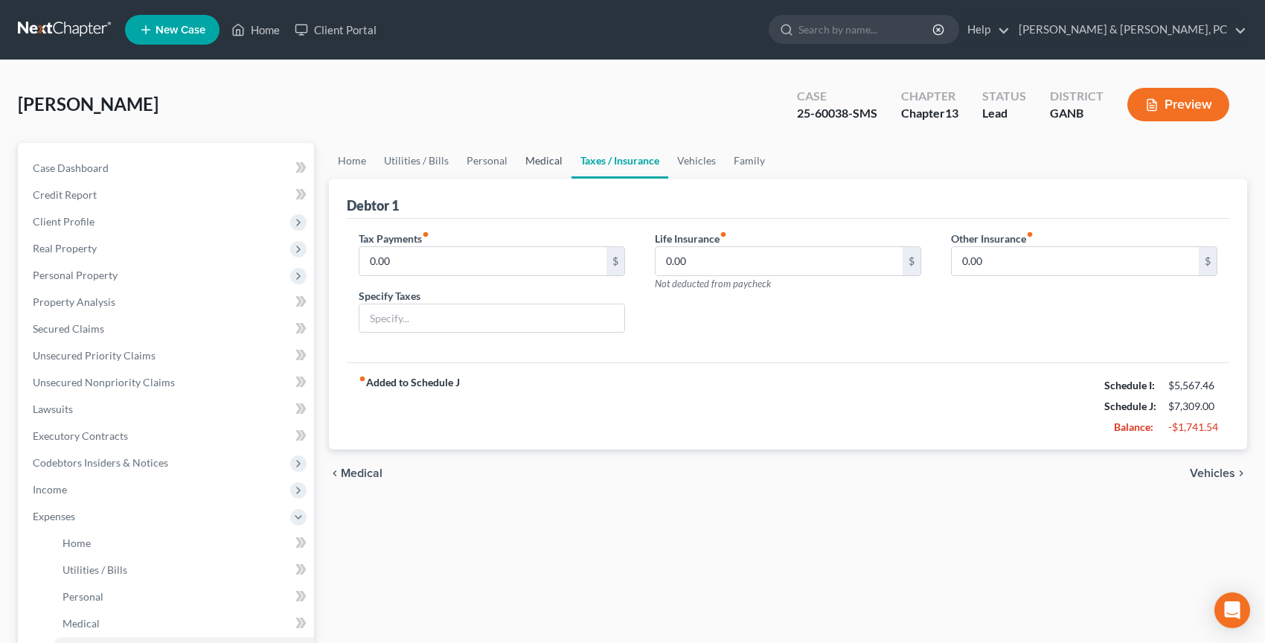
click at [546, 161] on link "Medical" at bounding box center [543, 161] width 55 height 36
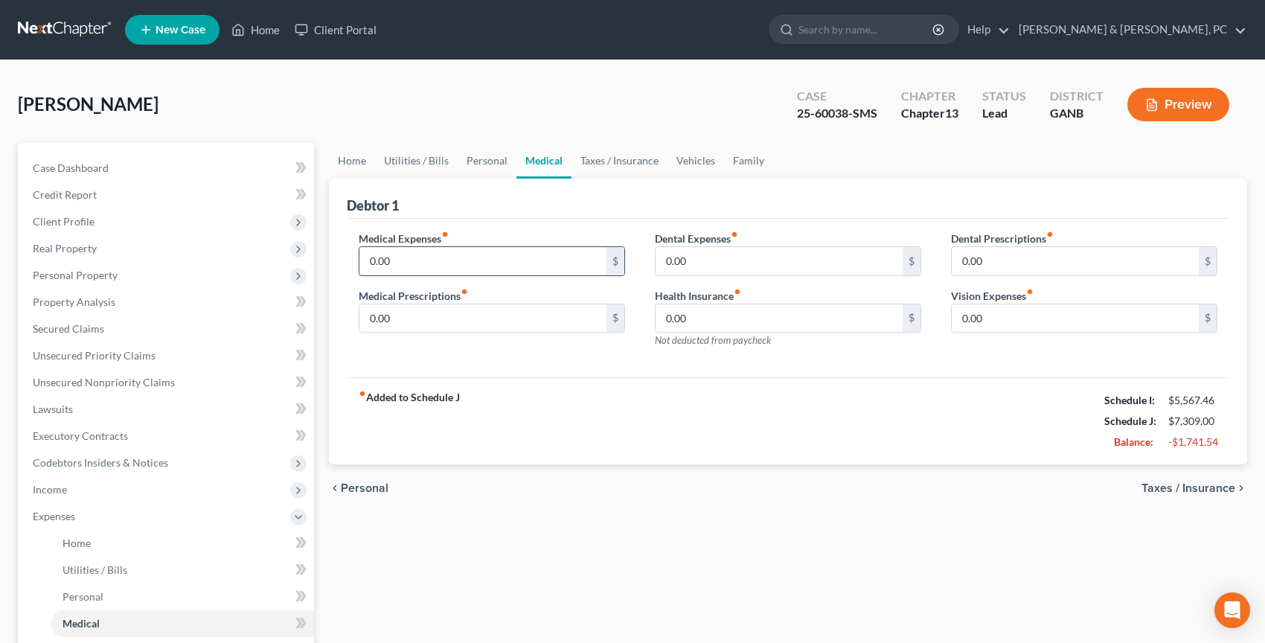
click at [424, 256] on input "0.00" at bounding box center [482, 261] width 247 height 28
type input "10"
click at [490, 156] on link "Personal" at bounding box center [487, 161] width 59 height 36
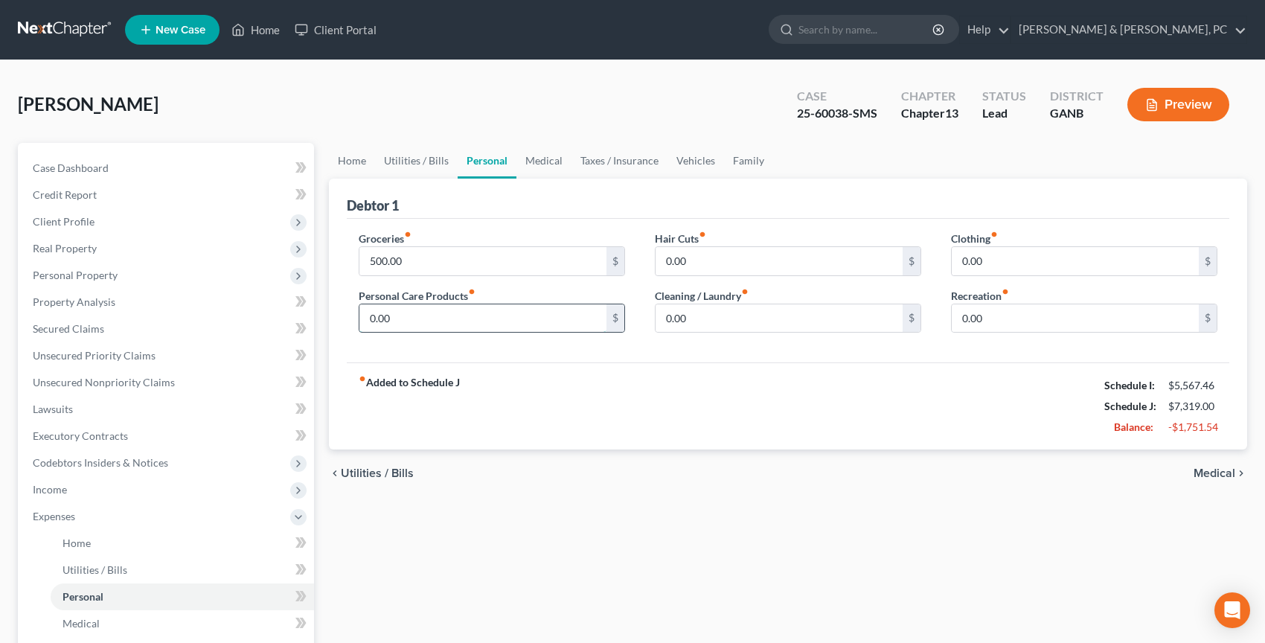
click at [417, 317] on input "0.00" at bounding box center [482, 318] width 247 height 28
type input "15"
click at [418, 258] on input "500.00" at bounding box center [482, 261] width 247 height 28
type input "250"
click at [422, 153] on link "Utilities / Bills" at bounding box center [416, 161] width 83 height 36
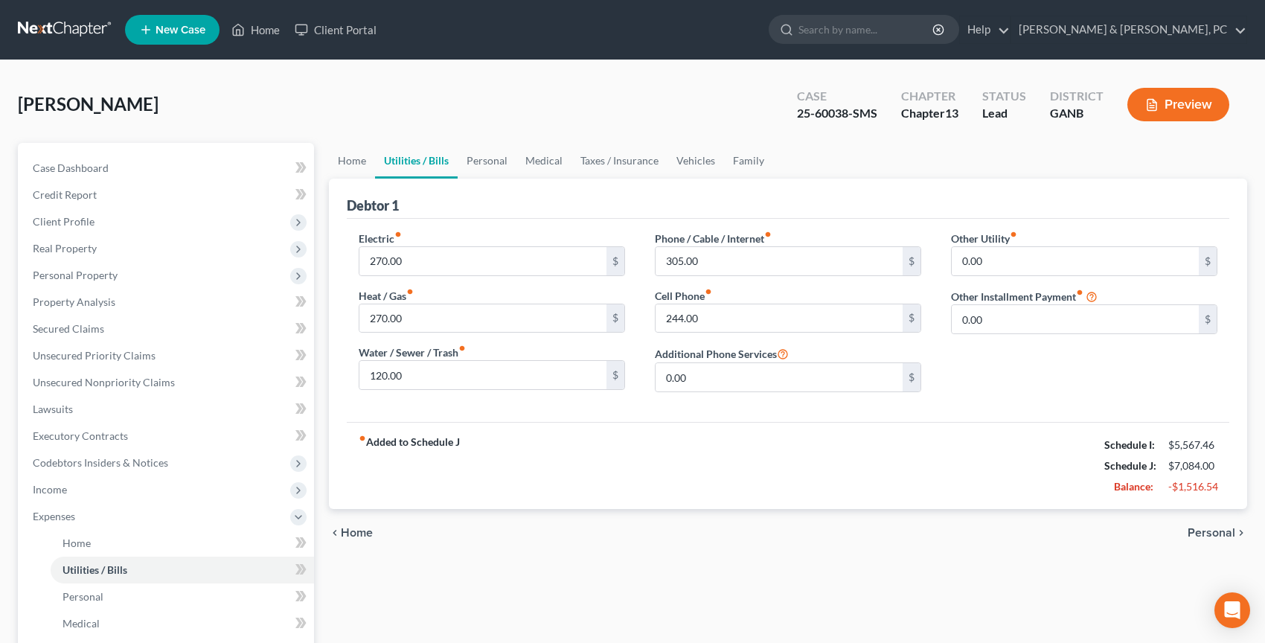
click at [383, 156] on link "Utilities / Bills" at bounding box center [416, 161] width 83 height 36
click at [358, 161] on link "Home" at bounding box center [352, 161] width 46 height 36
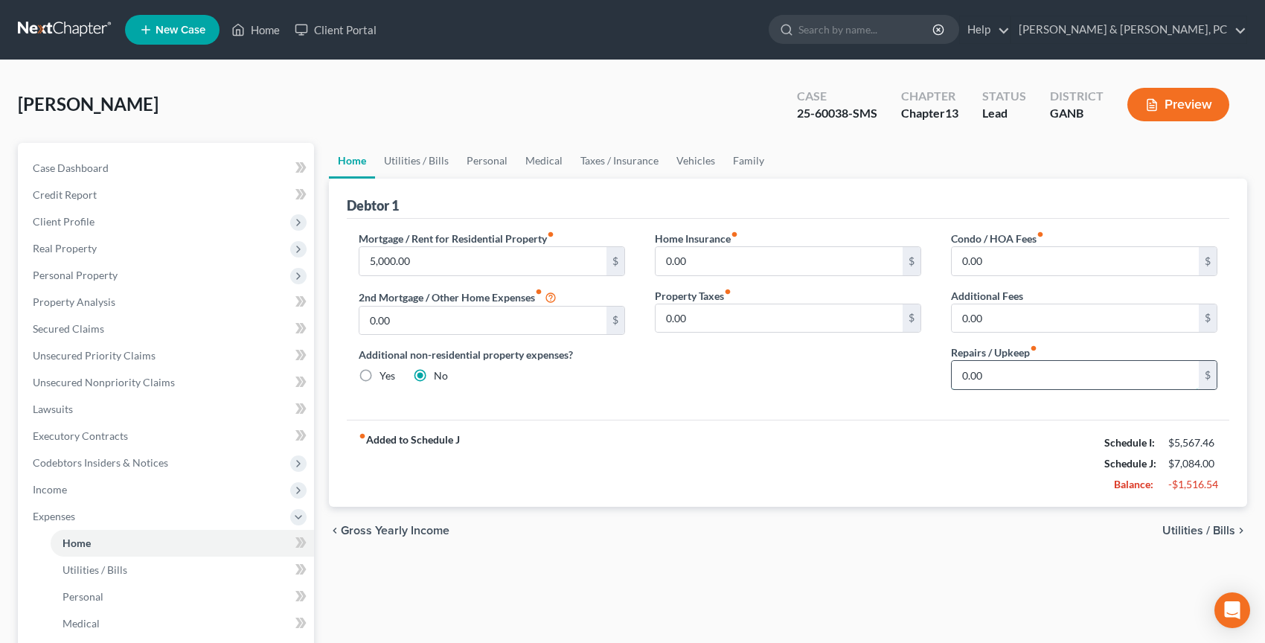
click at [1081, 361] on input "0.00" at bounding box center [1075, 375] width 247 height 28
click at [857, 415] on div "Mortgage / Rent for Residential Property fiber_manual_record 5,000.00 $ 2nd Mor…" at bounding box center [788, 319] width 883 height 201
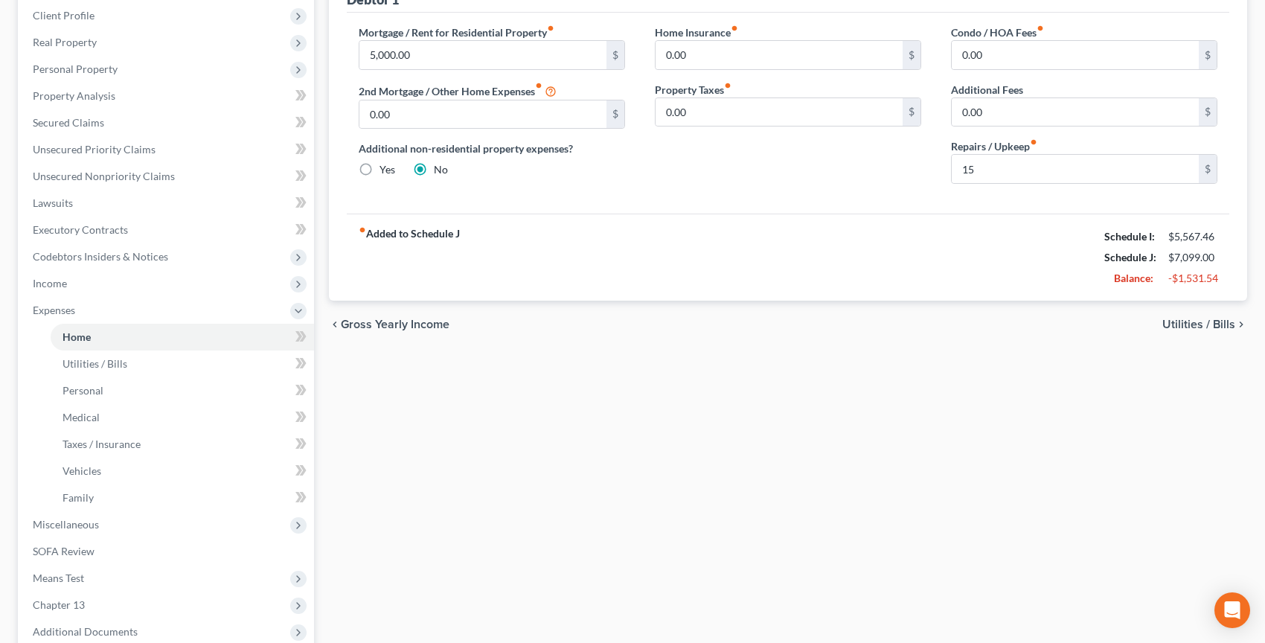
scroll to position [218, 0]
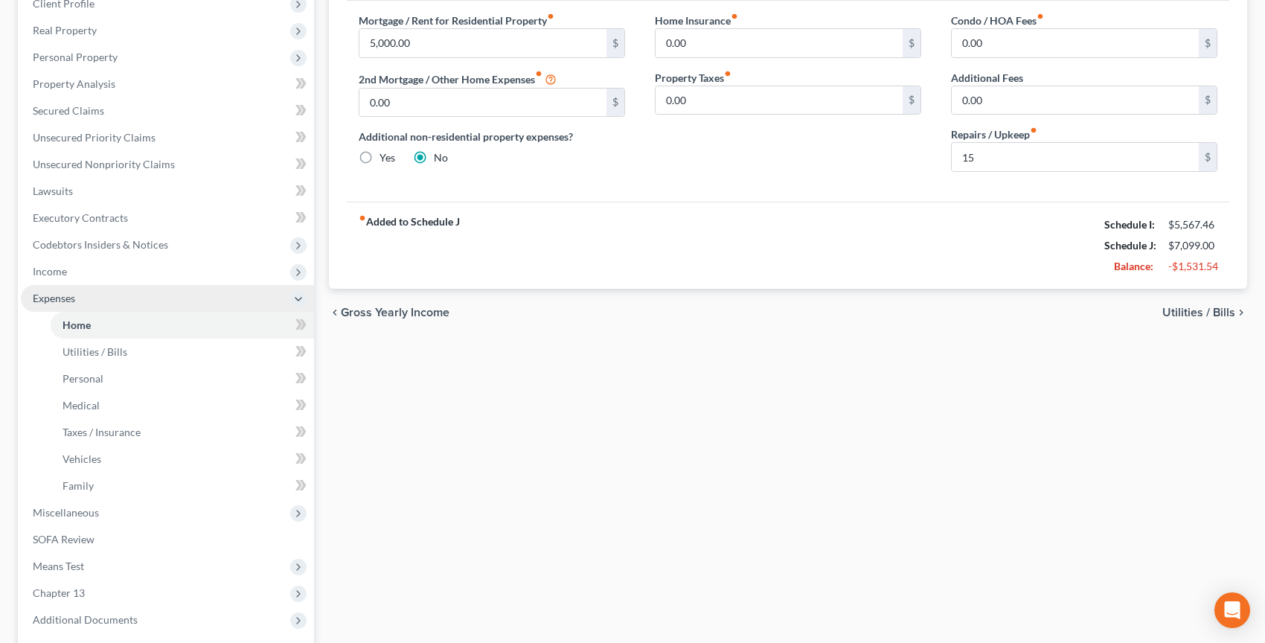
click at [202, 297] on span "Expenses" at bounding box center [167, 298] width 293 height 27
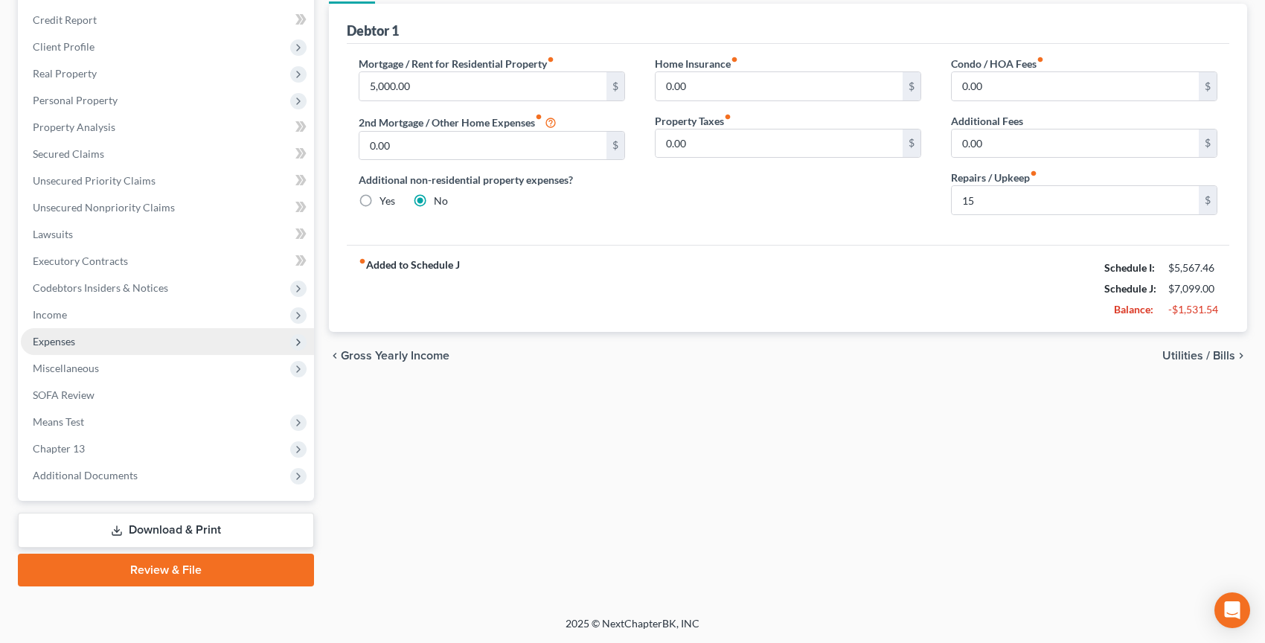
scroll to position [173, 0]
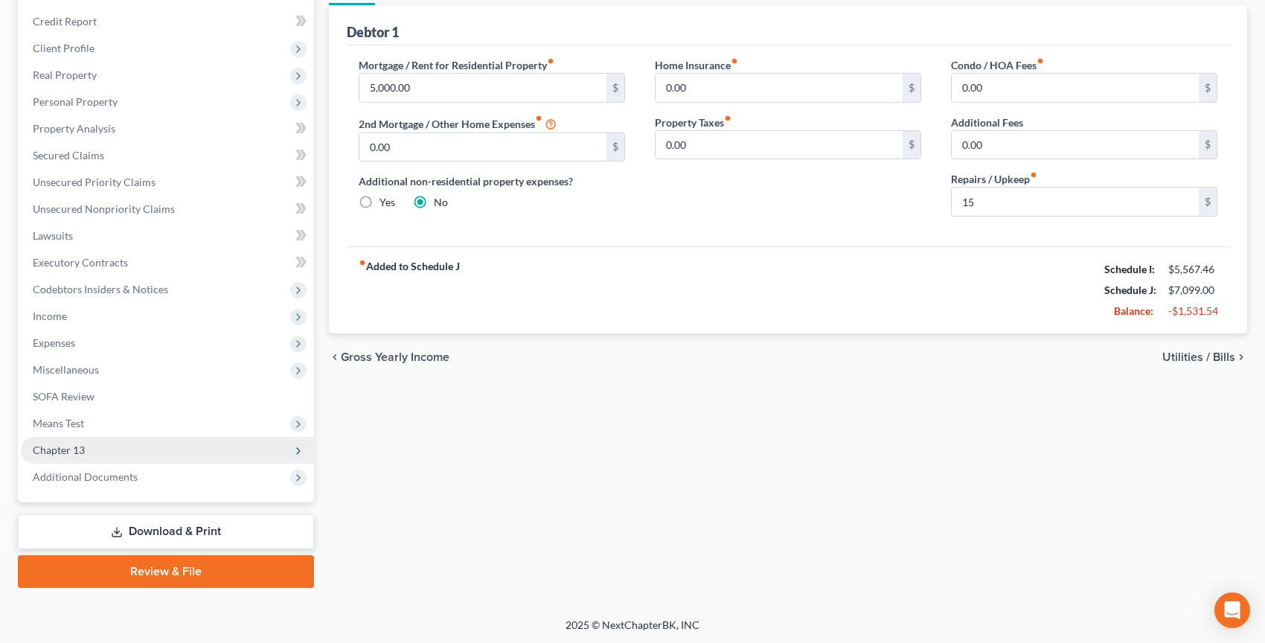
click at [124, 442] on span "Chapter 13" at bounding box center [167, 450] width 293 height 27
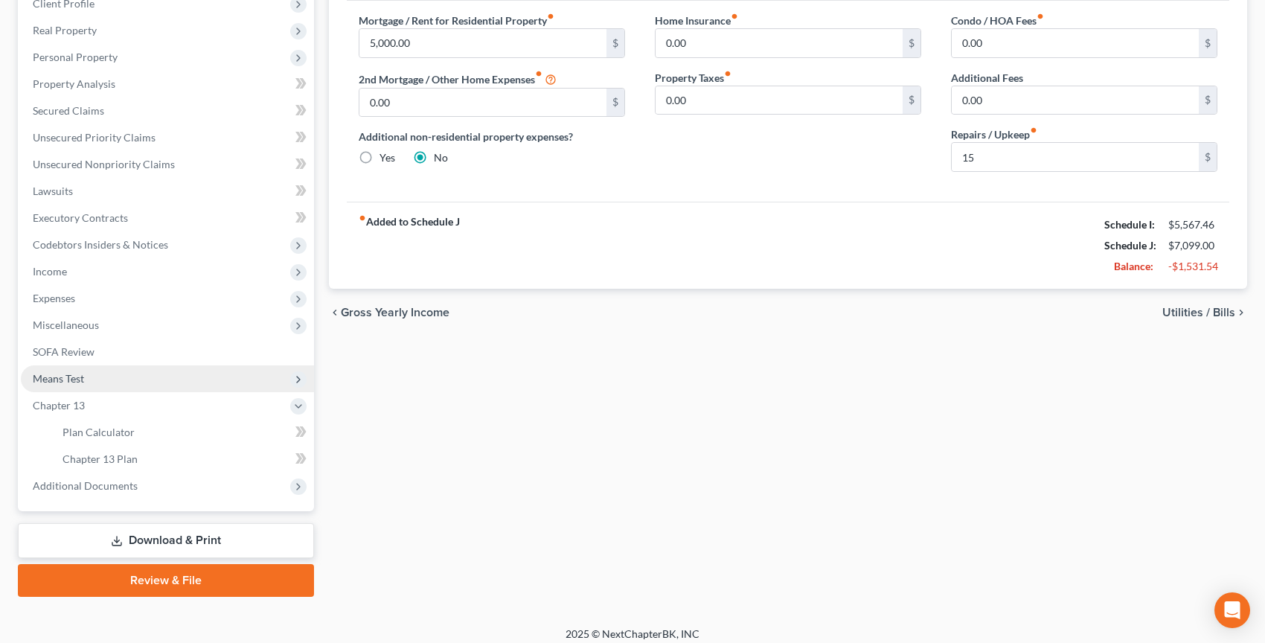
click at [110, 383] on span "Means Test" at bounding box center [167, 378] width 293 height 27
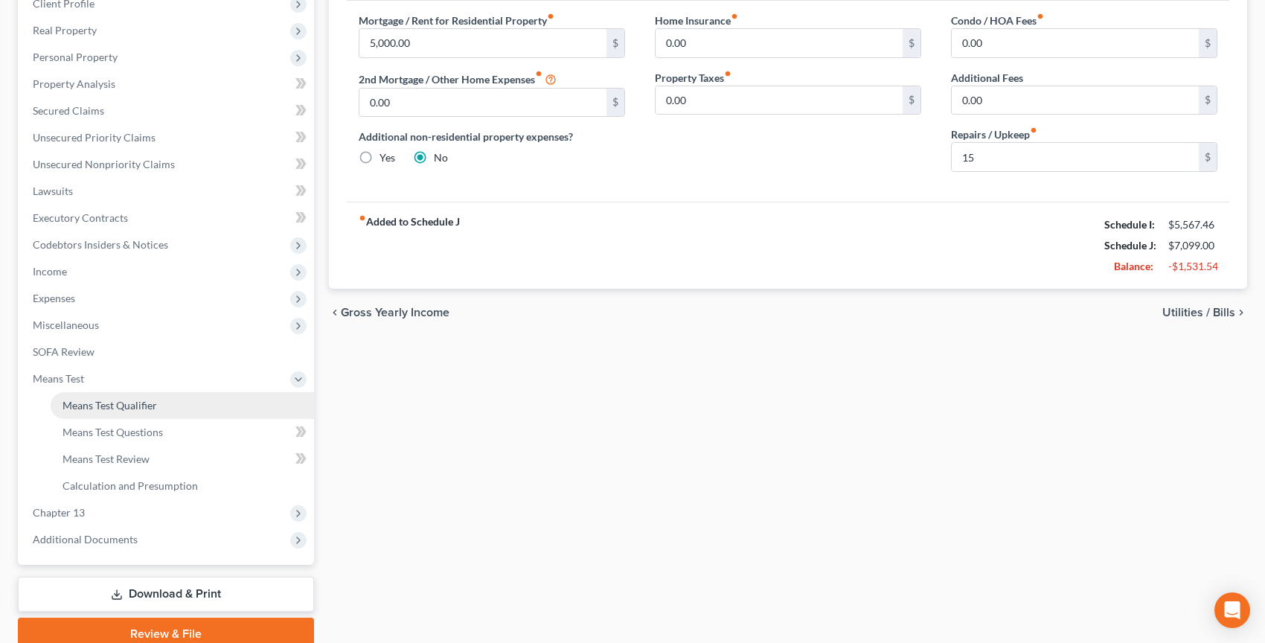
click at [108, 401] on span "Means Test Qualifier" at bounding box center [110, 405] width 95 height 13
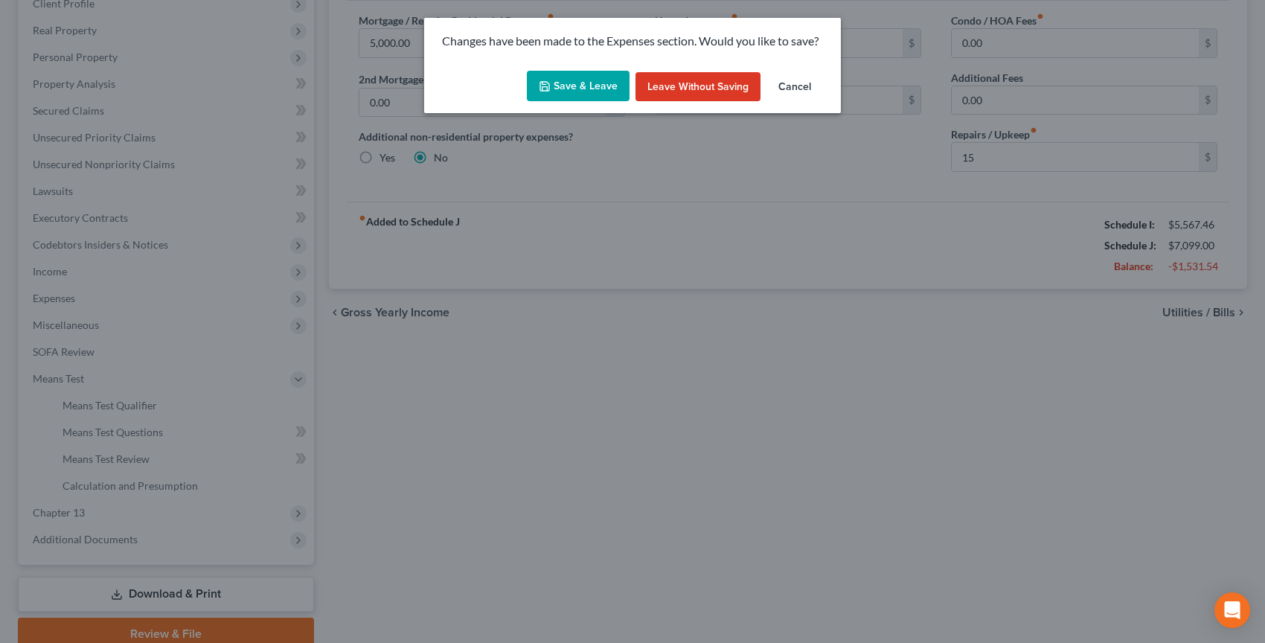
click at [575, 81] on button "Save & Leave" at bounding box center [578, 86] width 103 height 31
type input "15.00"
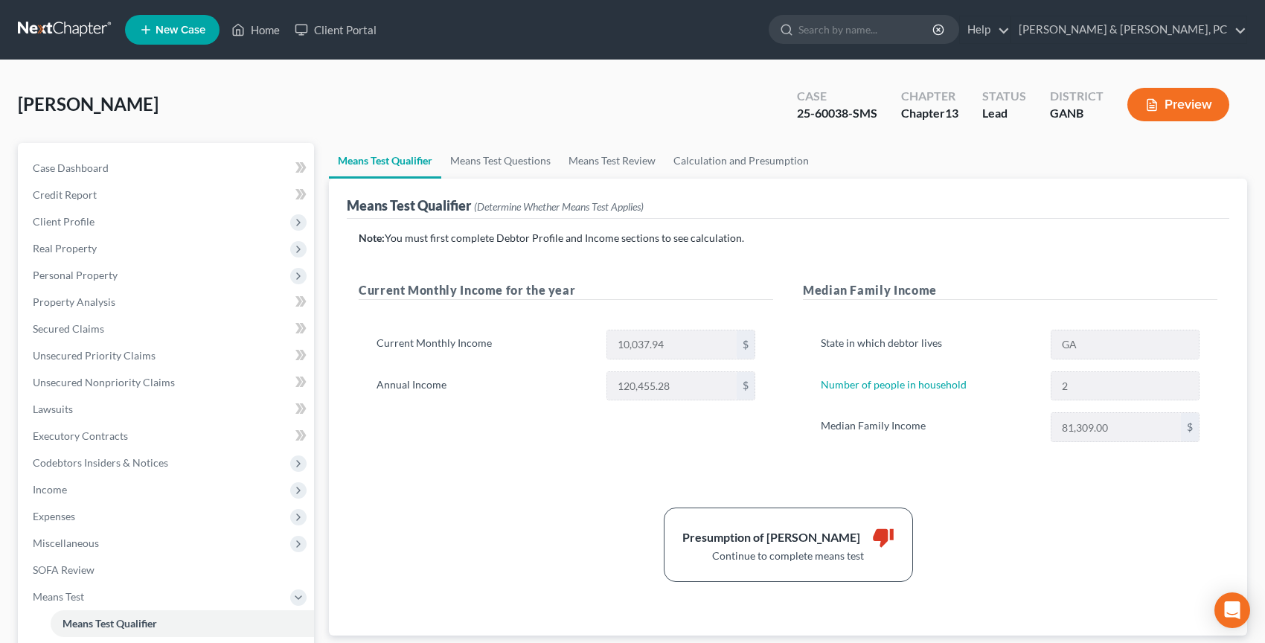
click at [89, 35] on link at bounding box center [65, 29] width 95 height 27
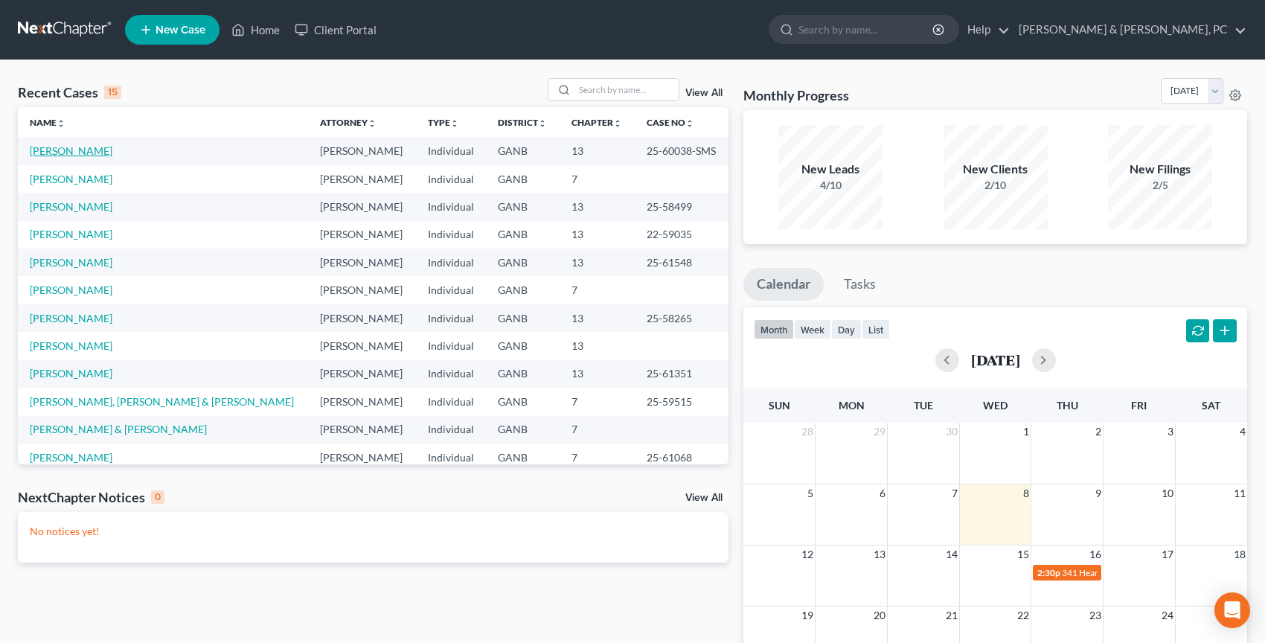
click at [62, 153] on link "[PERSON_NAME]" at bounding box center [71, 150] width 83 height 13
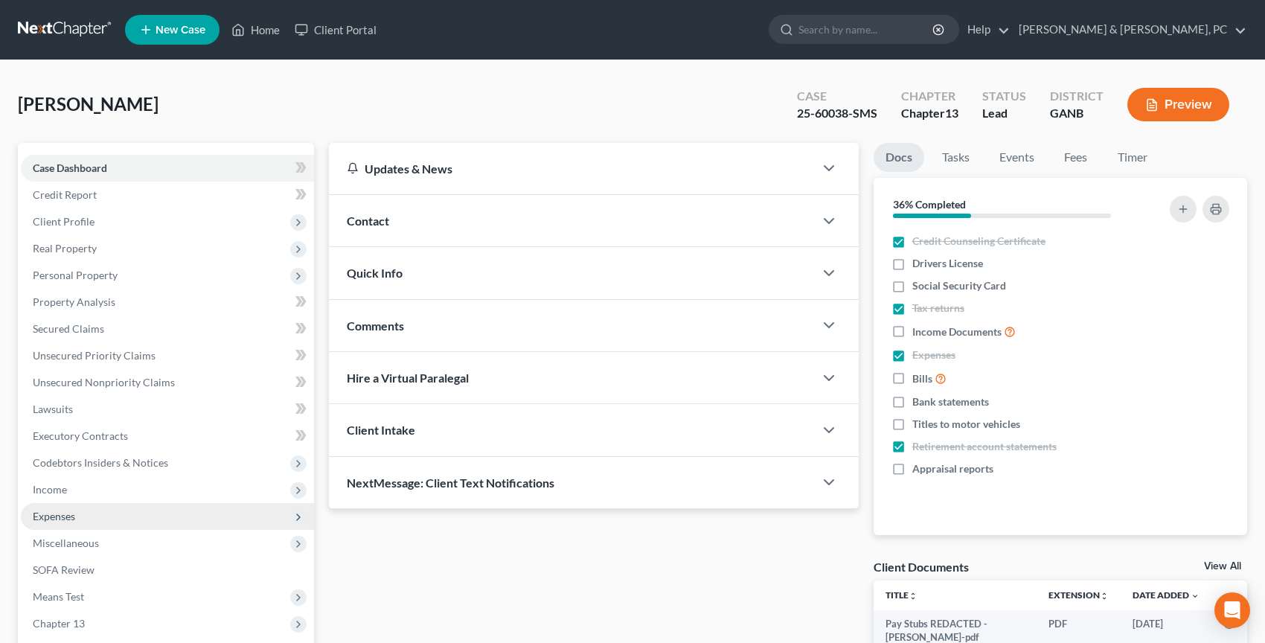
click at [100, 517] on span "Expenses" at bounding box center [167, 516] width 293 height 27
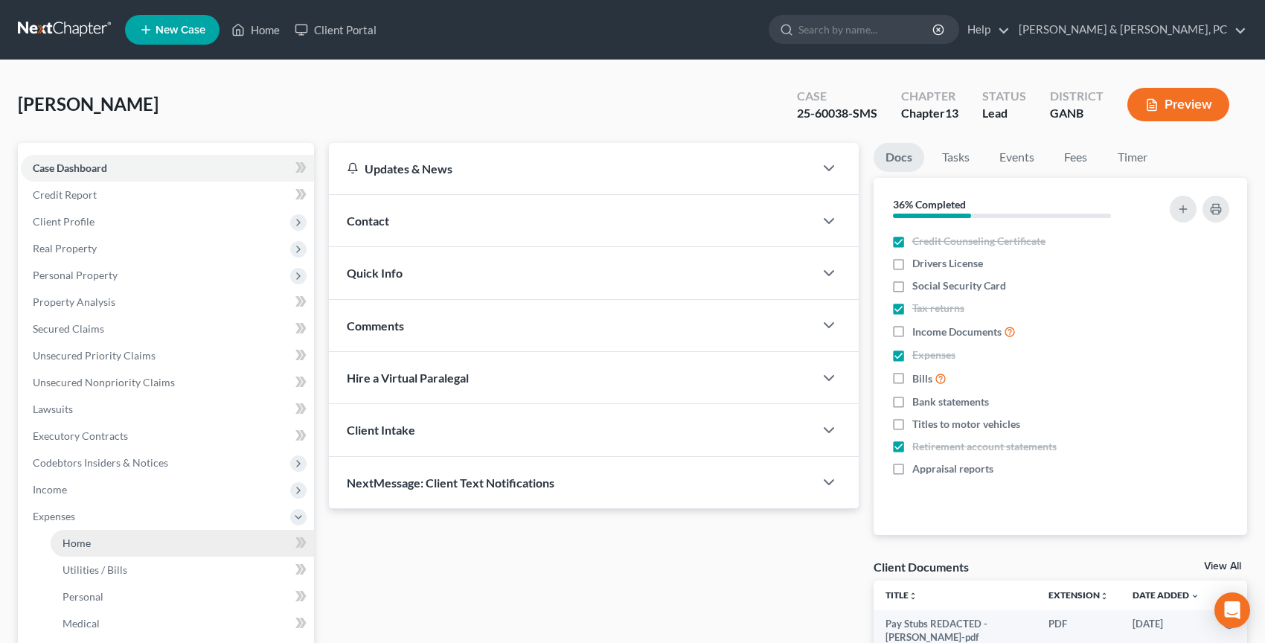
click at [102, 543] on link "Home" at bounding box center [182, 543] width 263 height 27
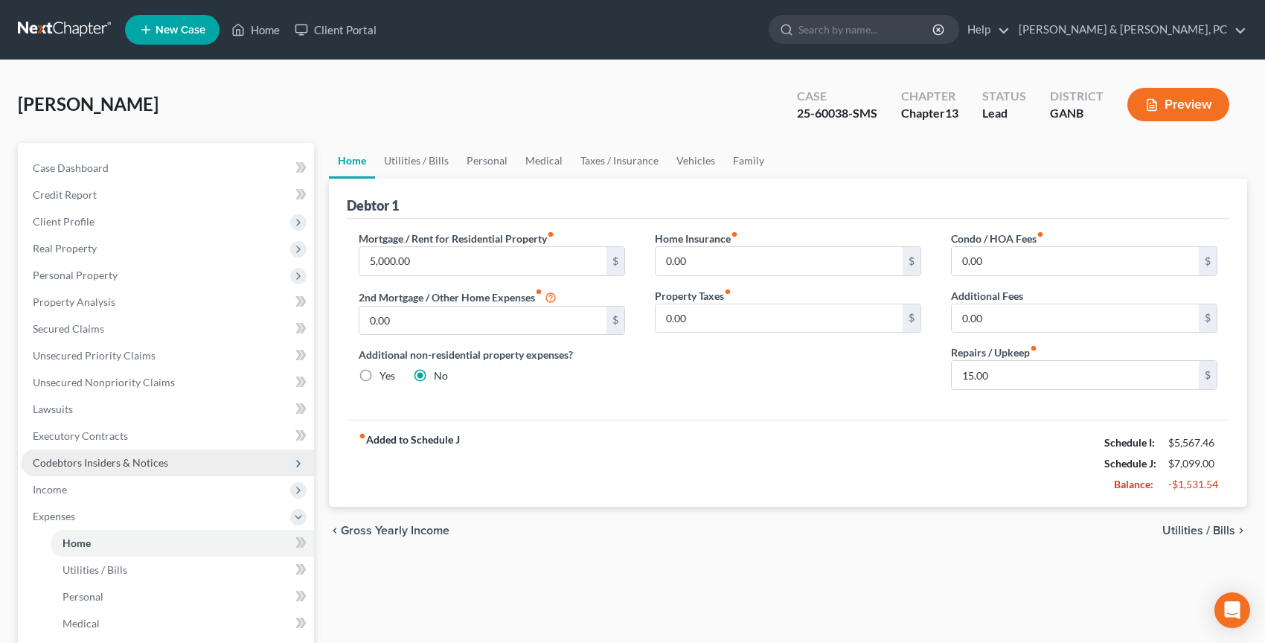
scroll to position [8, 0]
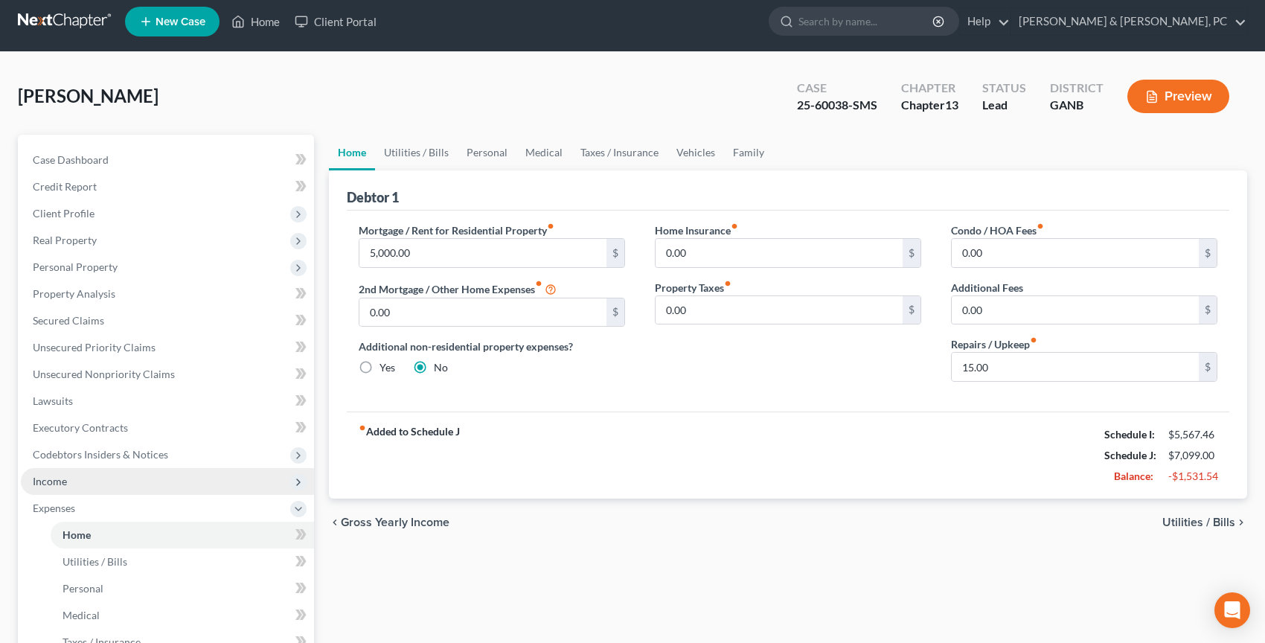
click at [188, 478] on span "Income" at bounding box center [167, 481] width 293 height 27
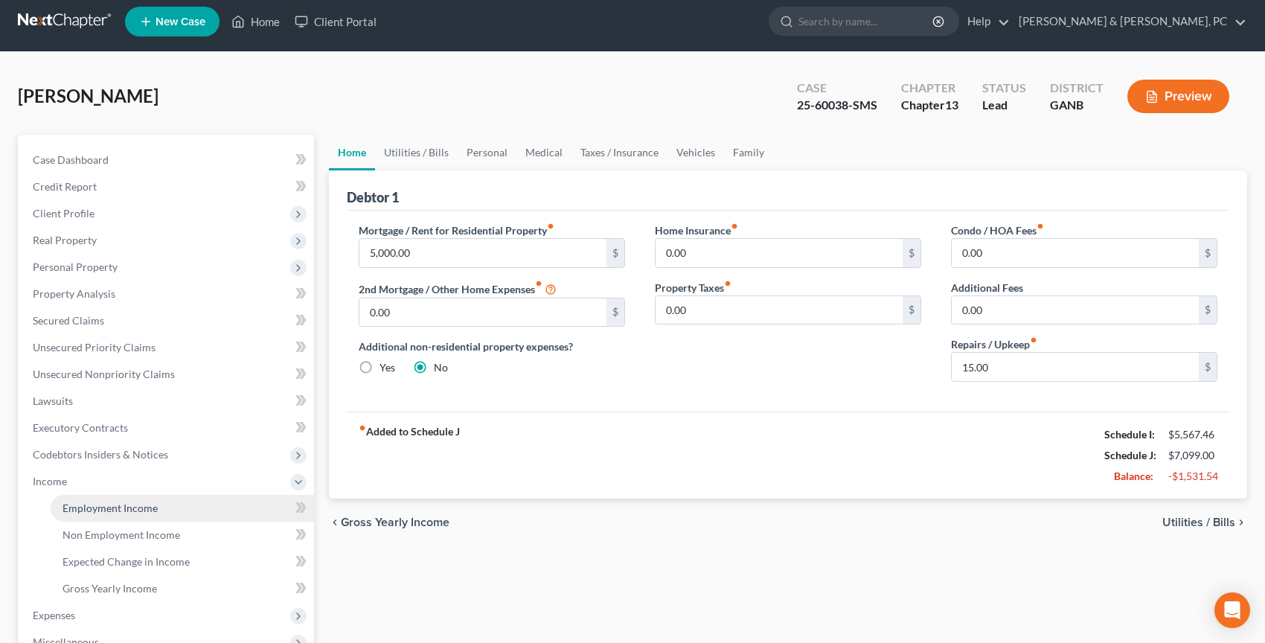
click at [178, 502] on link "Employment Income" at bounding box center [182, 508] width 263 height 27
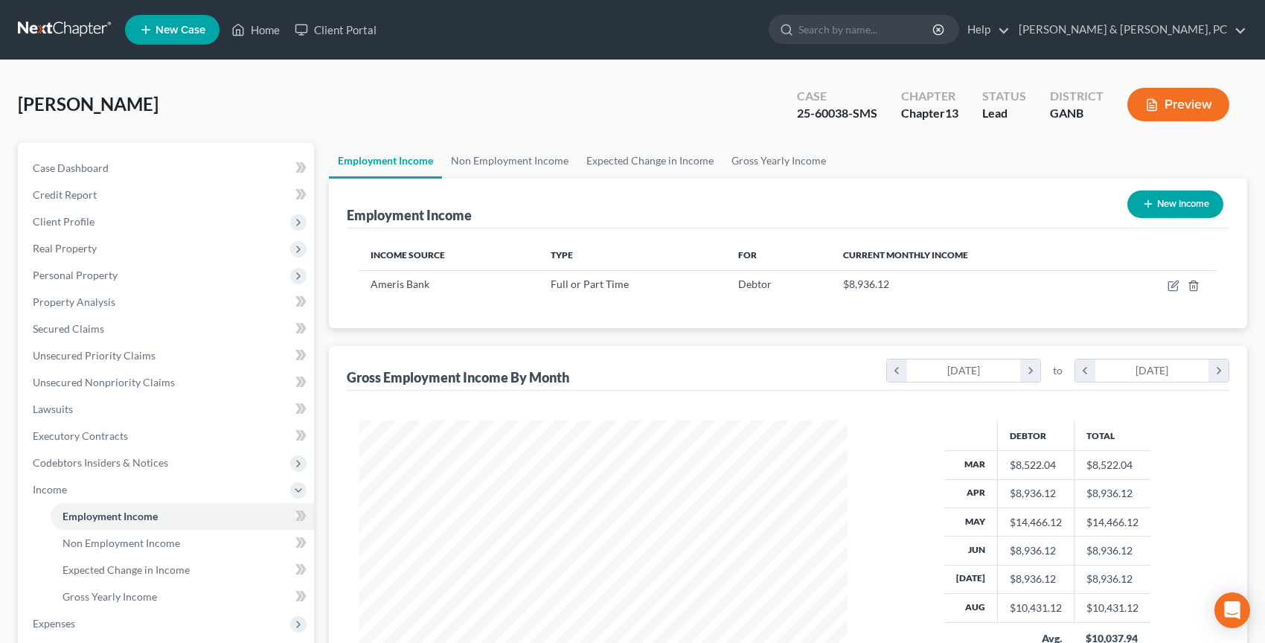
scroll to position [266, 518]
click at [543, 162] on link "Non Employment Income" at bounding box center [509, 161] width 135 height 36
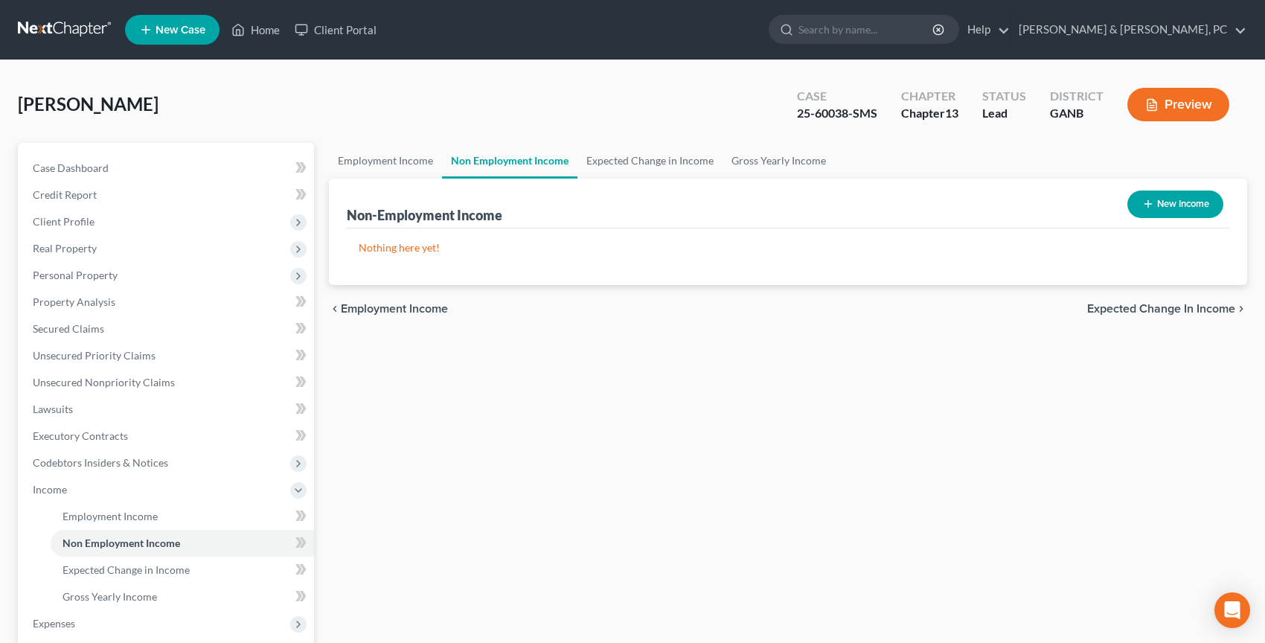
click at [1214, 208] on button "New Income" at bounding box center [1175, 205] width 96 height 28
select select "0"
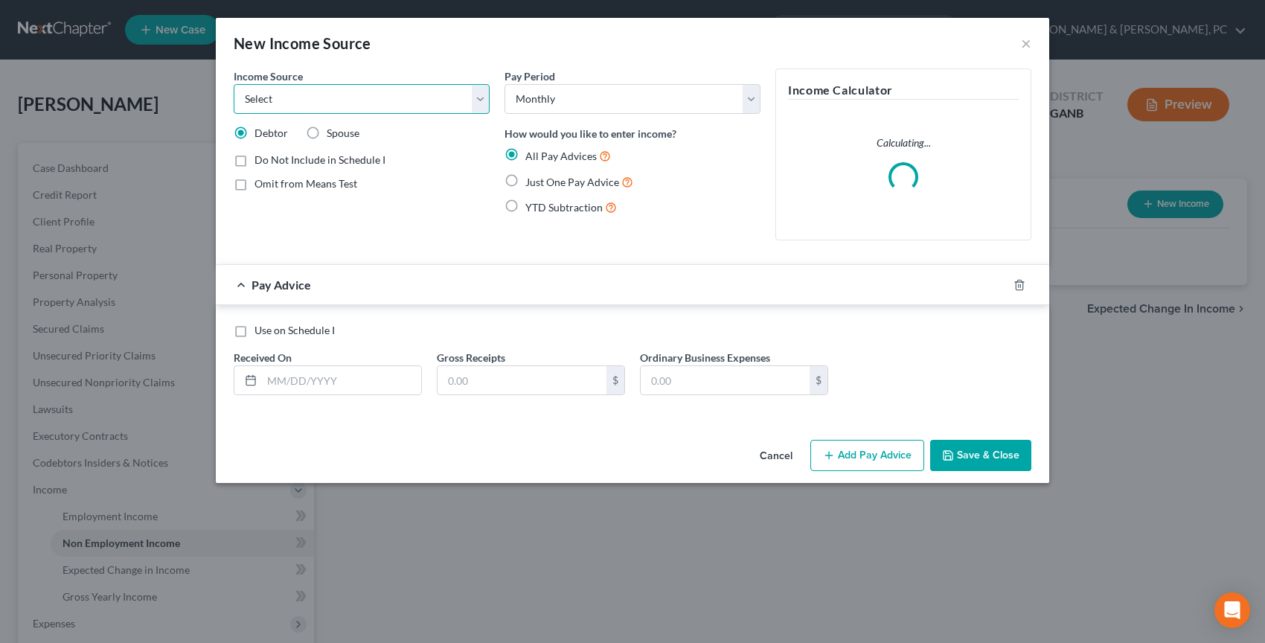
click at [318, 113] on select "Select Unemployment Disability (from employer) Pension Retirement Social Securi…" at bounding box center [362, 99] width 256 height 30
select select "8"
click at [234, 84] on select "Select Unemployment Disability (from employer) Pension Retirement Social Securi…" at bounding box center [362, 99] width 256 height 30
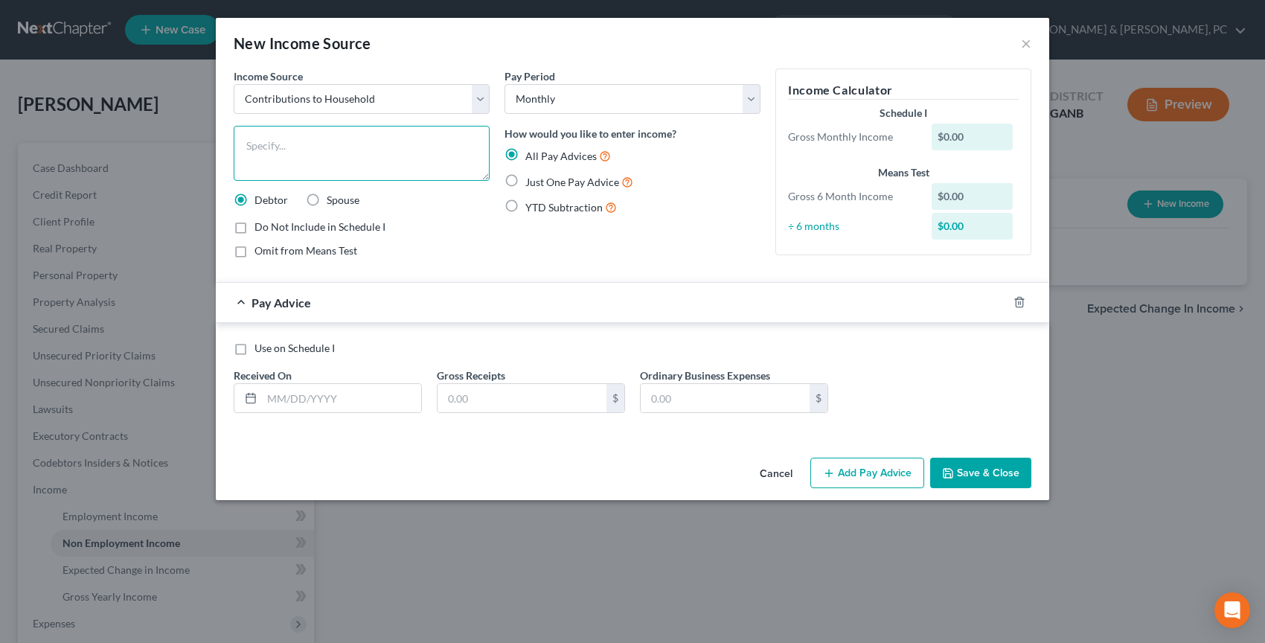
click at [348, 159] on textarea at bounding box center [362, 153] width 256 height 55
type textarea "Ex-husband"
click at [321, 394] on input "text" at bounding box center [341, 398] width 159 height 28
type input "10/1/2025"
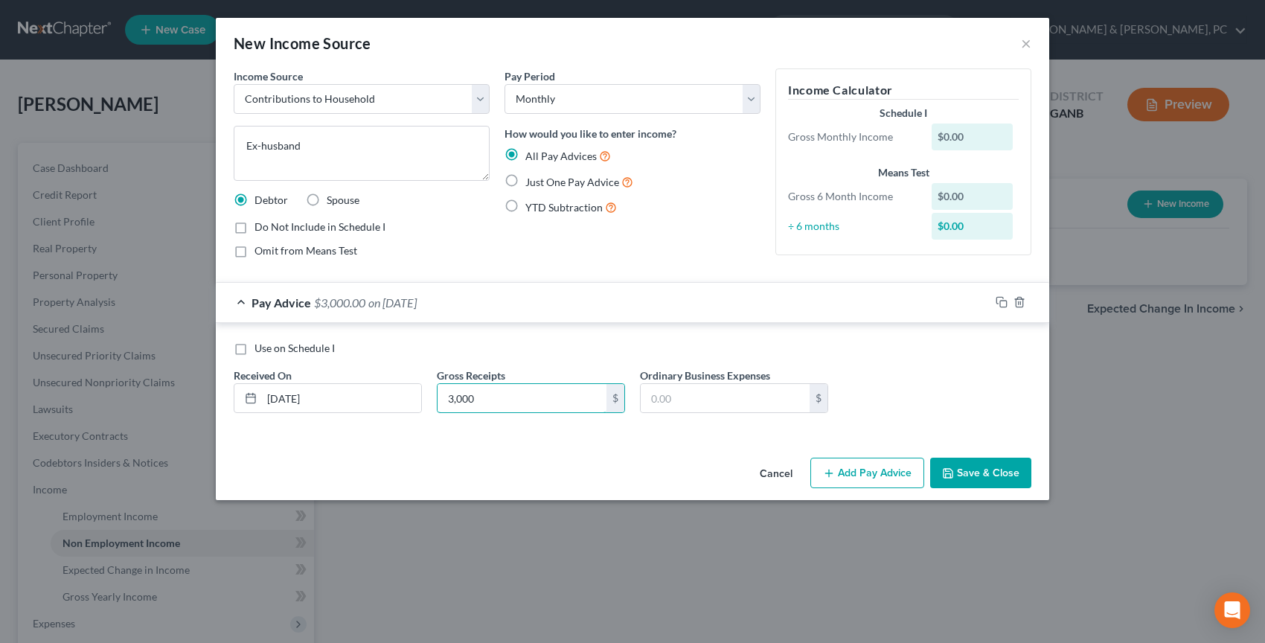
type input "3,000"
click at [995, 477] on button "Save & Close" at bounding box center [980, 473] width 101 height 31
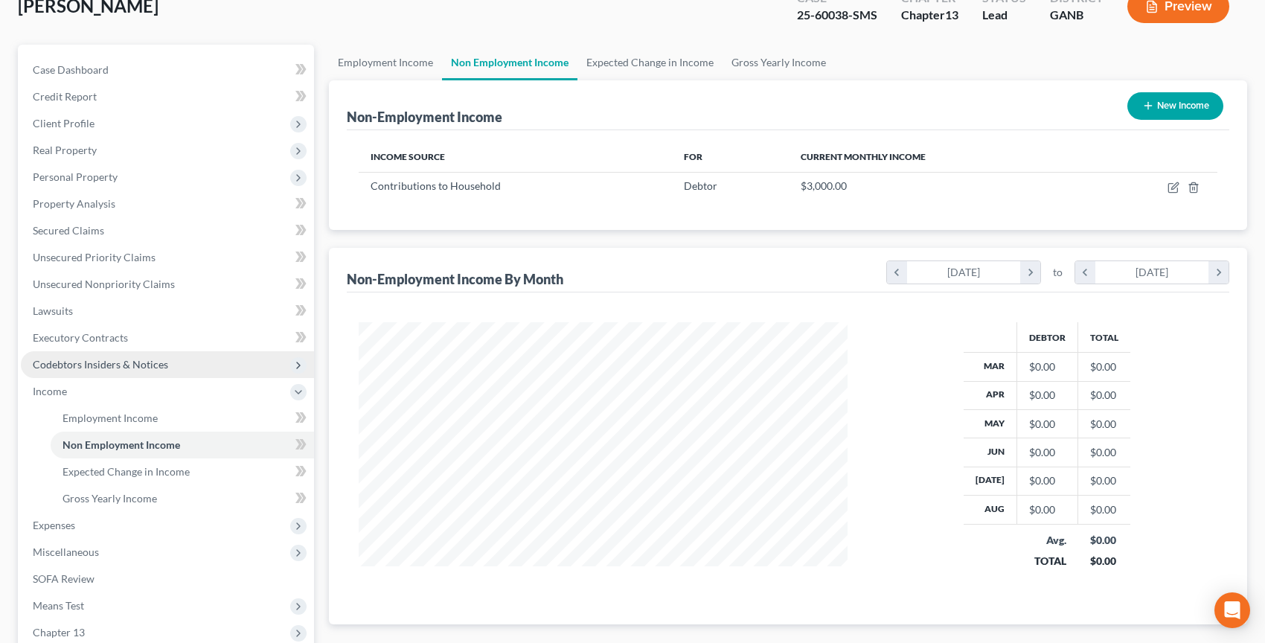
scroll to position [142, 0]
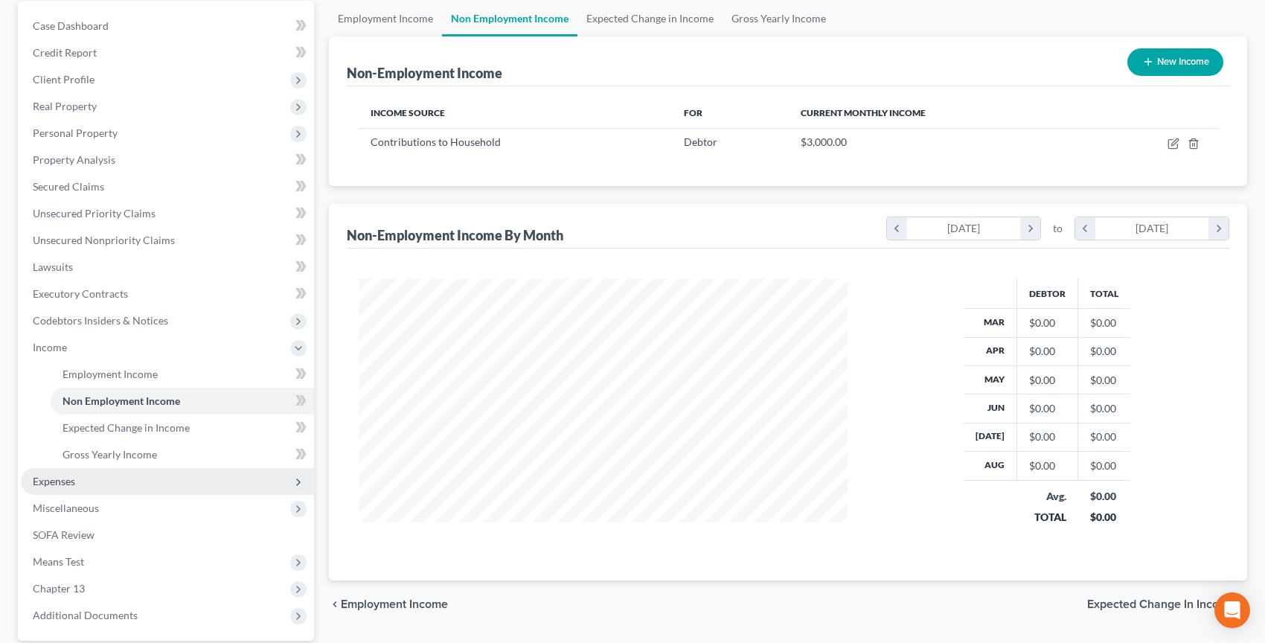
click at [57, 484] on span "Expenses" at bounding box center [54, 481] width 42 height 13
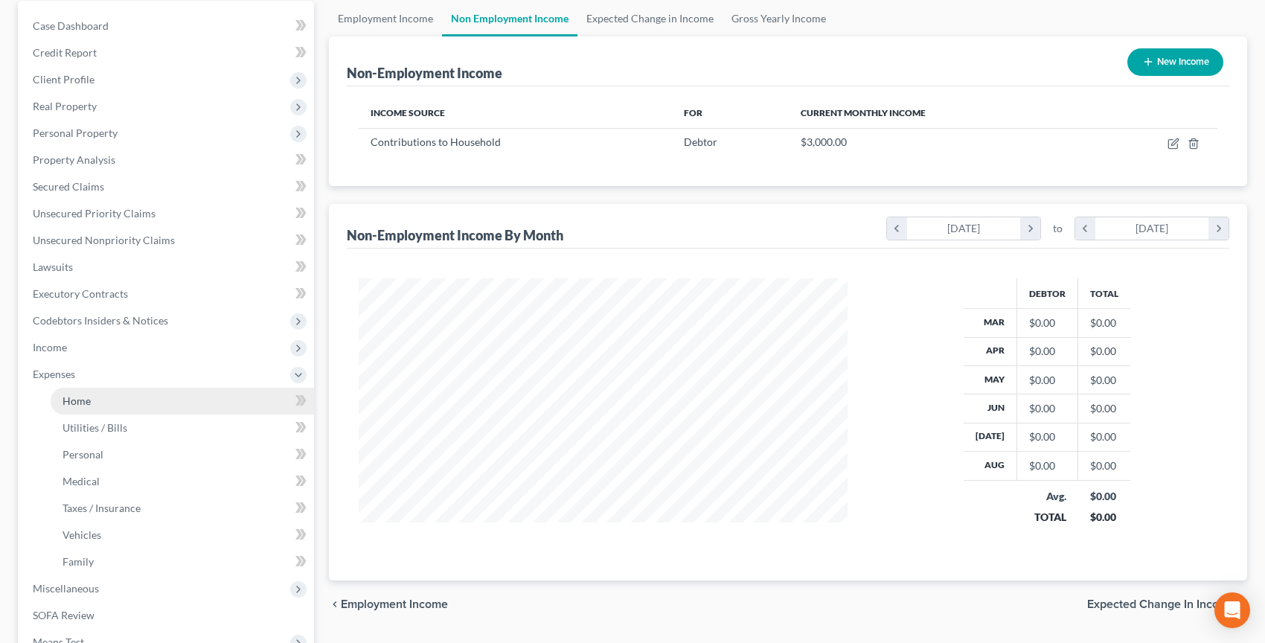
click at [71, 401] on span "Home" at bounding box center [77, 400] width 28 height 13
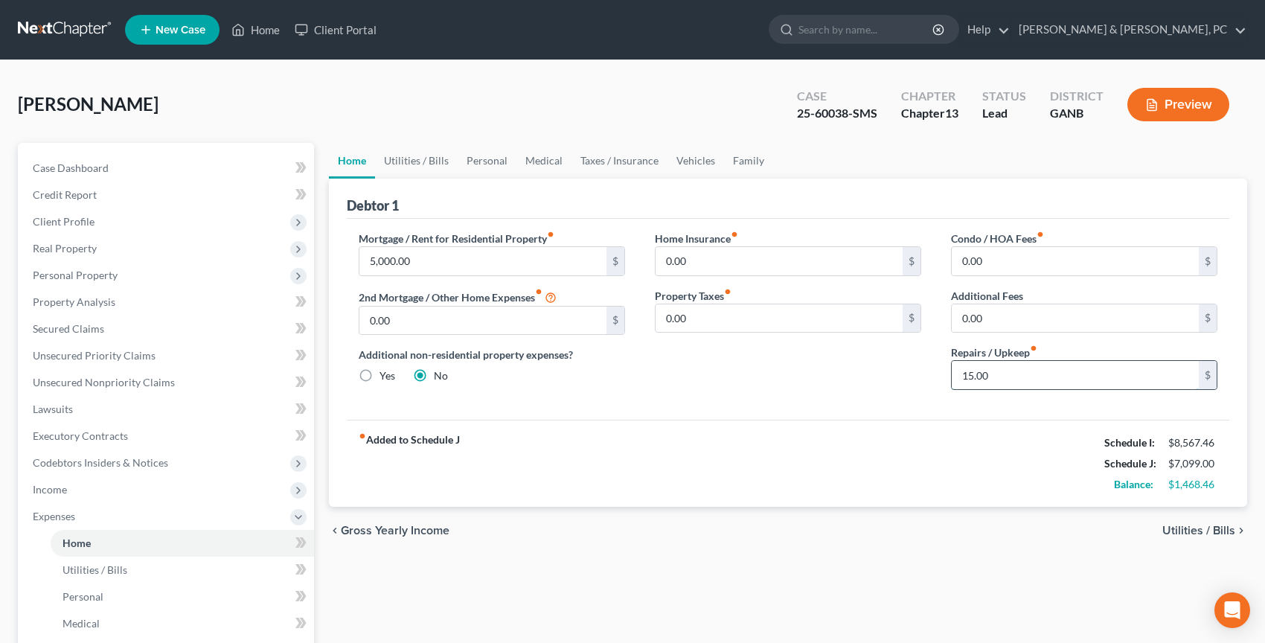
click at [996, 369] on input "15.00" at bounding box center [1075, 375] width 247 height 28
type input "5"
click at [428, 164] on link "Utilities / Bills" at bounding box center [416, 161] width 83 height 36
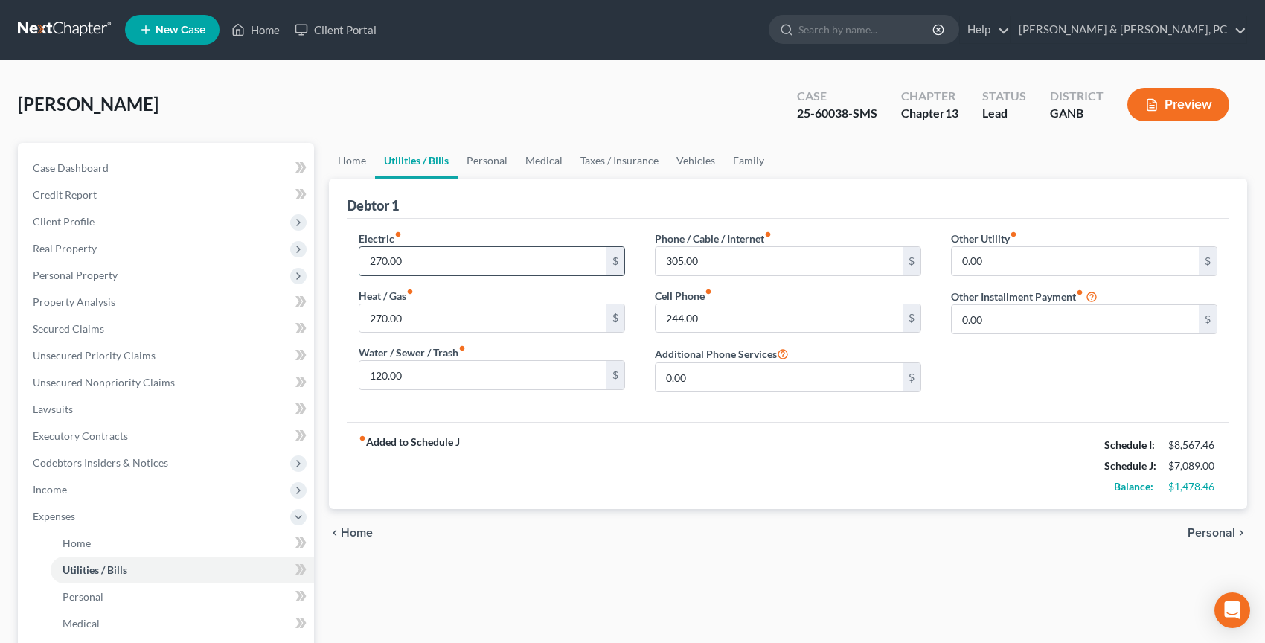
click at [426, 256] on input "270.00" at bounding box center [482, 261] width 247 height 28
click at [752, 264] on input "305.00" at bounding box center [779, 261] width 247 height 28
click at [416, 316] on input "270.00" at bounding box center [482, 318] width 247 height 28
type input "248"
click at [499, 156] on link "Personal" at bounding box center [487, 161] width 59 height 36
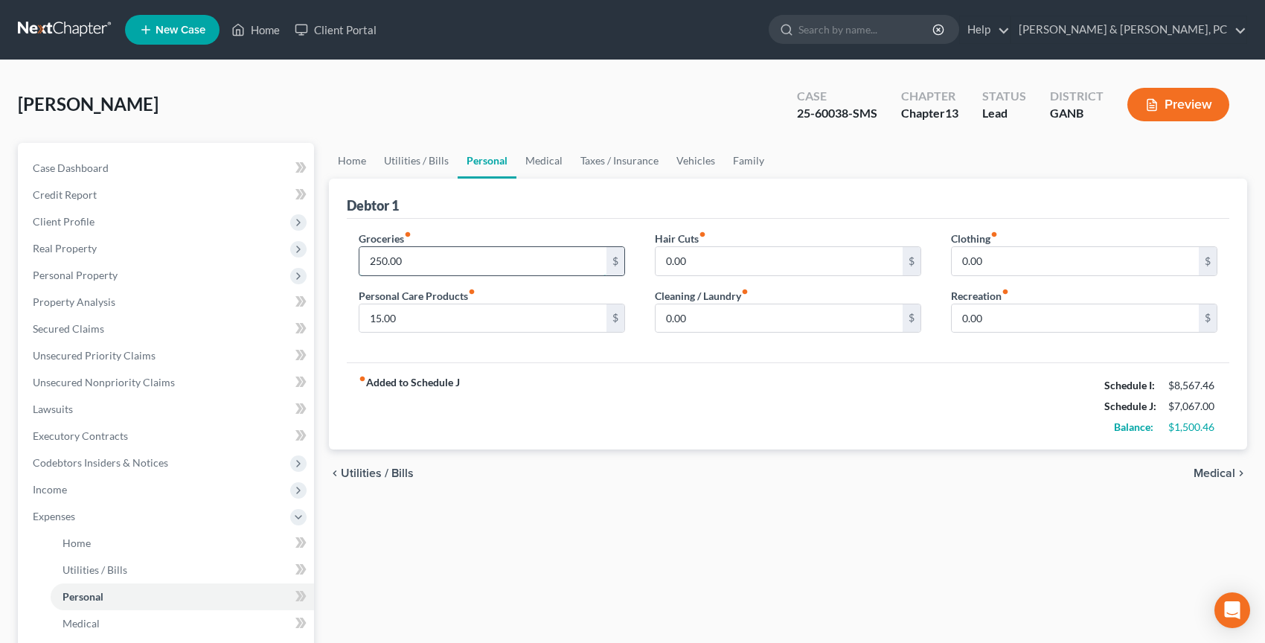
click at [439, 259] on input "250.00" at bounding box center [482, 261] width 247 height 28
click at [401, 264] on input "350" at bounding box center [482, 261] width 247 height 28
type input "400"
click at [429, 155] on link "Utilities / Bills" at bounding box center [416, 161] width 83 height 36
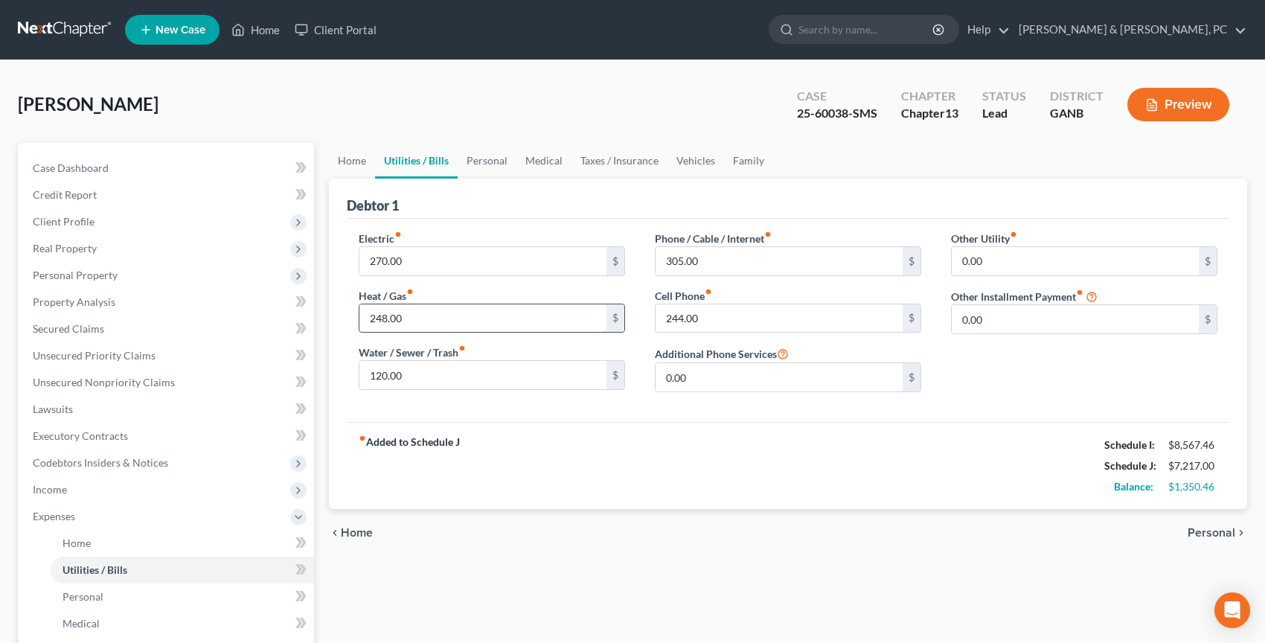
click at [410, 322] on input "248.00" at bounding box center [482, 318] width 247 height 28
type input "1"
type input "98"
click at [483, 151] on link "Personal" at bounding box center [487, 161] width 59 height 36
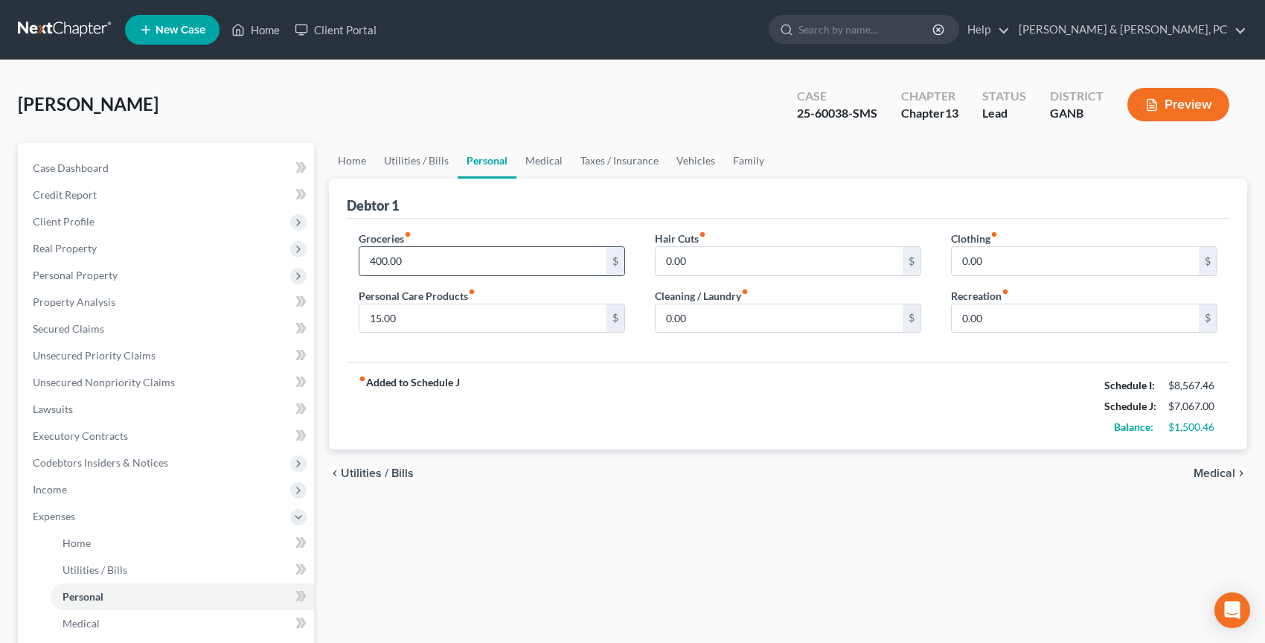
click at [433, 260] on input "400.00" at bounding box center [482, 261] width 247 height 28
type input "400.46"
click at [457, 383] on strong "fiber_manual_record Added to Schedule J" at bounding box center [409, 406] width 101 height 63
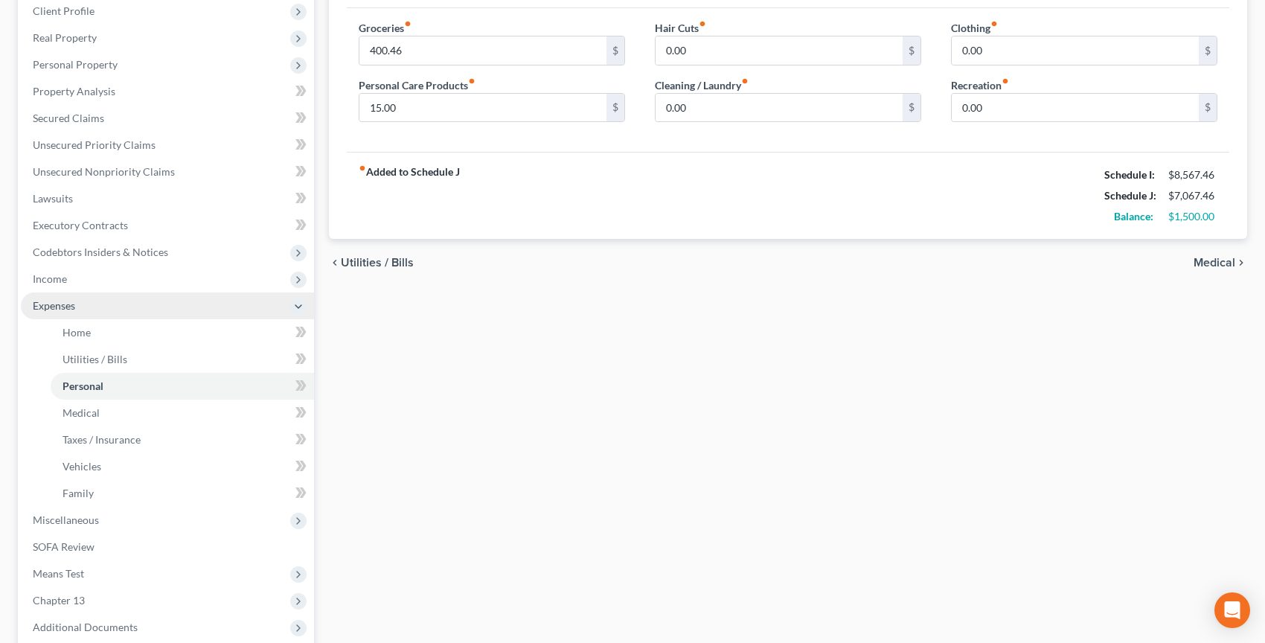
click at [159, 309] on span "Expenses" at bounding box center [167, 305] width 293 height 27
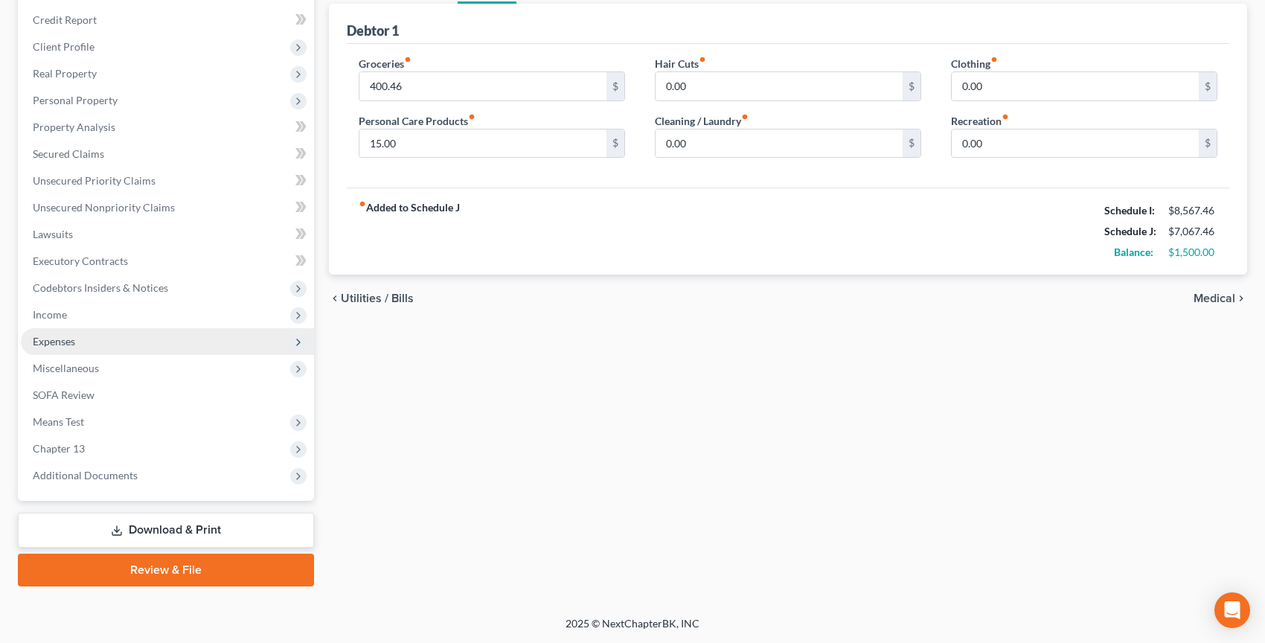
scroll to position [173, 0]
click at [129, 346] on span "Expenses" at bounding box center [167, 343] width 293 height 27
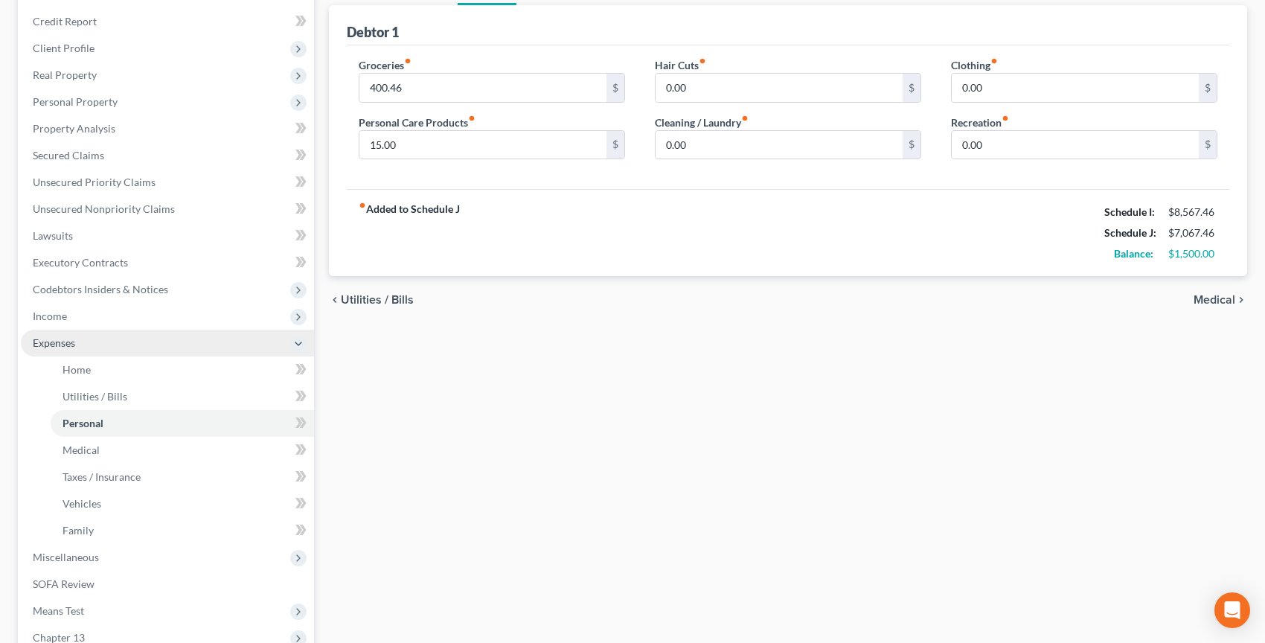
scroll to position [211, 0]
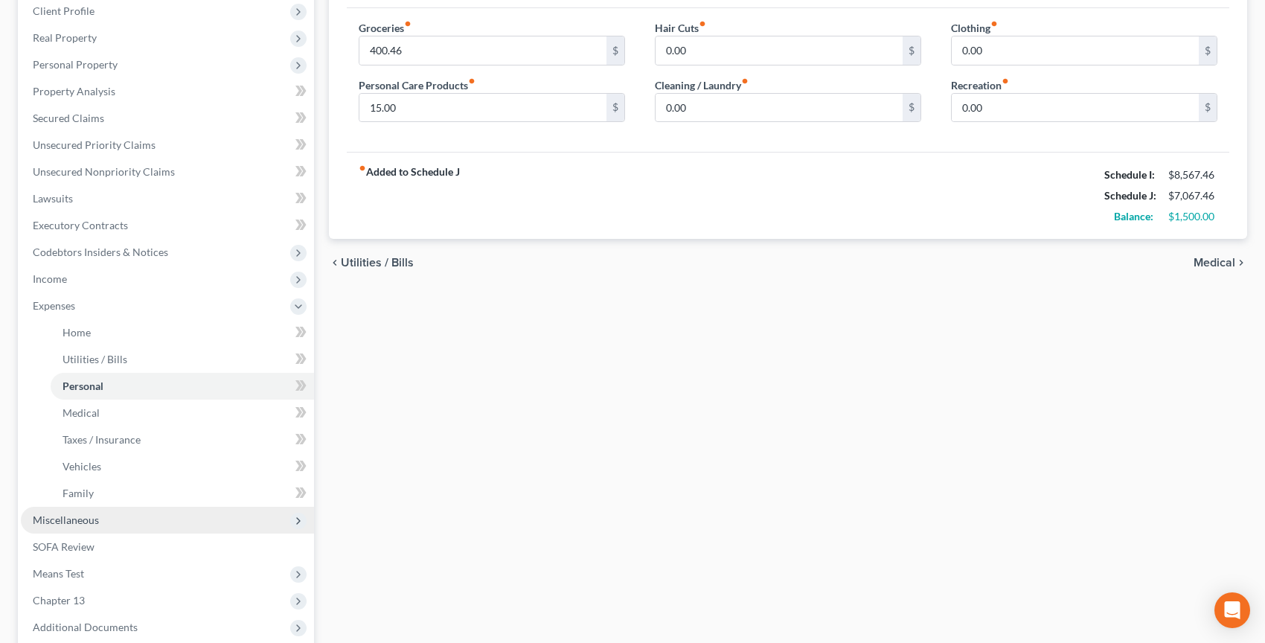
click at [73, 523] on span "Miscellaneous" at bounding box center [66, 519] width 66 height 13
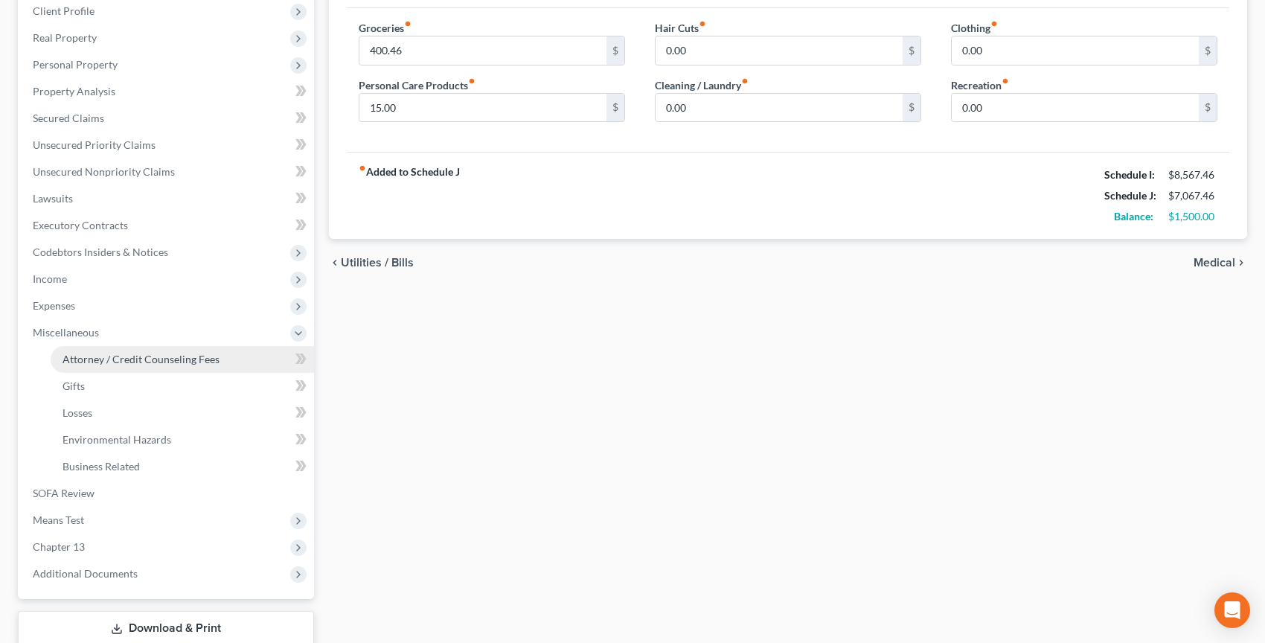
click at [149, 362] on span "Attorney / Credit Counseling Fees" at bounding box center [141, 359] width 157 height 13
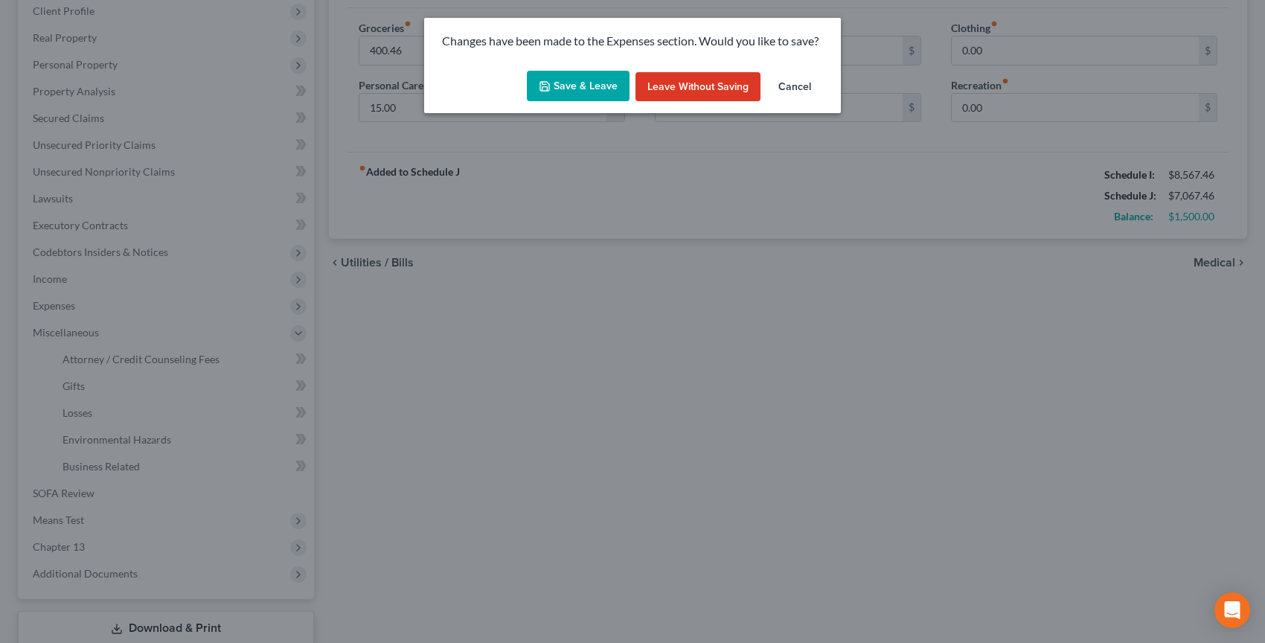
click at [555, 79] on button "Save & Leave" at bounding box center [578, 86] width 103 height 31
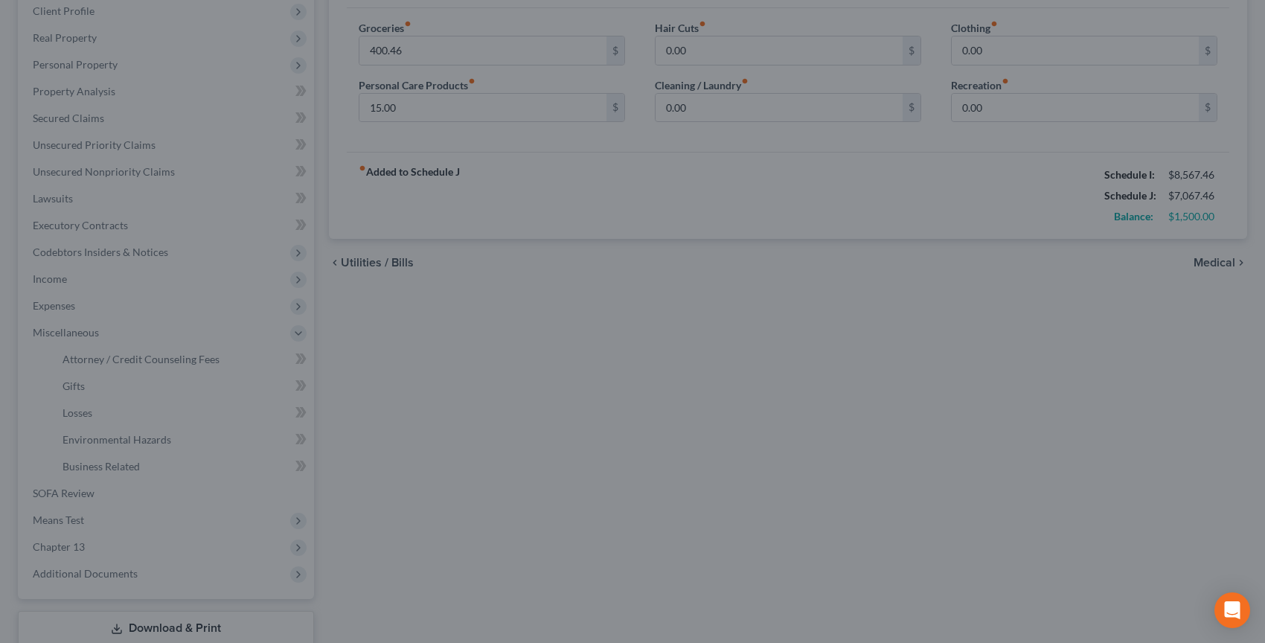
select select "0"
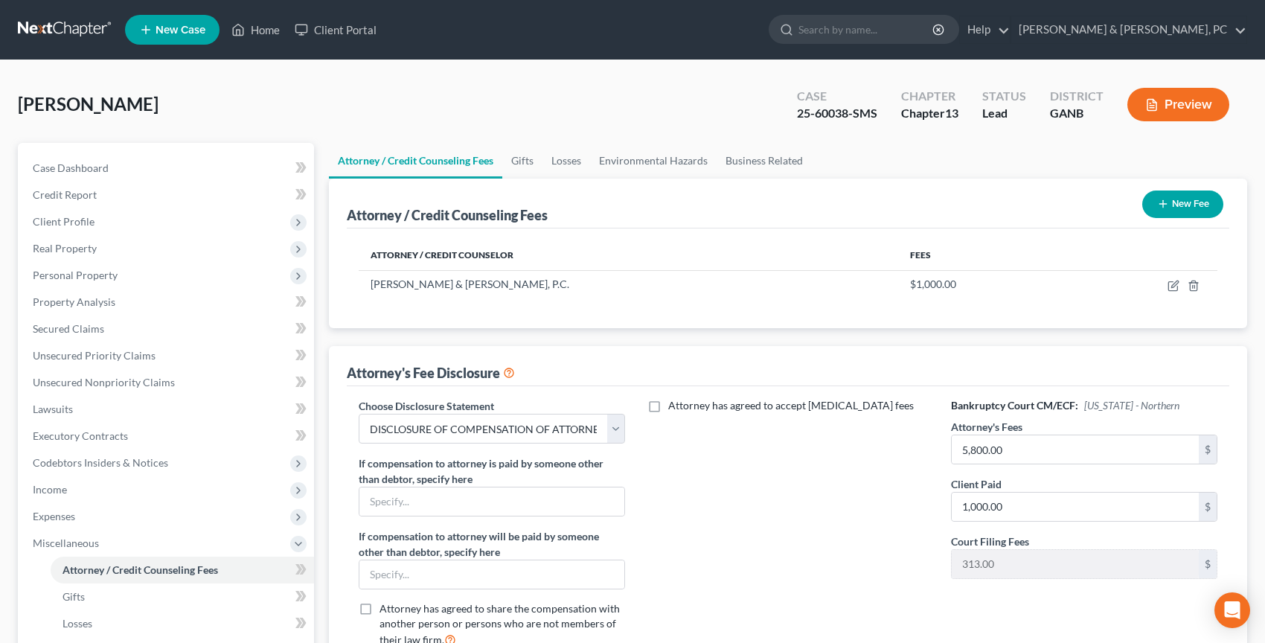
click at [32, 22] on link at bounding box center [65, 29] width 95 height 27
